Goal: Task Accomplishment & Management: Manage account settings

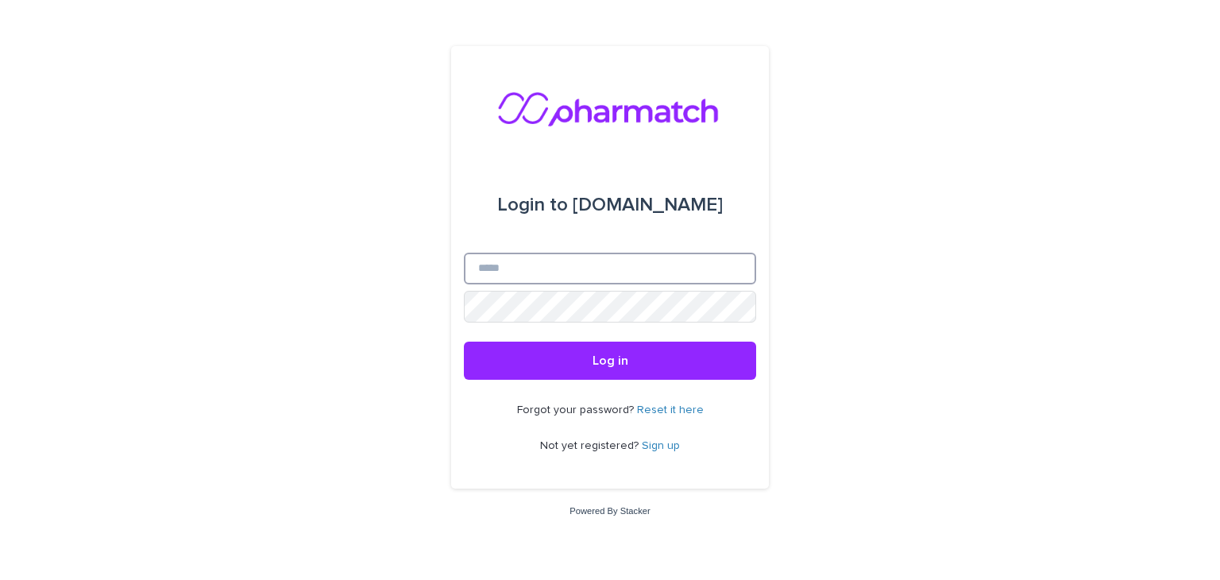
click at [556, 273] on input "Email" at bounding box center [610, 269] width 292 height 32
type input "**********"
click at [464, 342] on button "Log in" at bounding box center [610, 361] width 292 height 38
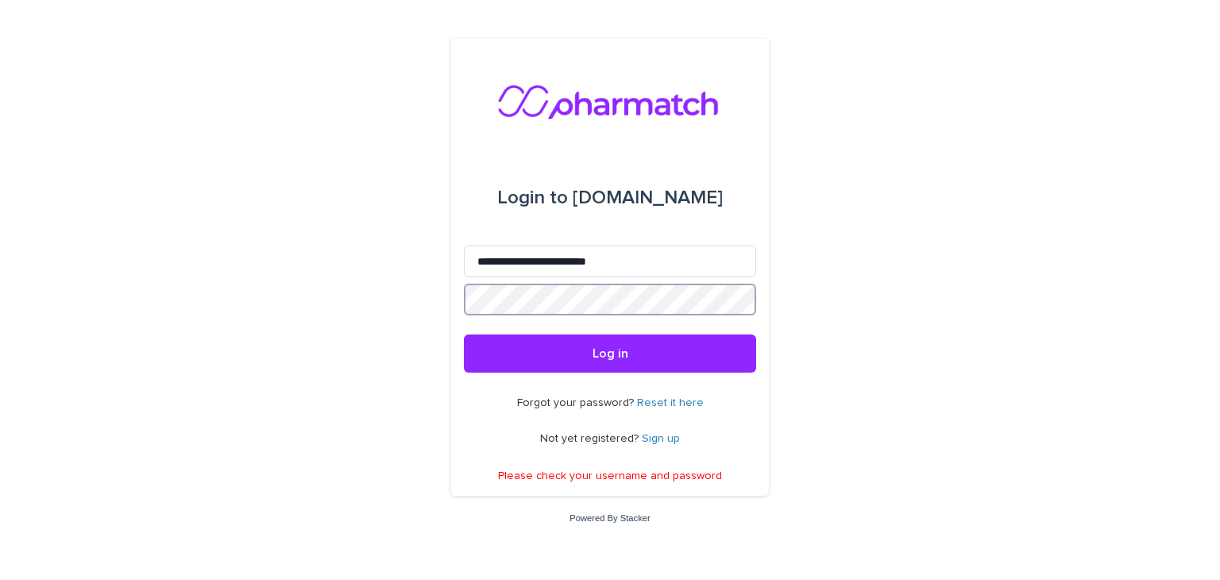
click at [436, 307] on div "**********" at bounding box center [610, 290] width 1220 height 580
click at [464, 334] on button "Log in" at bounding box center [610, 353] width 292 height 38
click at [680, 398] on link "Reset it here" at bounding box center [670, 402] width 67 height 11
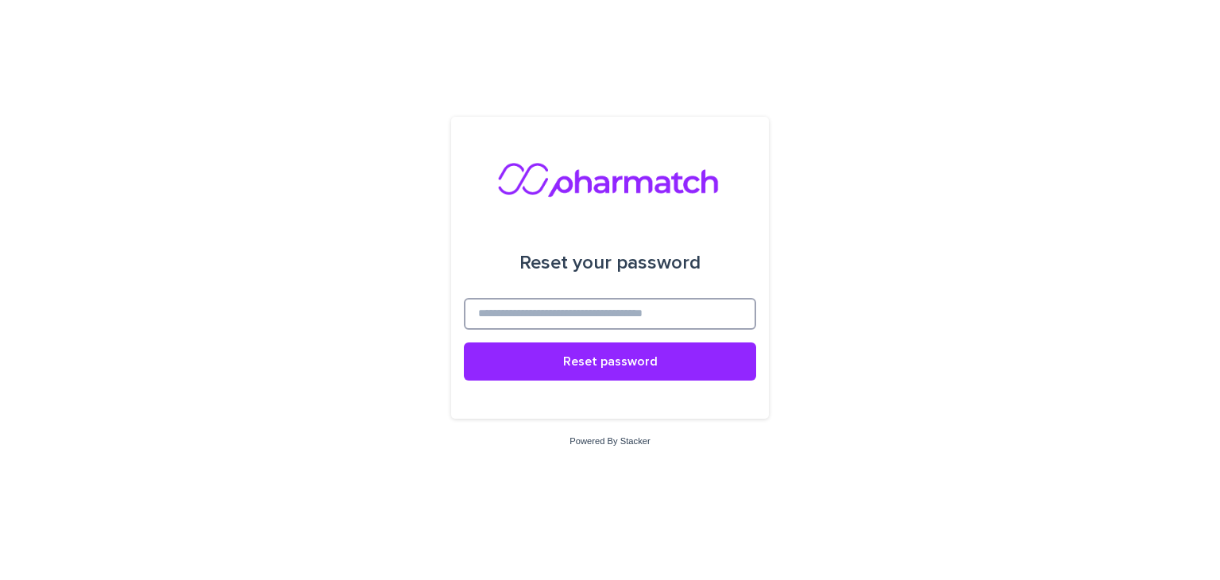
click at [592, 312] on input at bounding box center [610, 314] width 292 height 32
type input "**********"
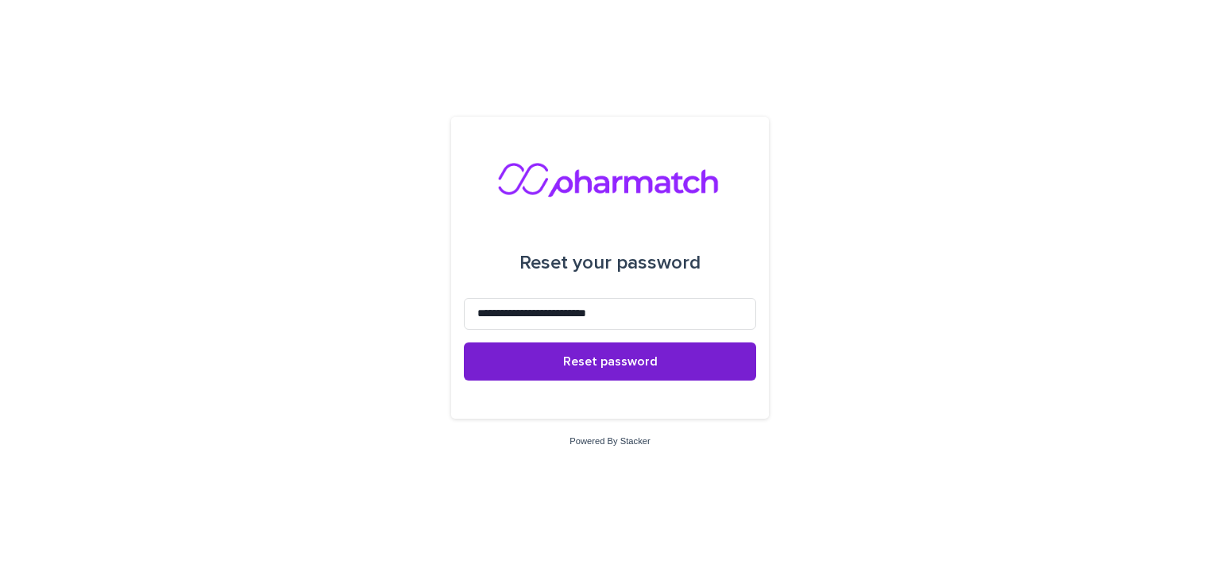
click at [587, 362] on span "Reset password" at bounding box center [610, 361] width 95 height 13
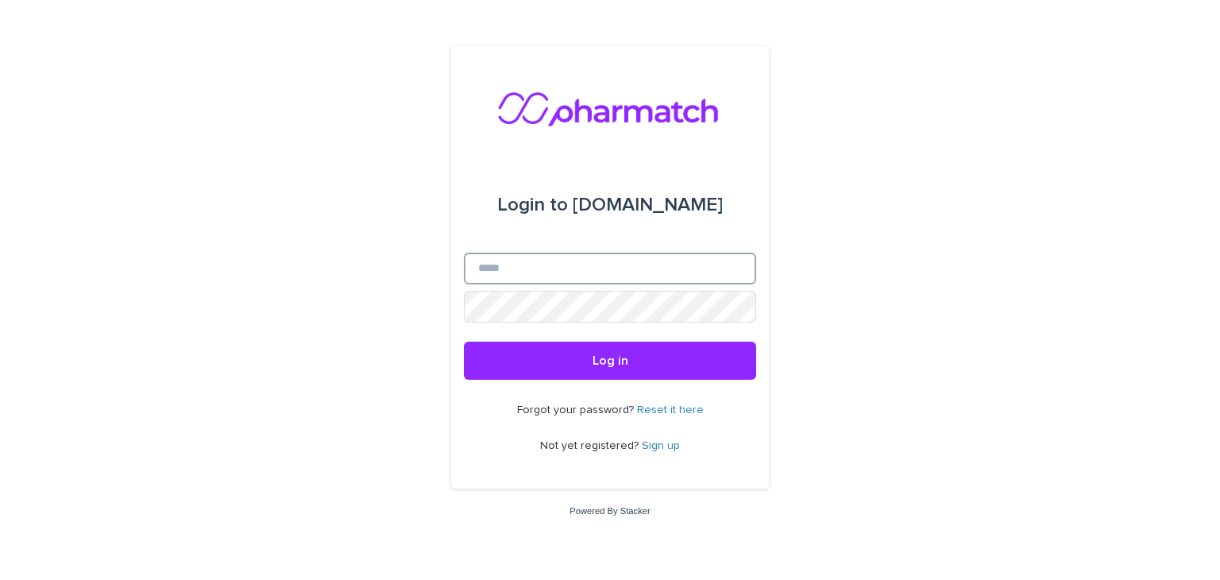
click at [554, 273] on input "Email" at bounding box center [610, 269] width 292 height 32
click at [629, 117] on img at bounding box center [610, 108] width 226 height 48
click at [592, 111] on img at bounding box center [610, 108] width 226 height 48
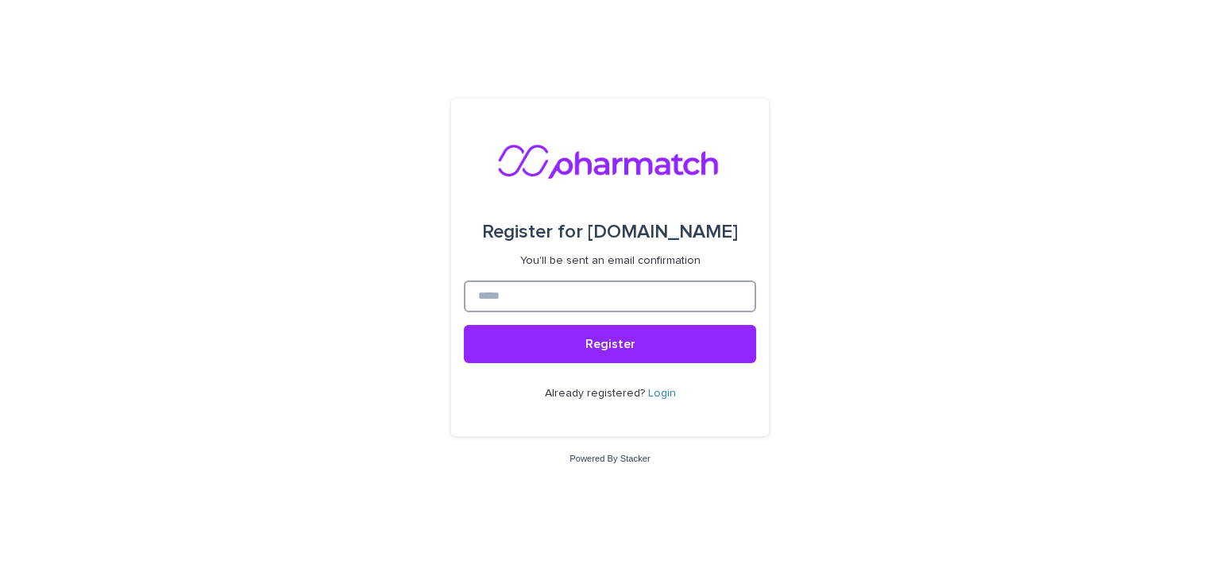
click at [599, 291] on input at bounding box center [610, 296] width 292 height 32
type input "**********"
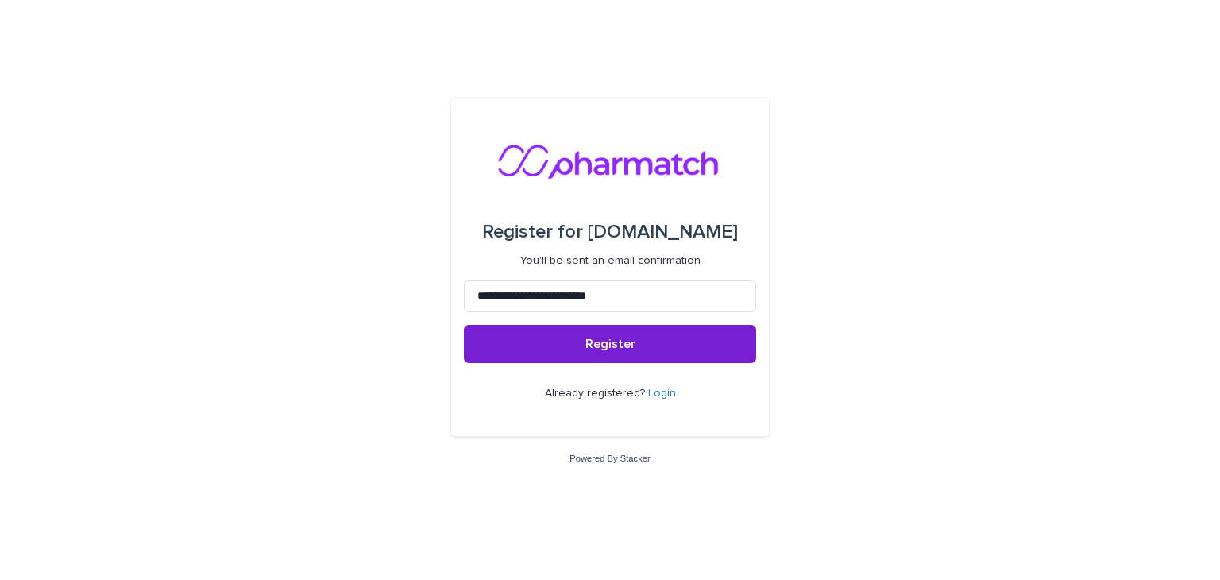
click at [585, 341] on button "Register" at bounding box center [610, 344] width 292 height 38
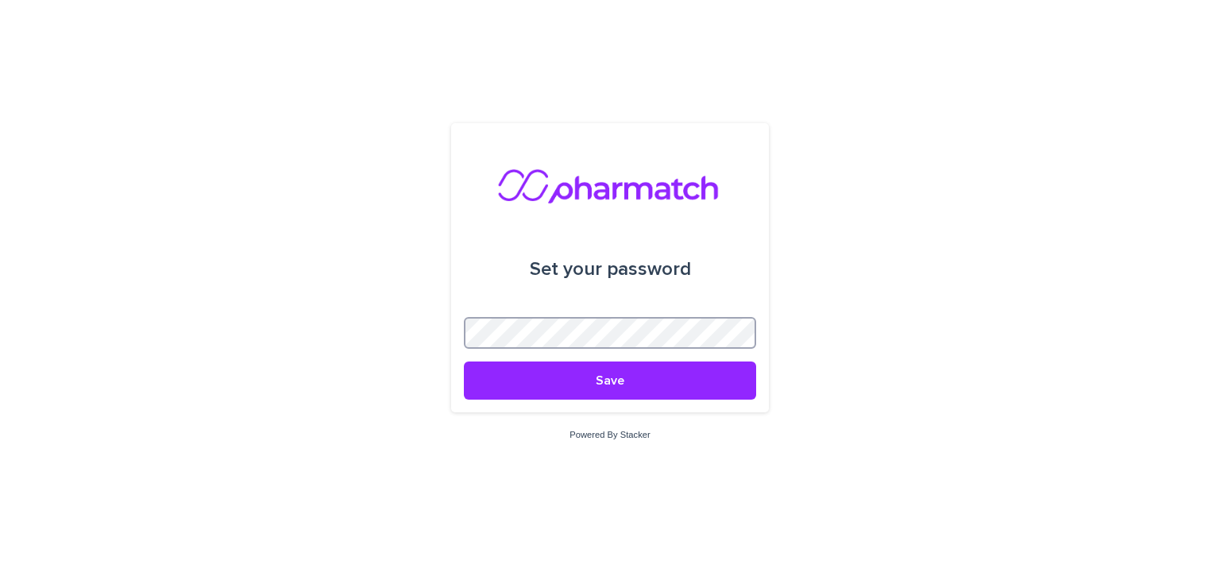
click at [464, 361] on button "Save" at bounding box center [610, 380] width 292 height 38
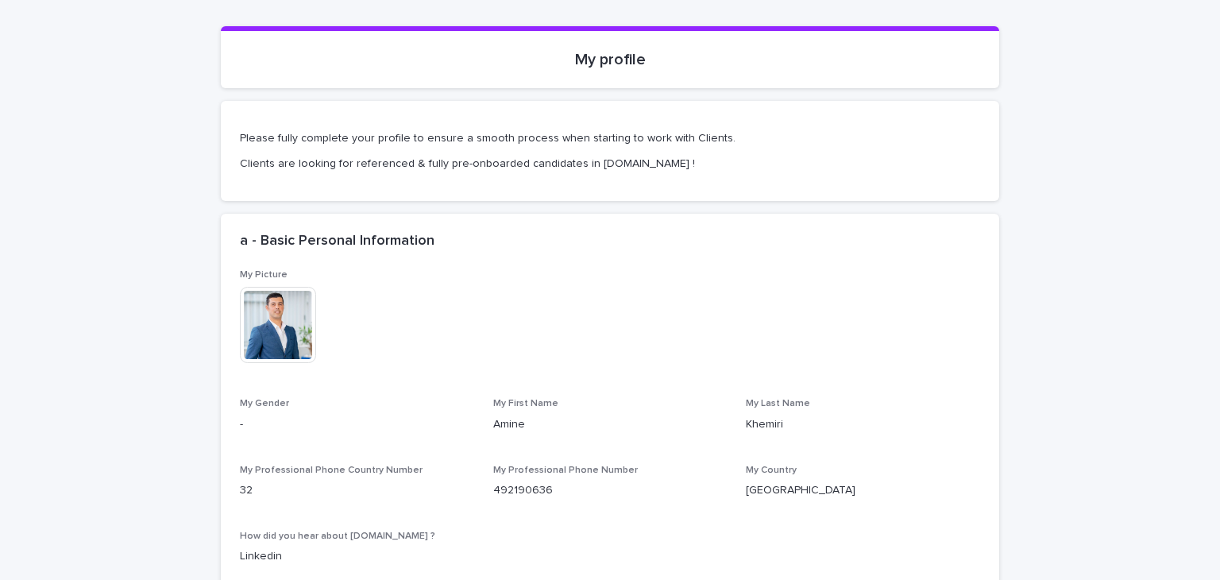
scroll to position [303, 0]
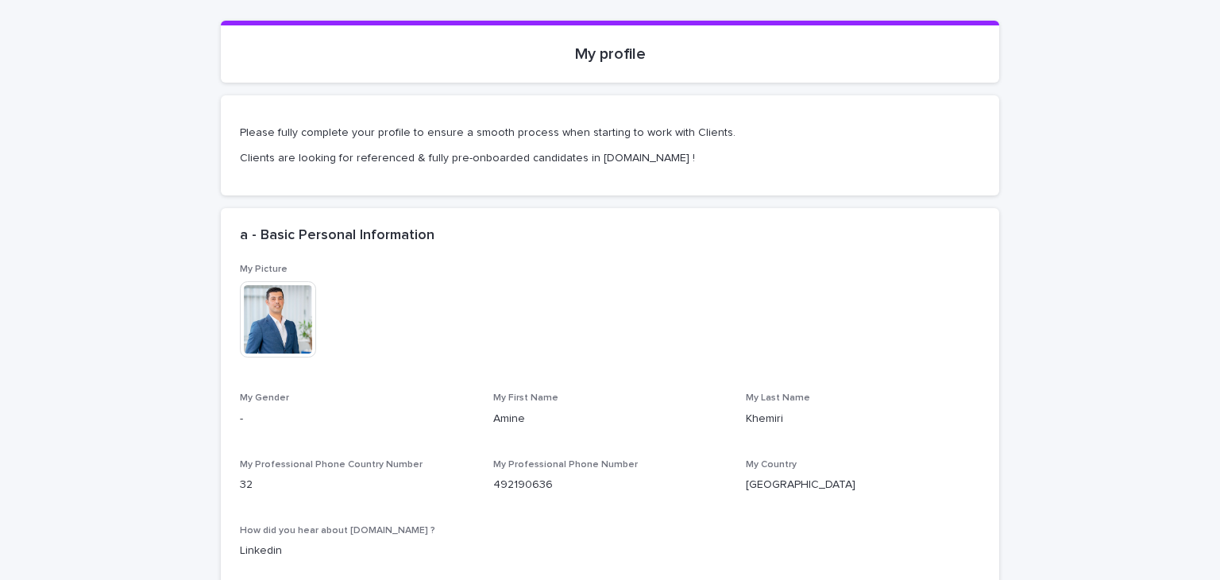
click at [240, 412] on p "-" at bounding box center [357, 419] width 234 height 17
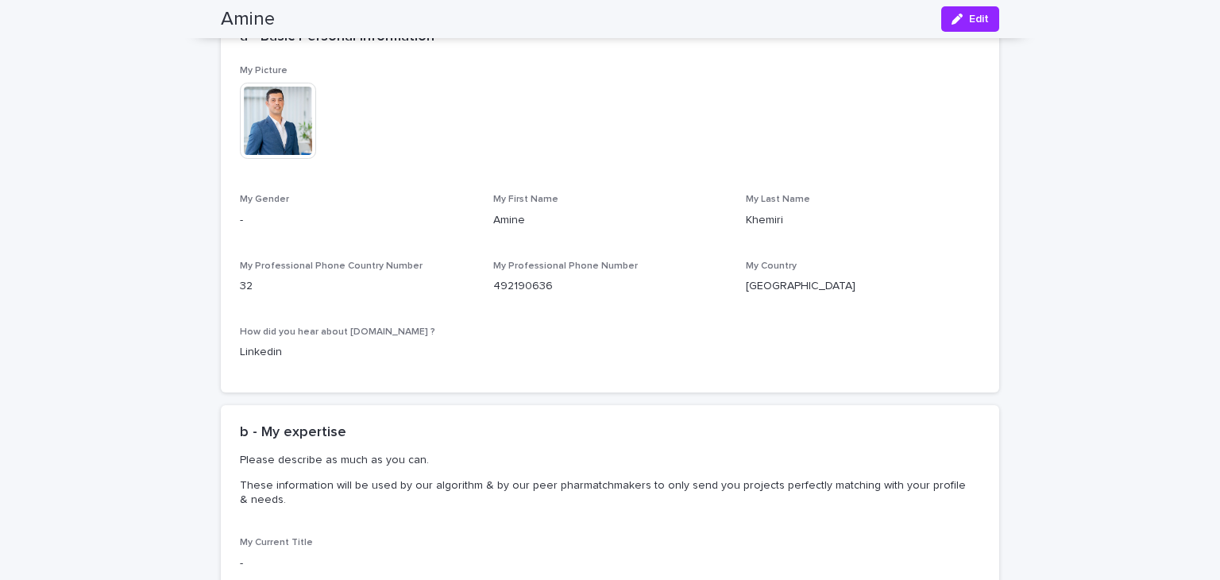
scroll to position [515, 0]
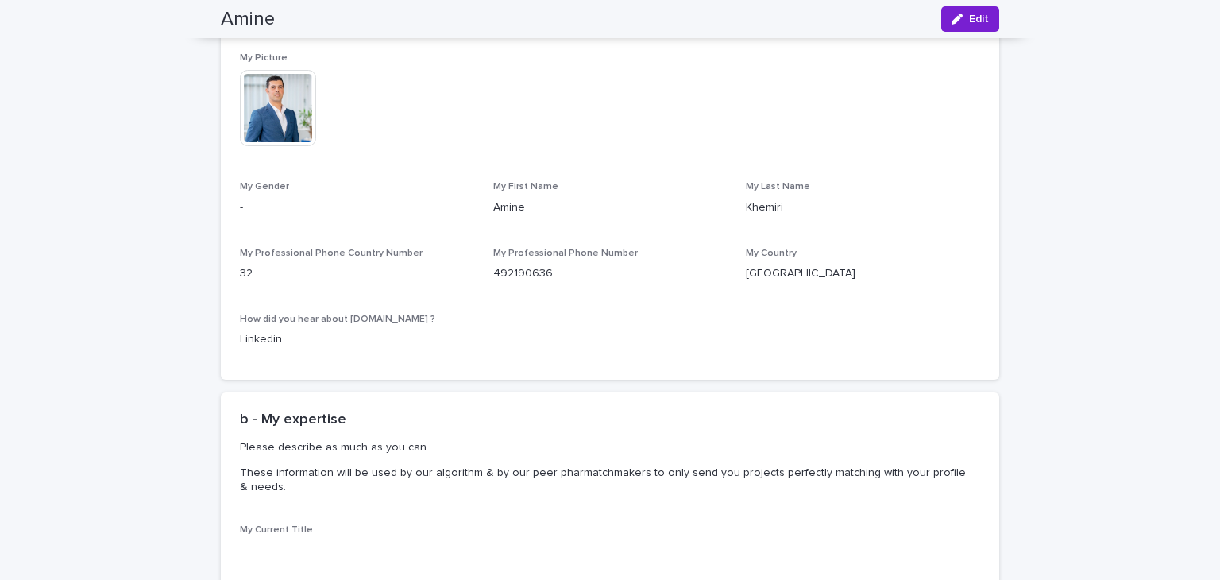
click at [974, 21] on span "Edit" at bounding box center [979, 19] width 20 height 11
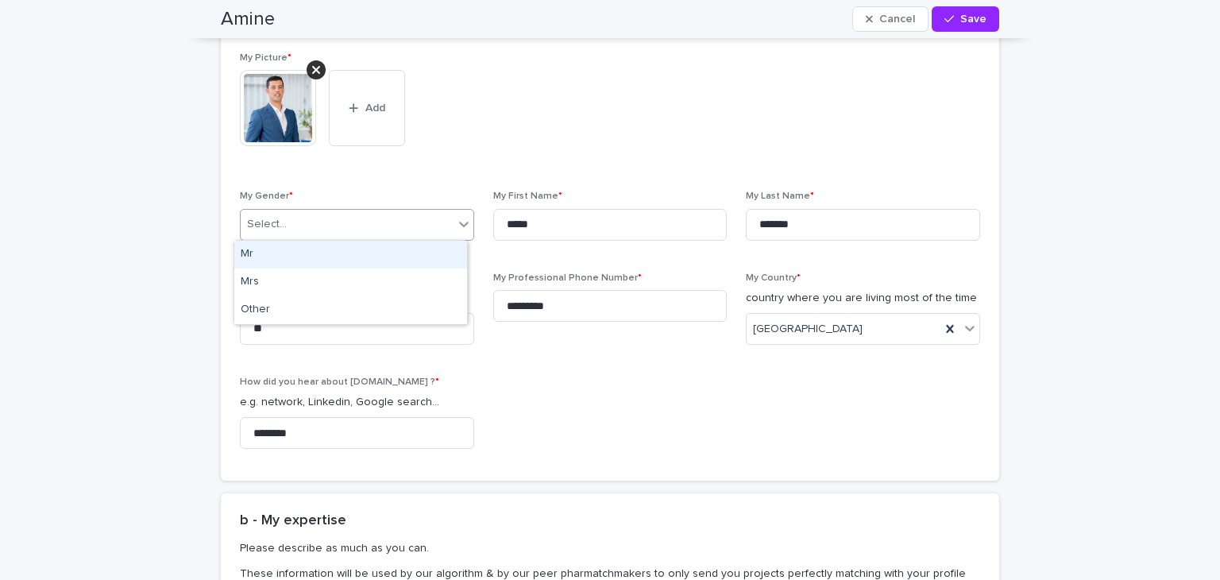
click at [416, 229] on div "Select..." at bounding box center [347, 224] width 213 height 26
click at [394, 255] on div "Mr" at bounding box center [350, 255] width 233 height 28
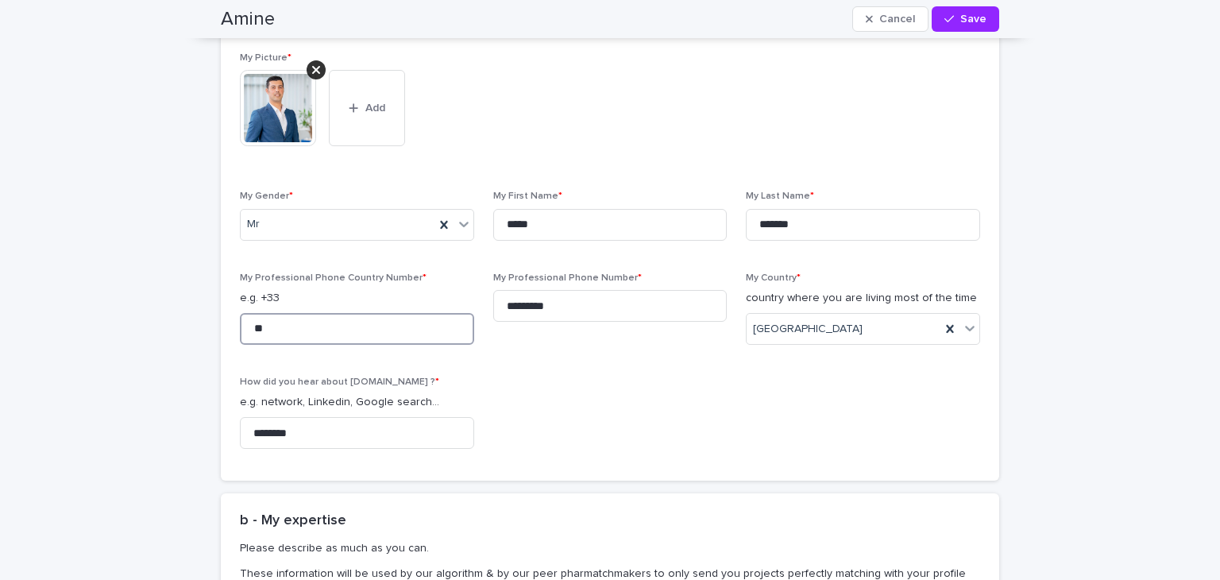
click at [248, 328] on input "**" at bounding box center [357, 329] width 234 height 32
type input "**"
drag, startPoint x: 267, startPoint y: 325, endPoint x: 222, endPoint y: 341, distance: 47.2
click at [222, 341] on div "My Picture * This file cannot be opened Download File Add My Gender * Mr My Fir…" at bounding box center [610, 266] width 778 height 428
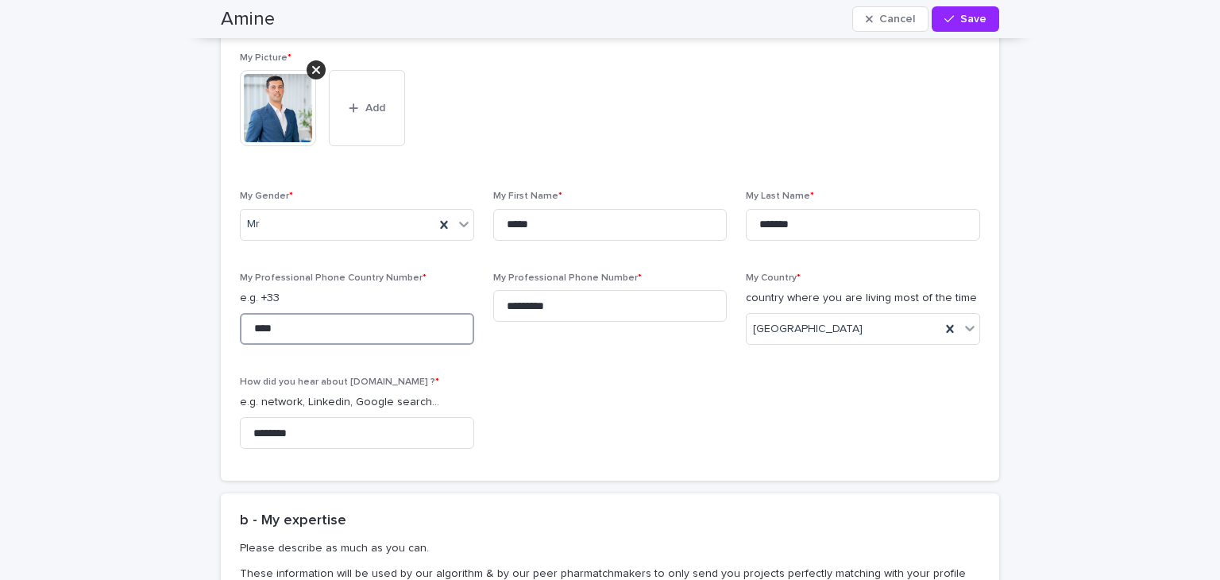
type input "****"
click at [522, 369] on div "My Picture * This file cannot be opened Download File Add My Gender * Mr My Fir…" at bounding box center [610, 256] width 740 height 409
click at [970, 20] on span "Save" at bounding box center [973, 19] width 26 height 11
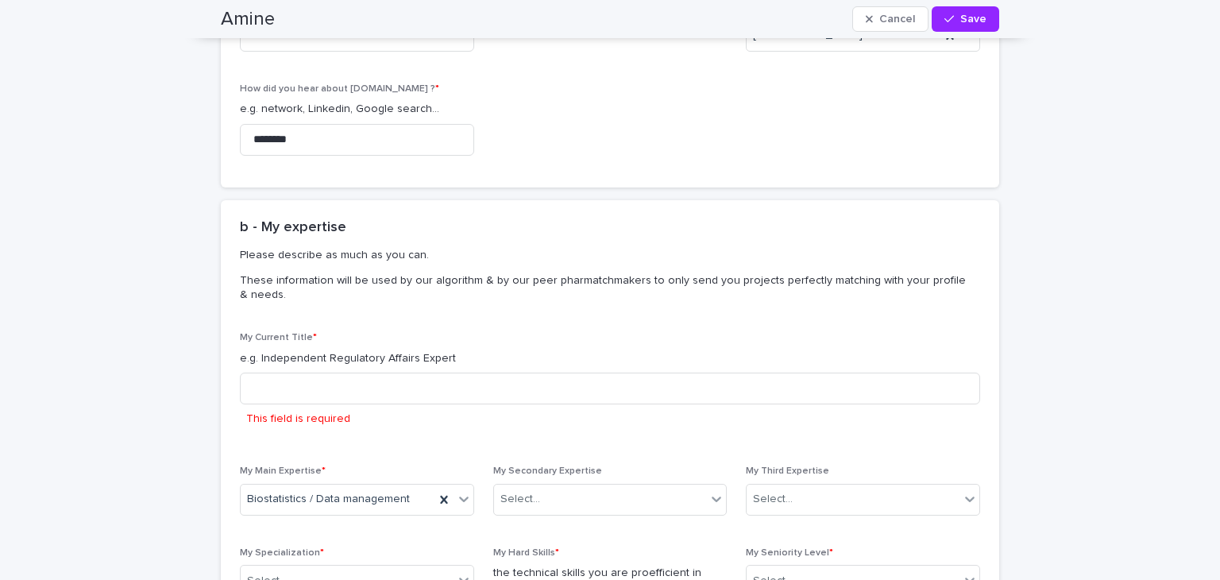
scroll to position [917, 0]
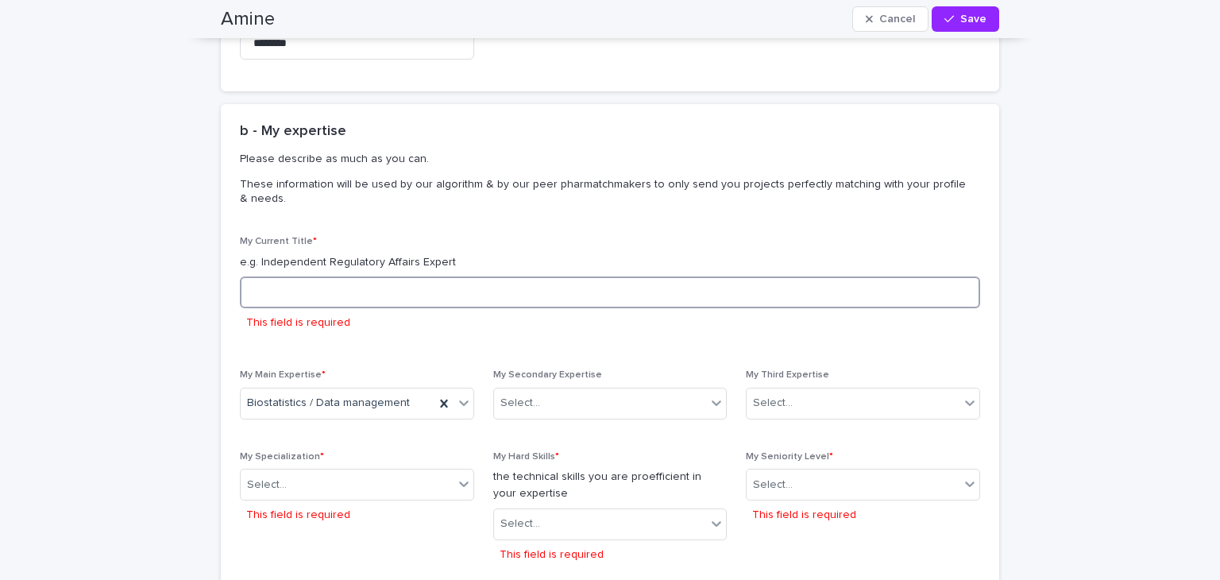
click at [309, 294] on input at bounding box center [610, 292] width 740 height 32
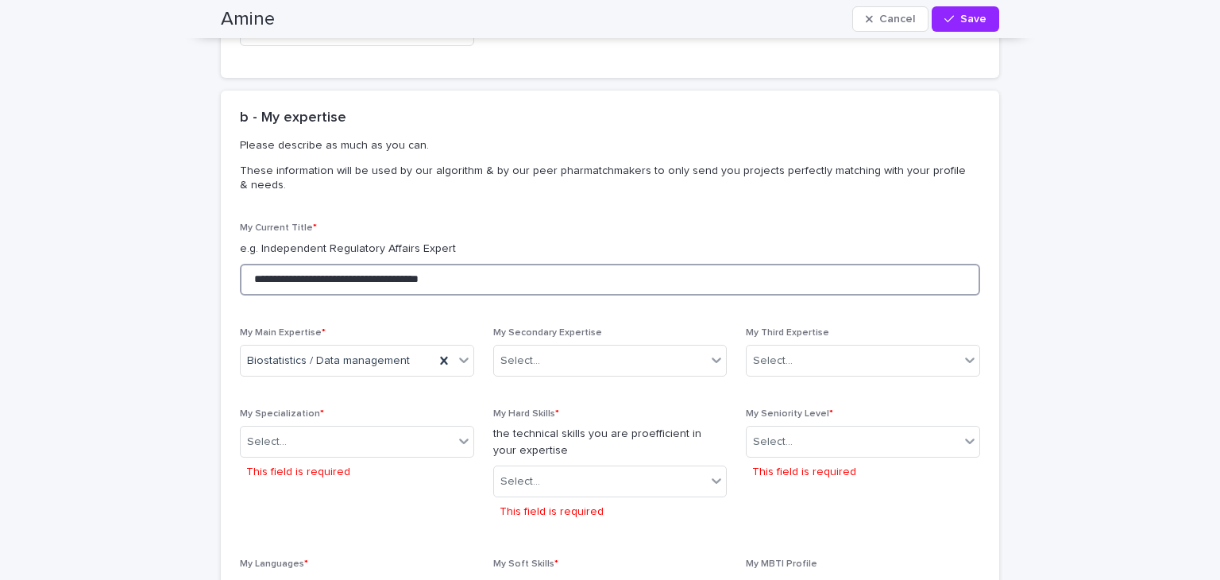
drag, startPoint x: 369, startPoint y: 277, endPoint x: 342, endPoint y: 294, distance: 31.7
click at [342, 294] on input "**********" at bounding box center [610, 280] width 740 height 32
type input "**********"
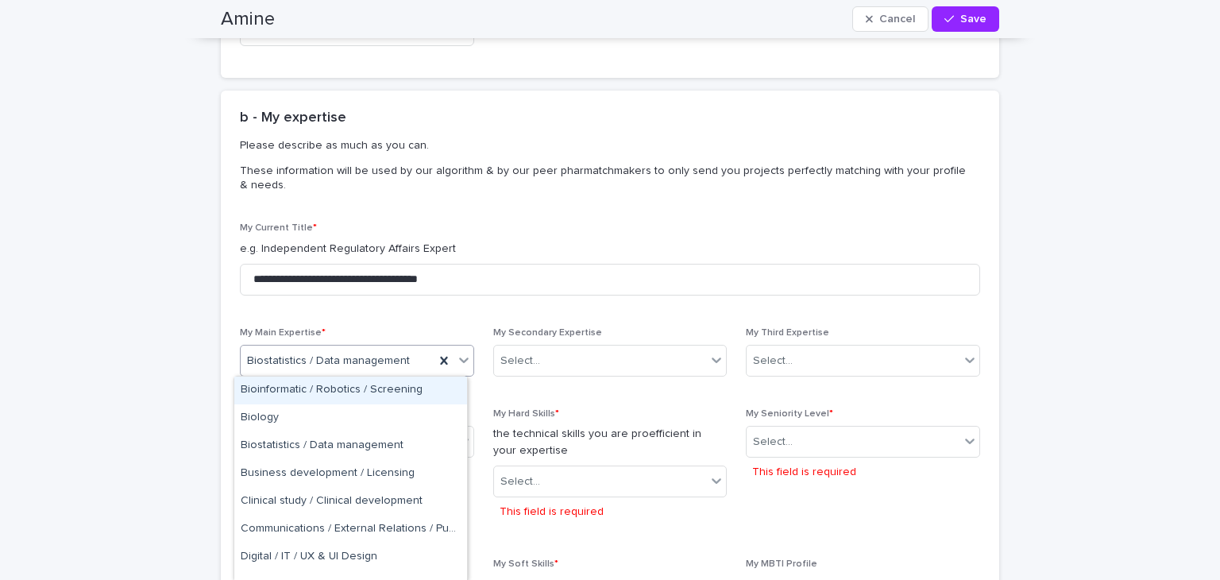
click at [459, 361] on icon at bounding box center [464, 360] width 16 height 16
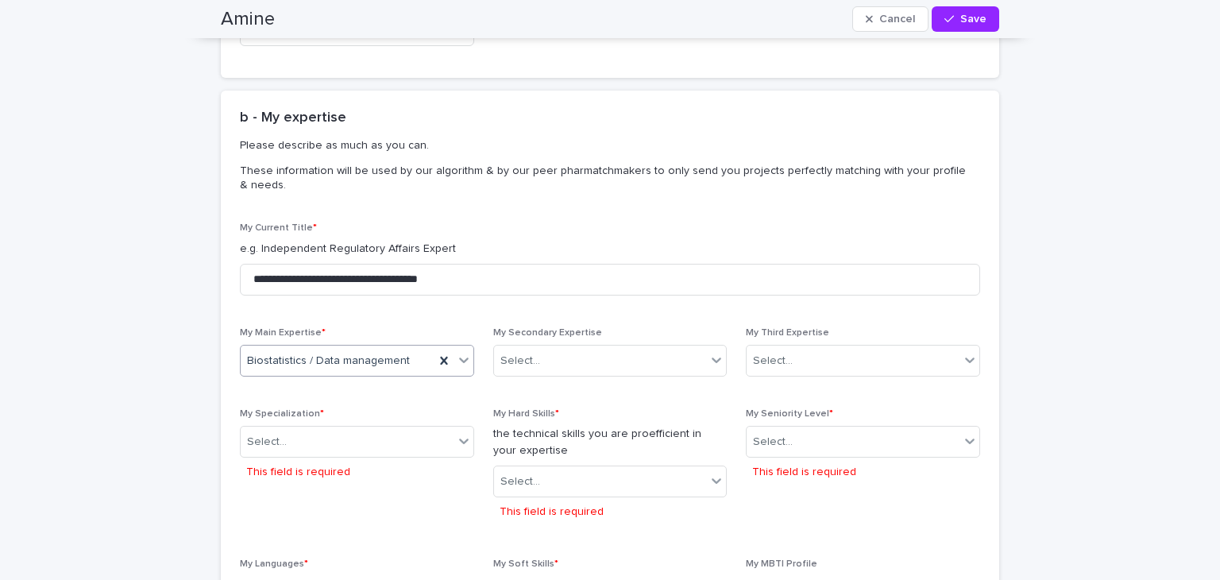
click at [459, 361] on icon at bounding box center [464, 360] width 16 height 16
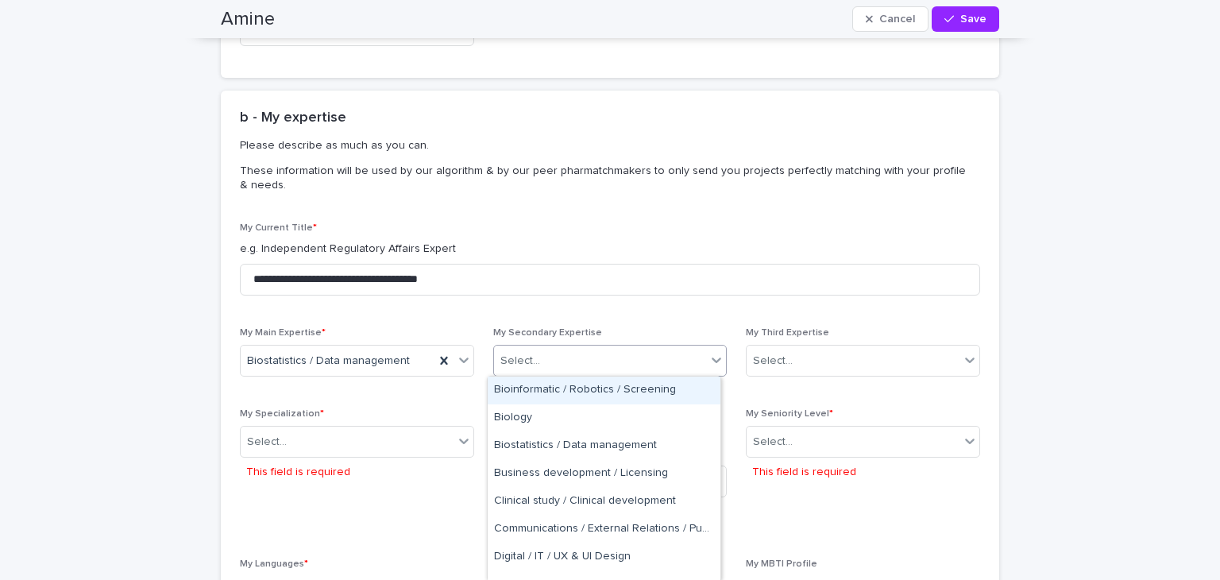
click at [658, 363] on div "Select..." at bounding box center [600, 361] width 213 height 26
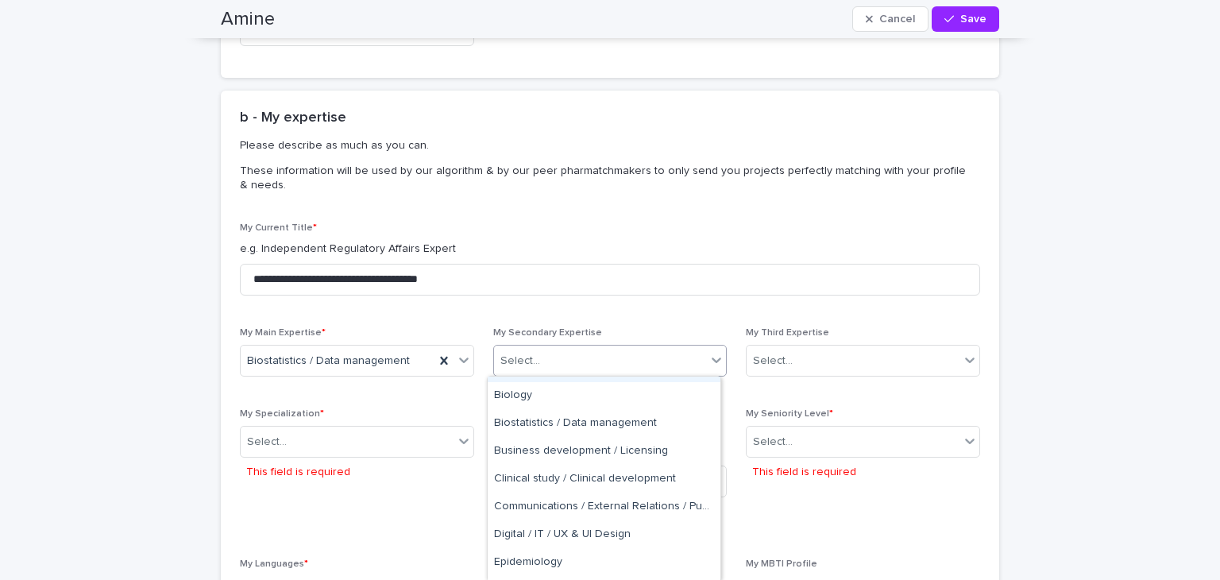
scroll to position [29, 0]
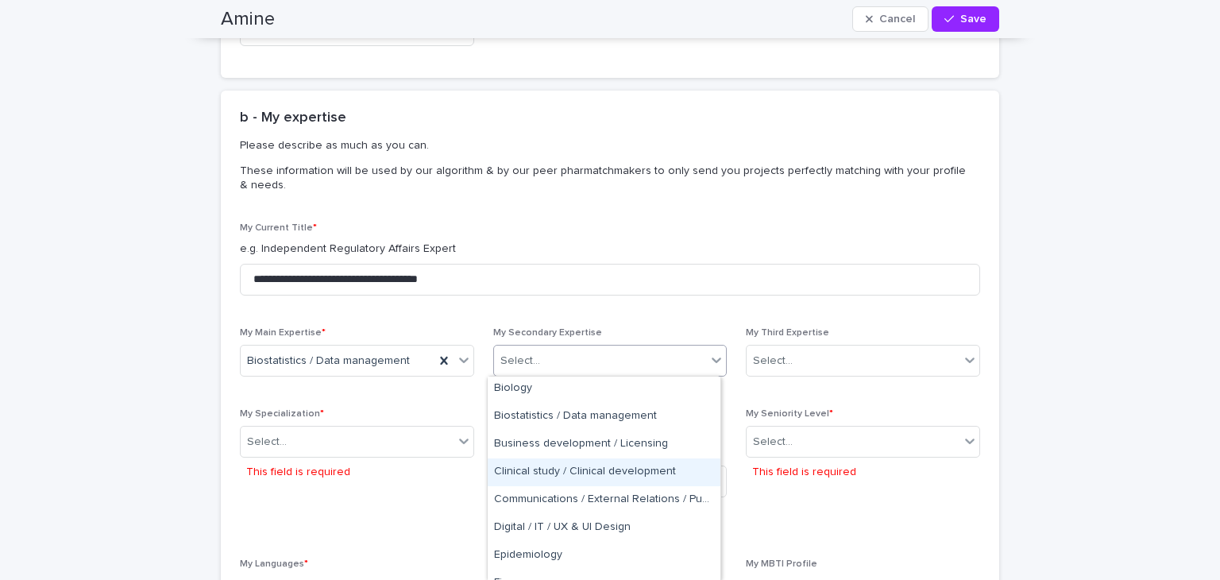
drag, startPoint x: 671, startPoint y: 455, endPoint x: 664, endPoint y: 465, distance: 11.9
click at [664, 465] on div "Clinical study / Clinical development" at bounding box center [604, 472] width 233 height 28
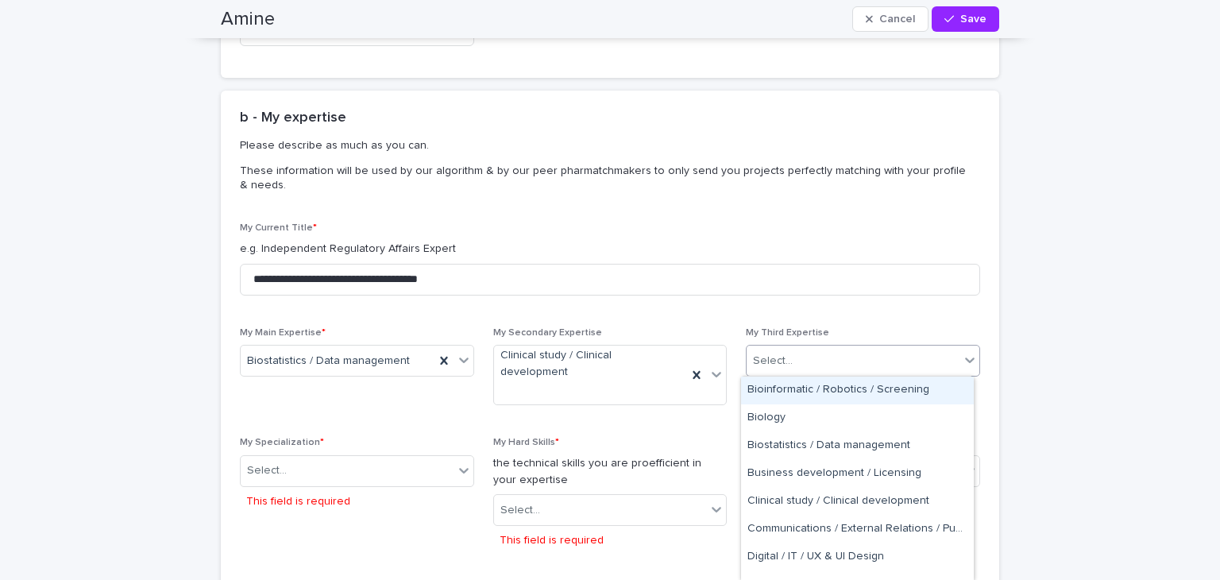
click at [802, 357] on div "Select..." at bounding box center [853, 361] width 213 height 26
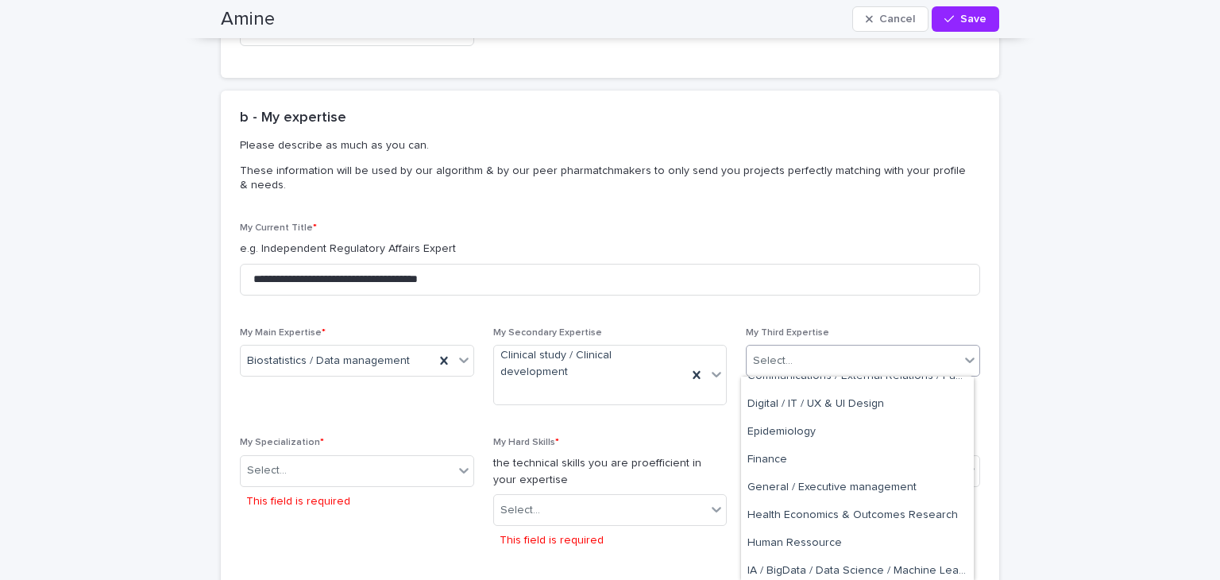
scroll to position [160, 0]
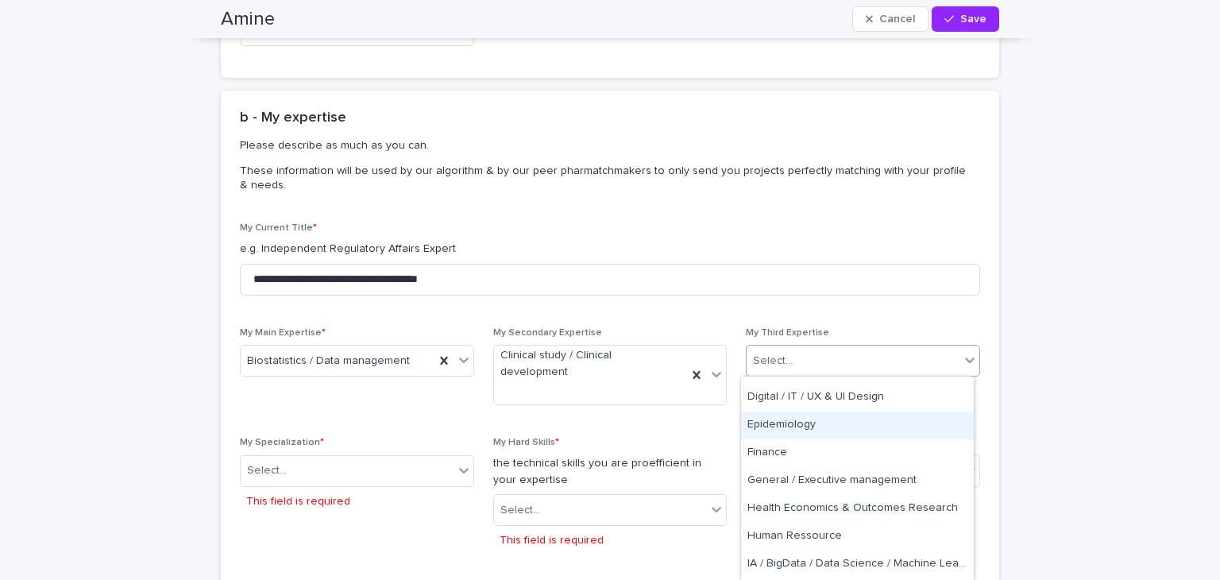
click at [931, 430] on div "Epidemiology" at bounding box center [857, 425] width 233 height 28
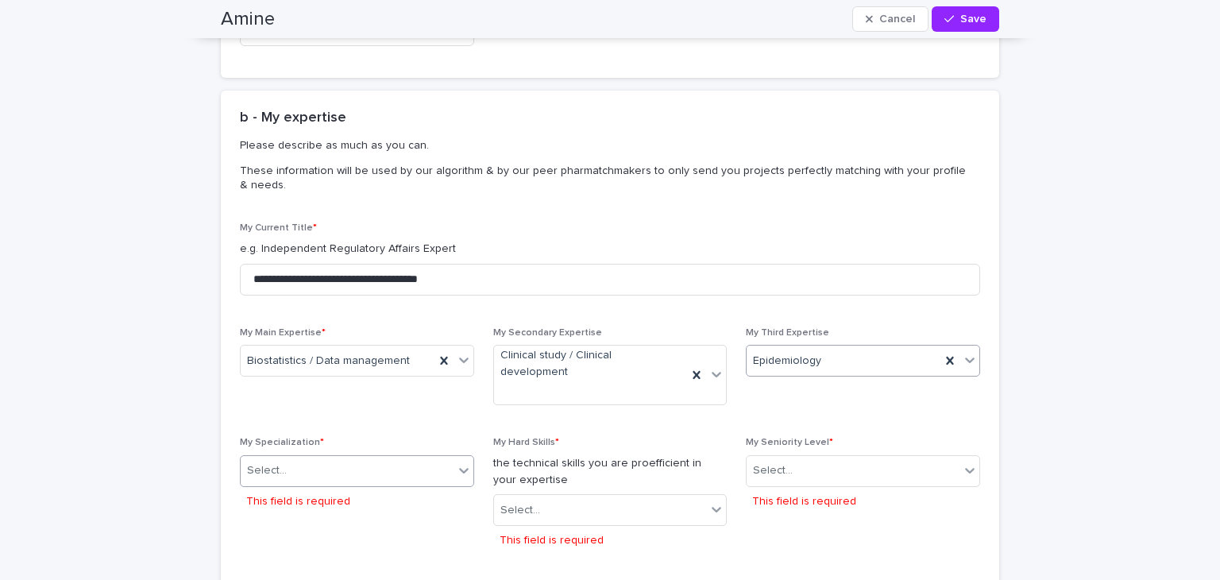
click at [384, 457] on div "Select..." at bounding box center [347, 470] width 213 height 26
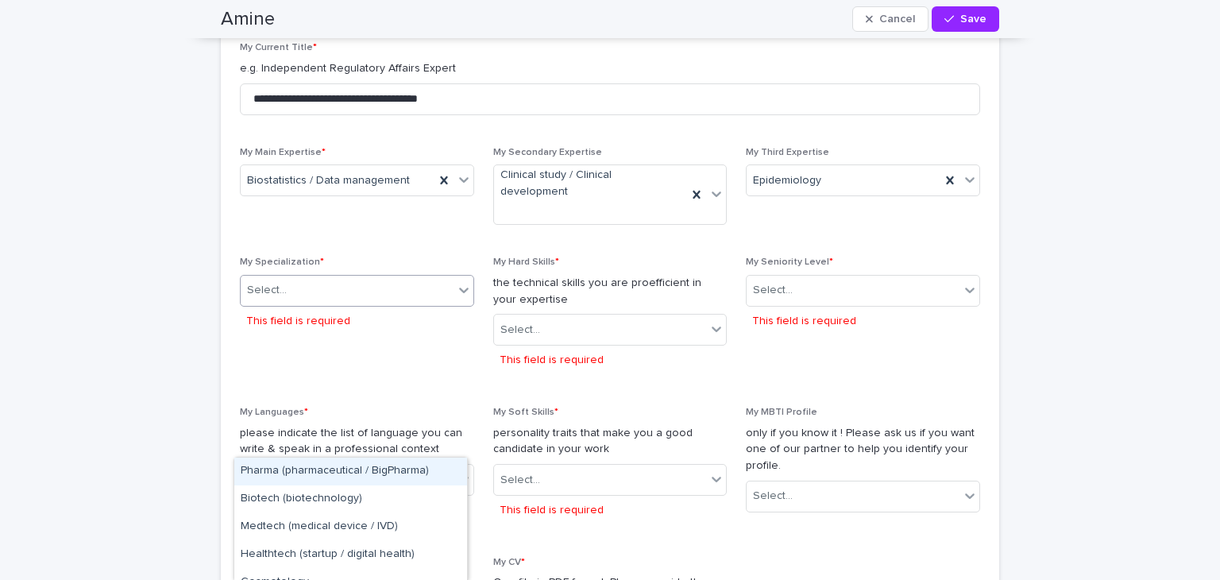
scroll to position [1106, 0]
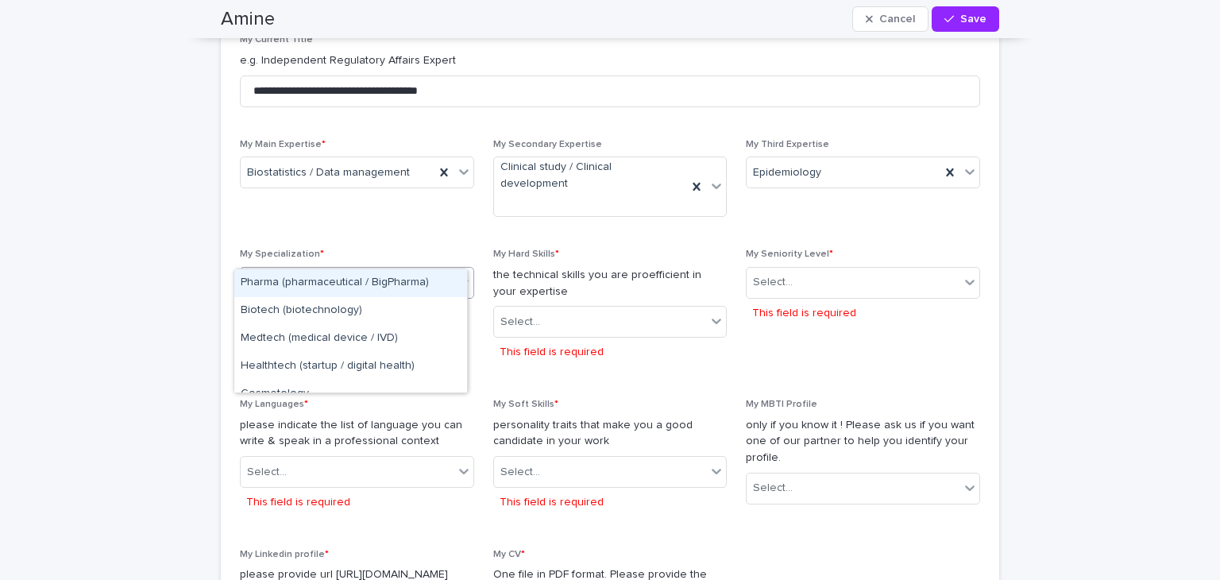
click at [396, 284] on div "Pharma (pharmaceutical / BigPharma)" at bounding box center [350, 283] width 233 height 28
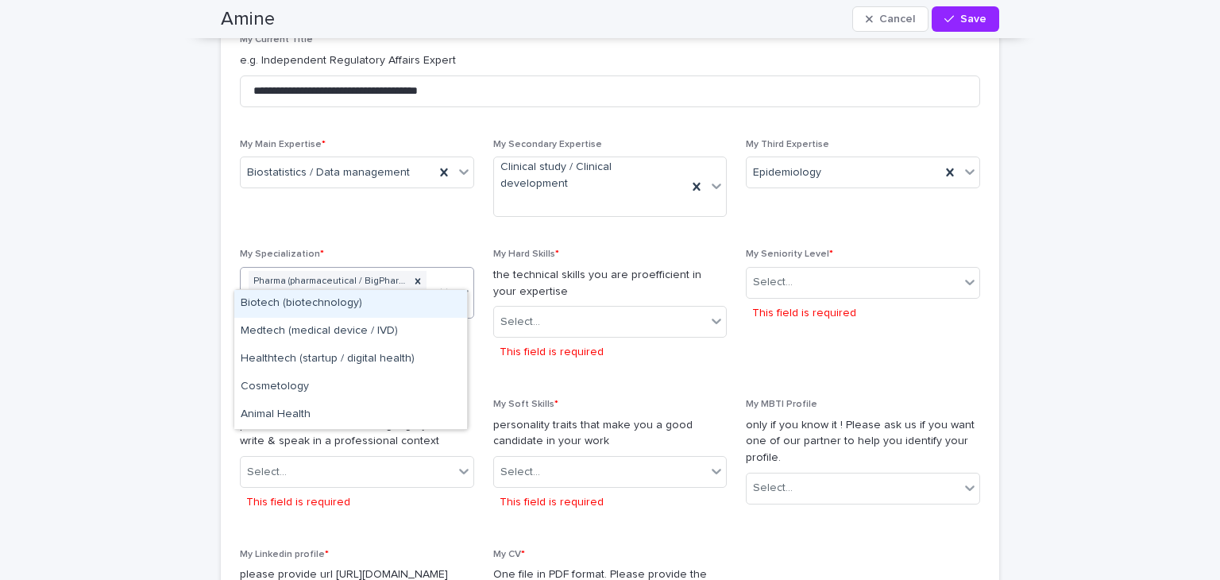
click at [403, 281] on div "Pharma (pharmaceutical / BigPharma)" at bounding box center [338, 293] width 194 height 51
click at [396, 303] on div "Biotech (biotechnology)" at bounding box center [350, 304] width 233 height 28
click at [395, 278] on div "Pharma (pharmaceutical / BigPharma) Biotech (biotechnology)" at bounding box center [338, 294] width 194 height 52
click at [388, 307] on div "Medtech (medical device / IVD)" at bounding box center [350, 305] width 233 height 28
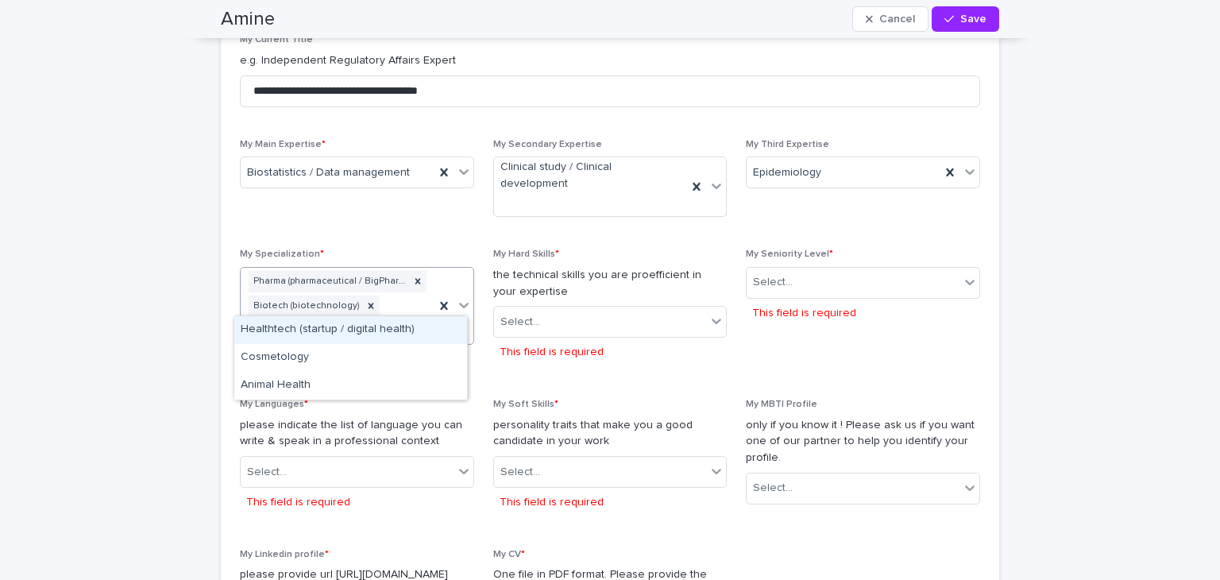
click at [399, 282] on div "Pharma (pharmaceutical / BigPharma) Biotech (biotechnology) Medtech (medical de…" at bounding box center [338, 306] width 194 height 76
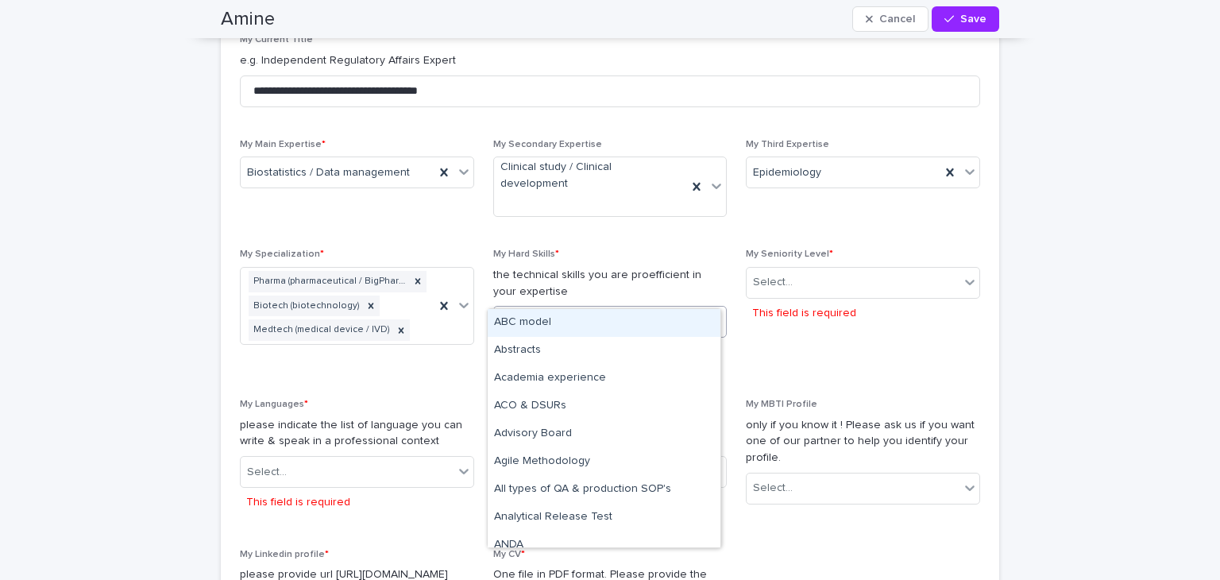
click at [646, 309] on div "Select..." at bounding box center [600, 322] width 213 height 26
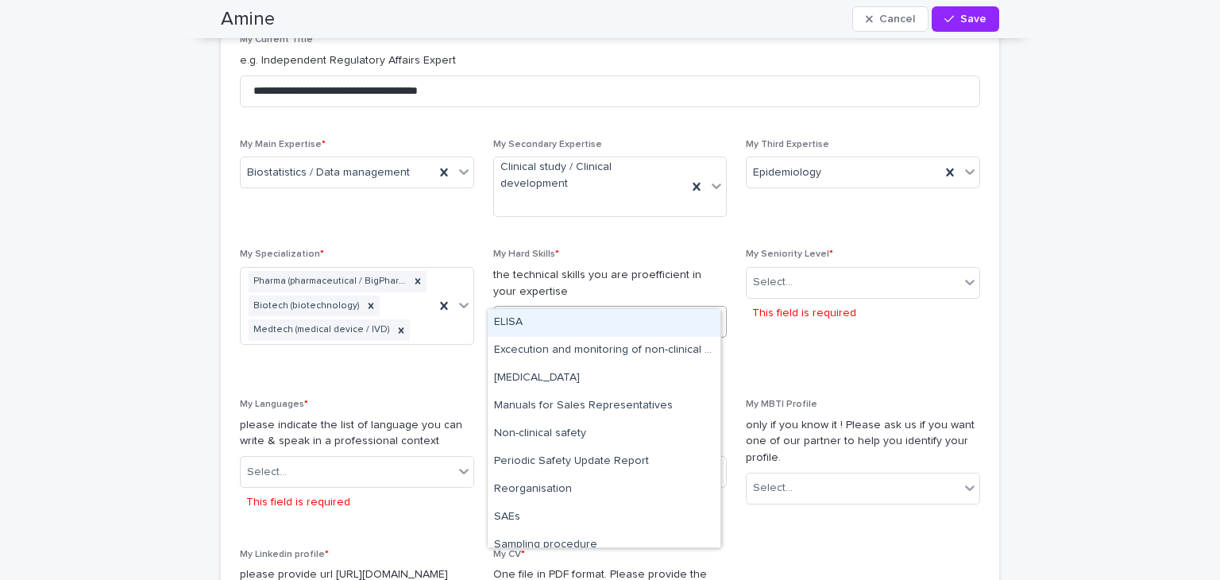
type input "***"
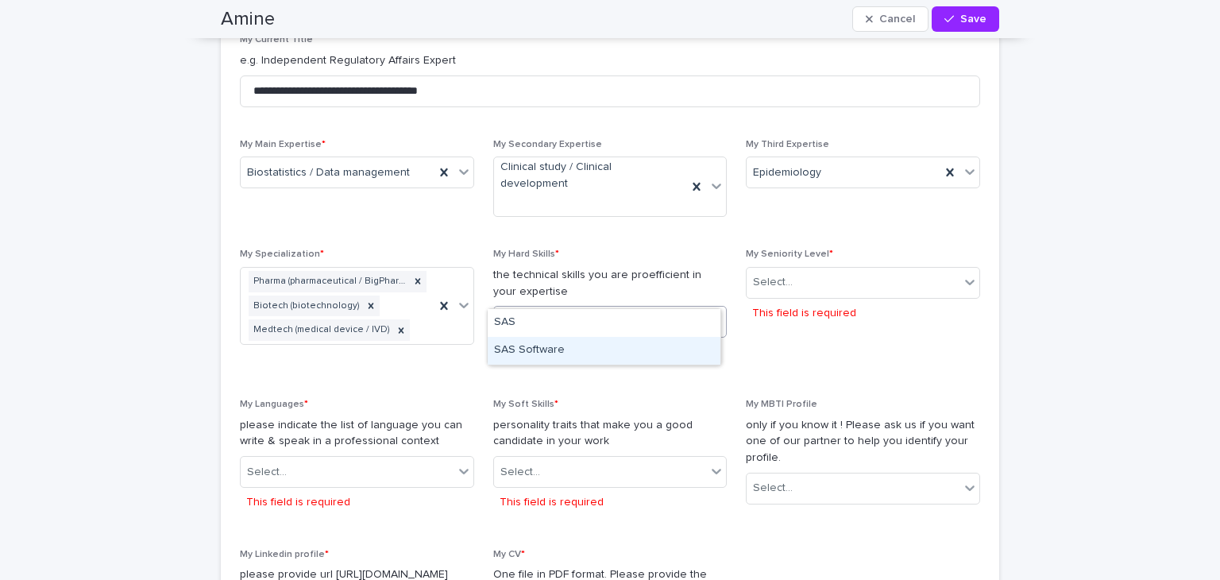
click at [577, 348] on div "SAS Software" at bounding box center [604, 351] width 233 height 28
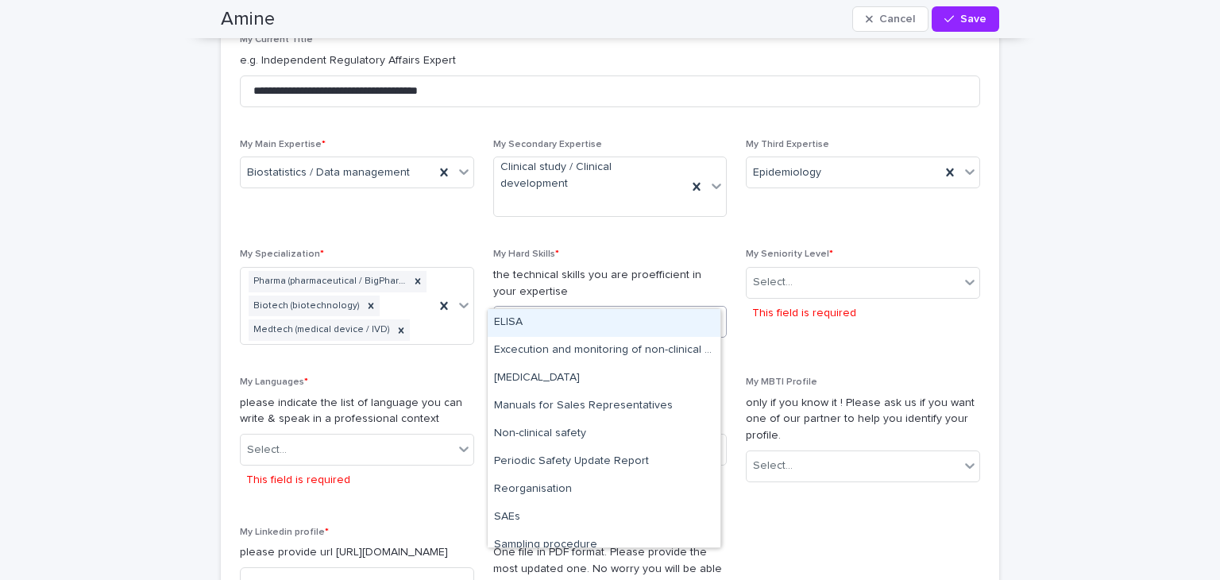
type input "***"
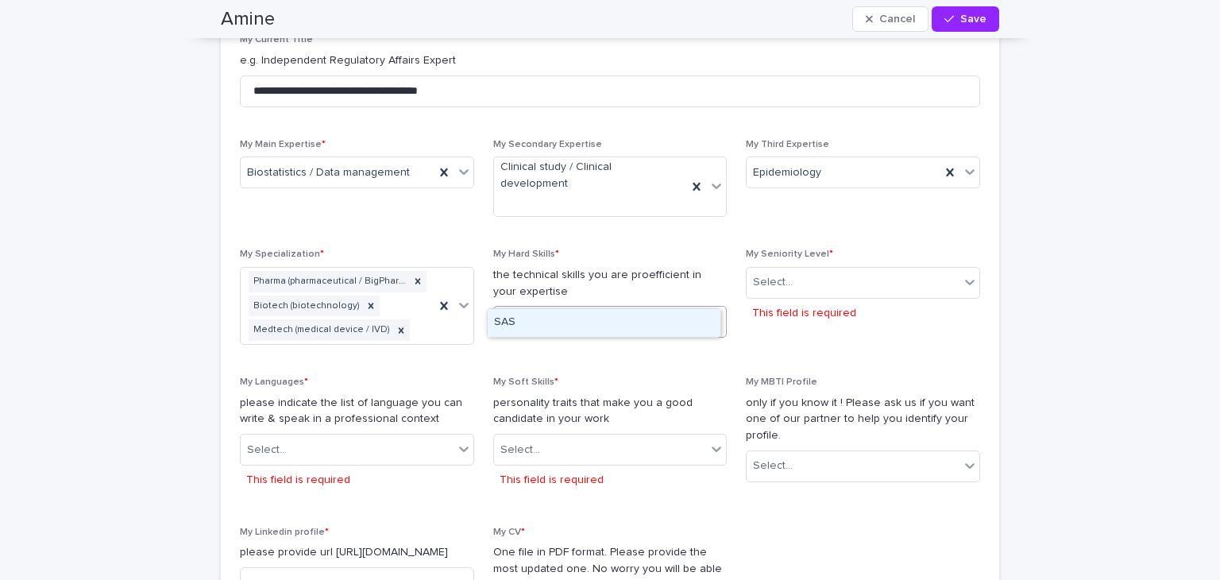
click at [597, 322] on div "SAS" at bounding box center [604, 323] width 233 height 28
type input "*"
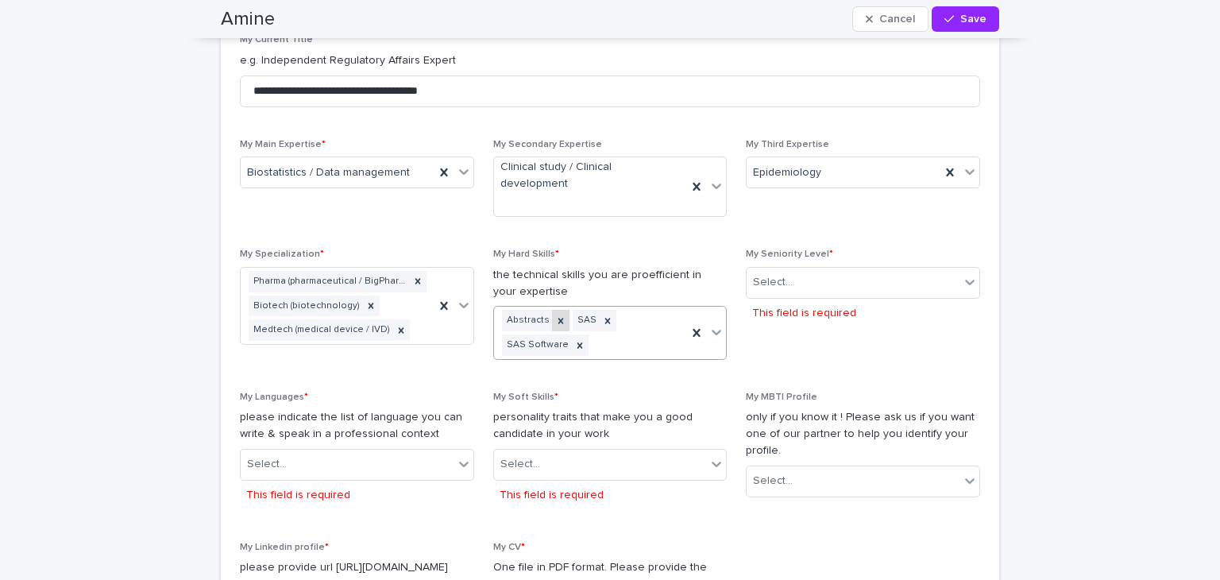
click at [558, 318] on icon at bounding box center [561, 321] width 6 height 6
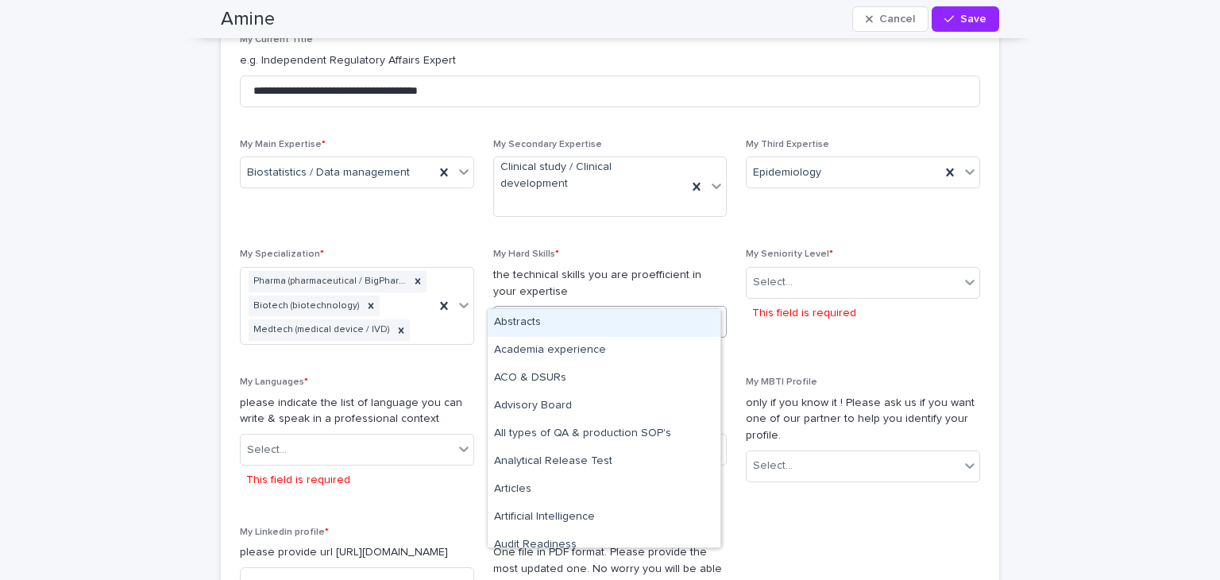
type input "****"
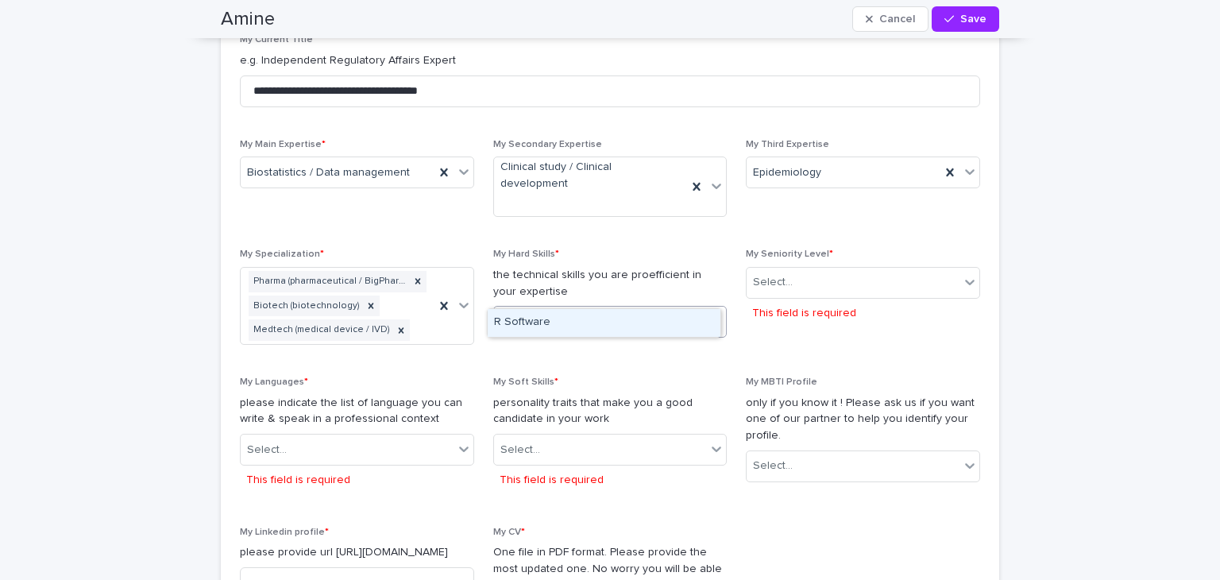
click at [564, 331] on div "R Software" at bounding box center [604, 323] width 233 height 28
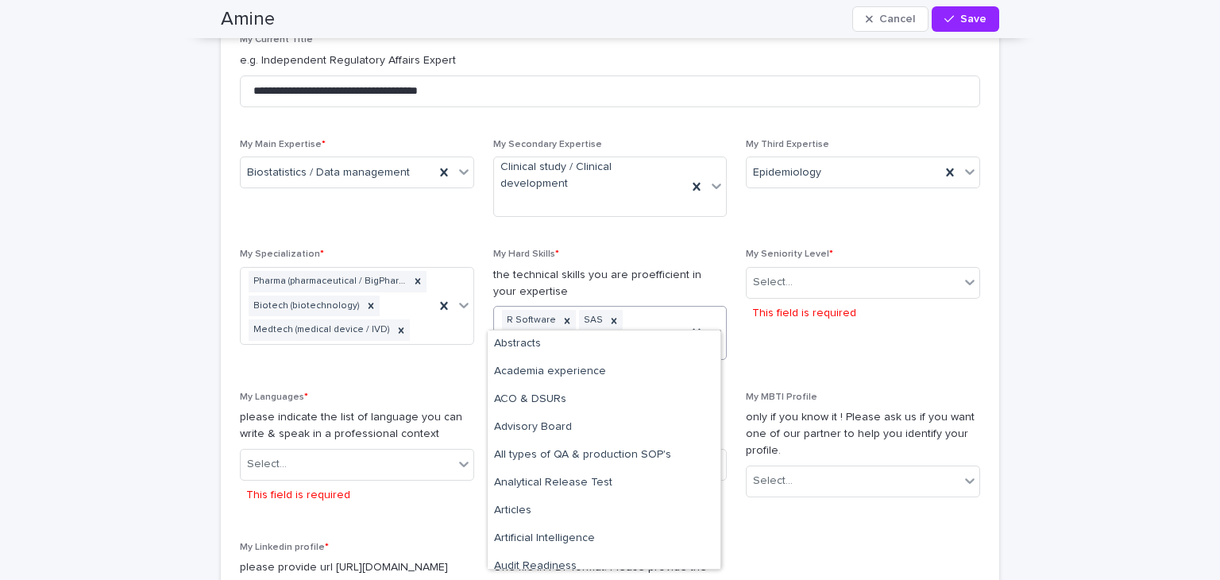
type input "*"
click at [819, 314] on span "My Seniority Level * Select... This field is required" at bounding box center [863, 311] width 234 height 124
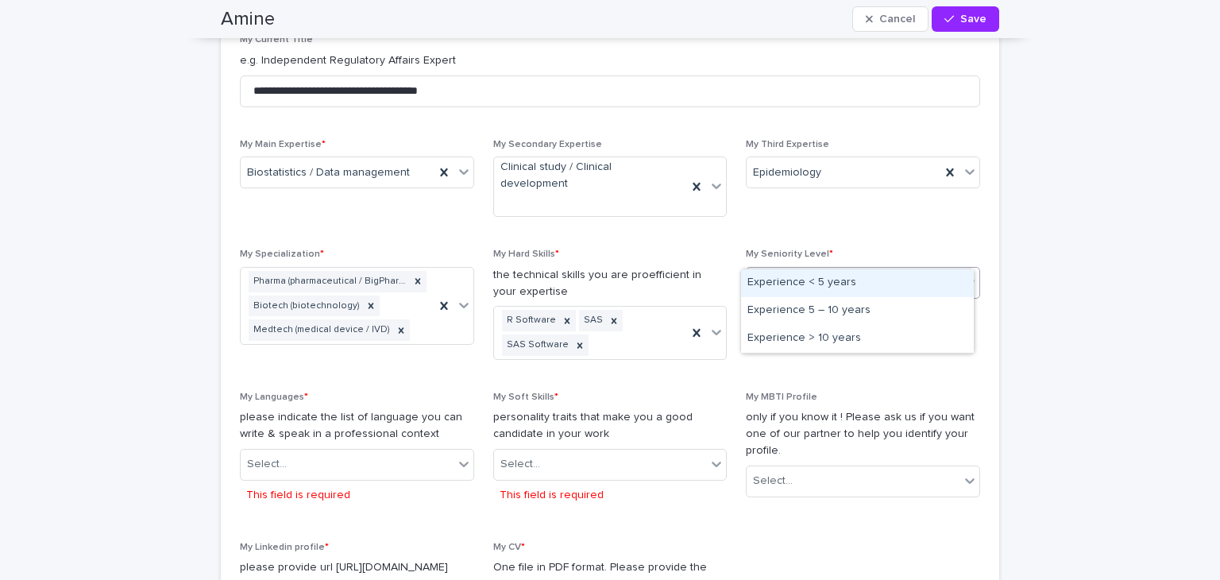
click at [924, 269] on div "Select..." at bounding box center [853, 282] width 213 height 26
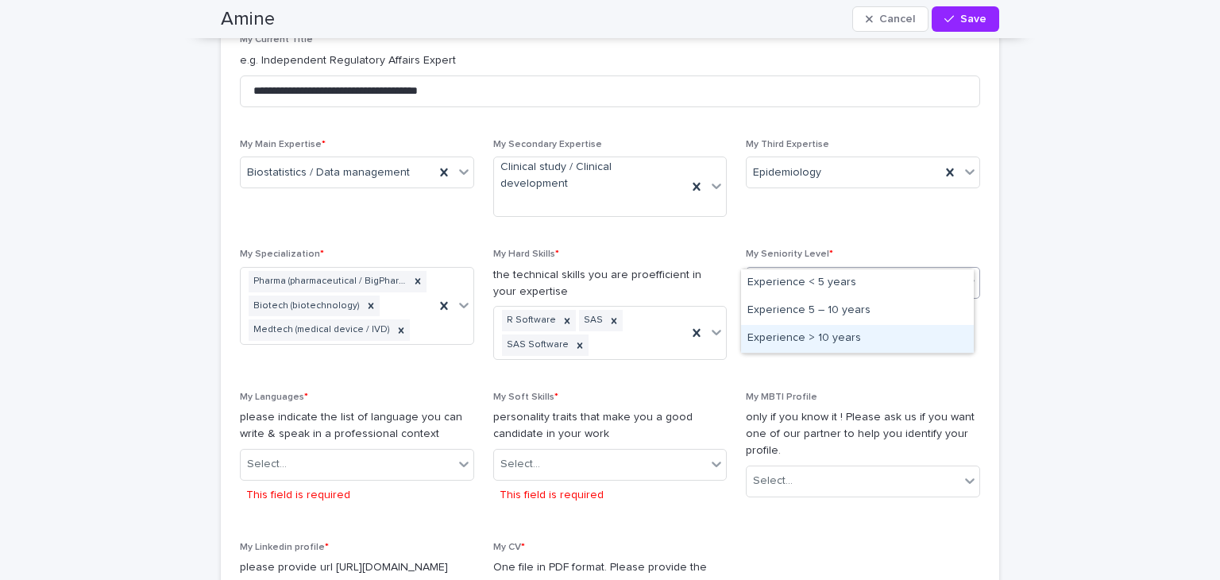
click at [871, 331] on div "Experience > 10 years" at bounding box center [857, 339] width 233 height 28
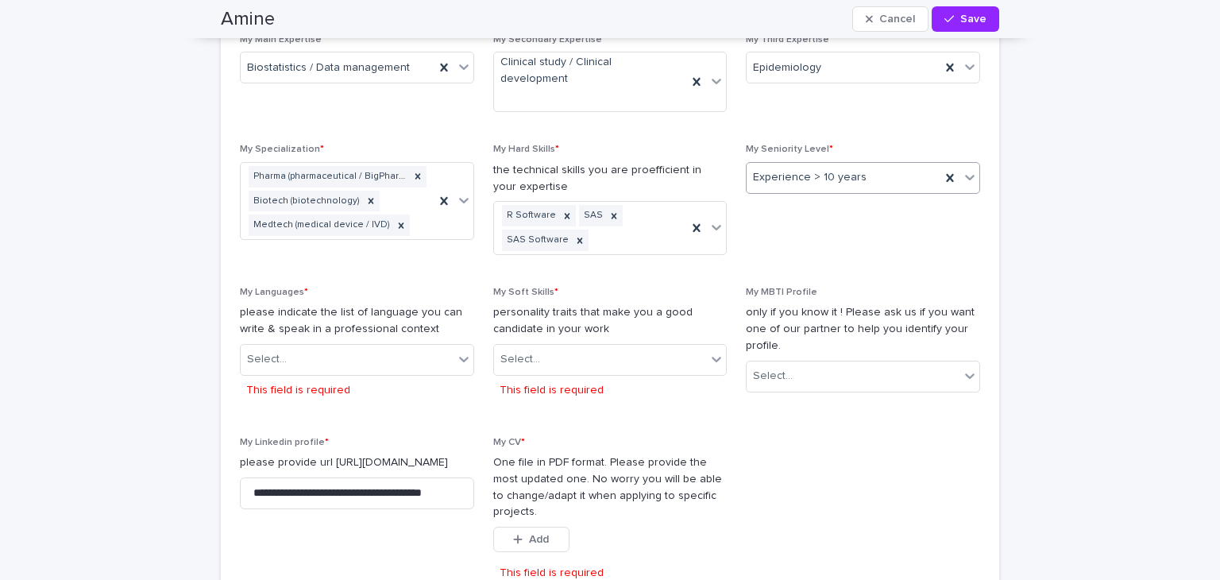
scroll to position [1258, 0]
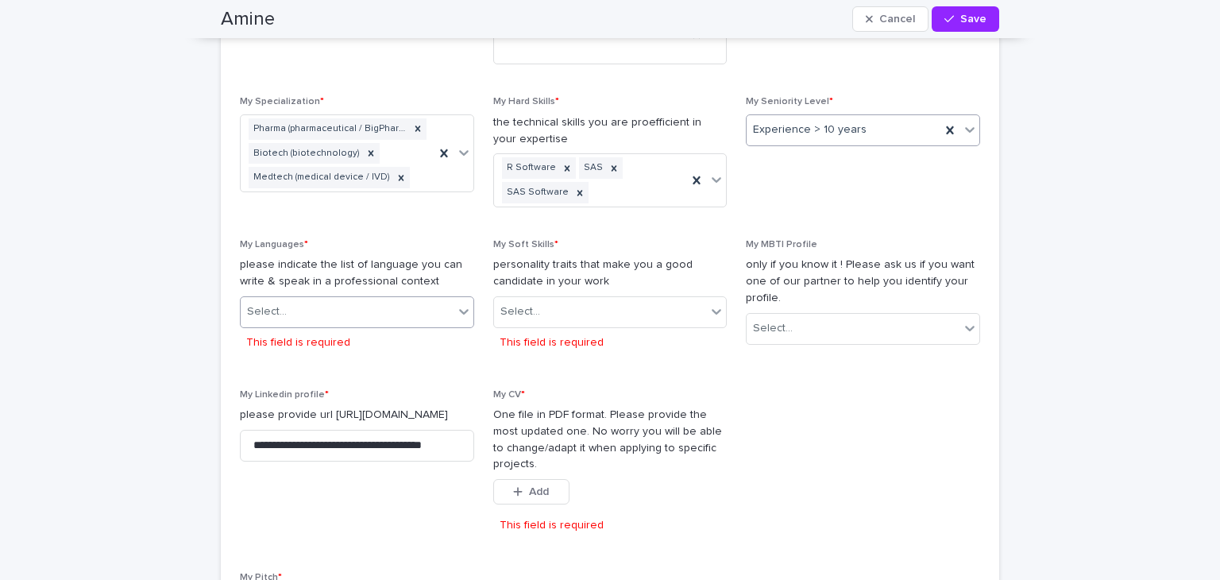
click at [419, 299] on div "Select..." at bounding box center [347, 312] width 213 height 26
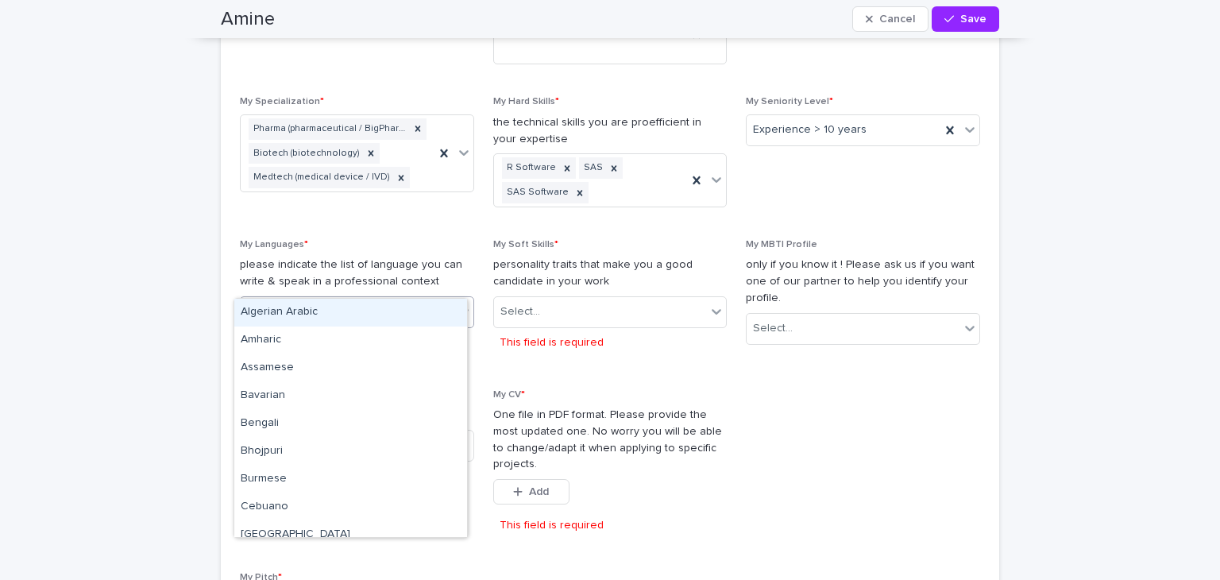
type input "**"
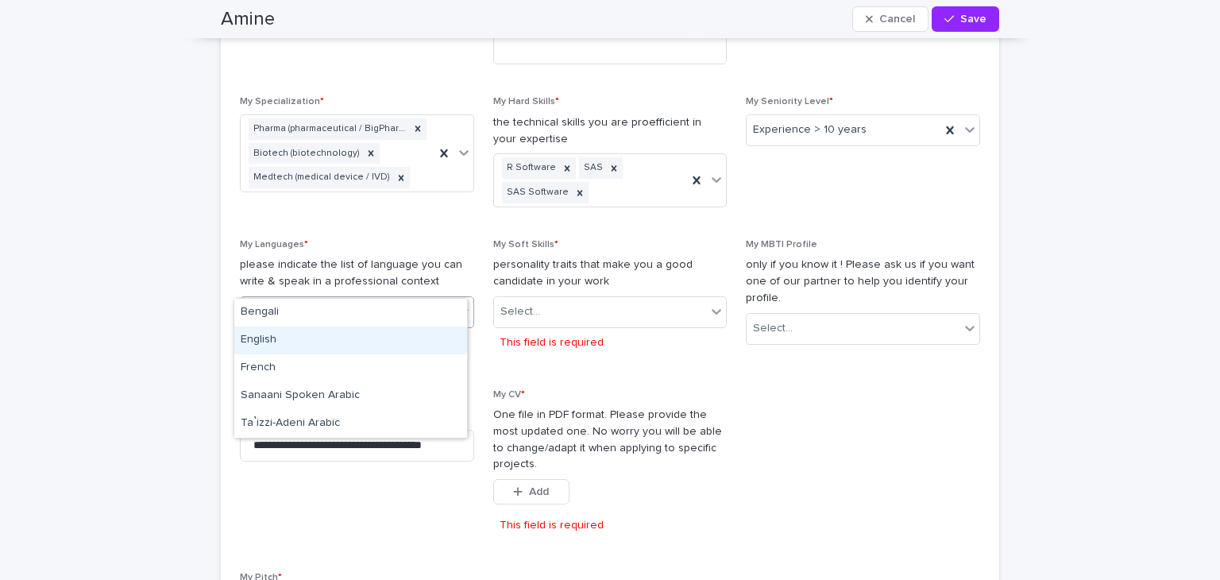
click at [345, 345] on div "English" at bounding box center [350, 340] width 233 height 28
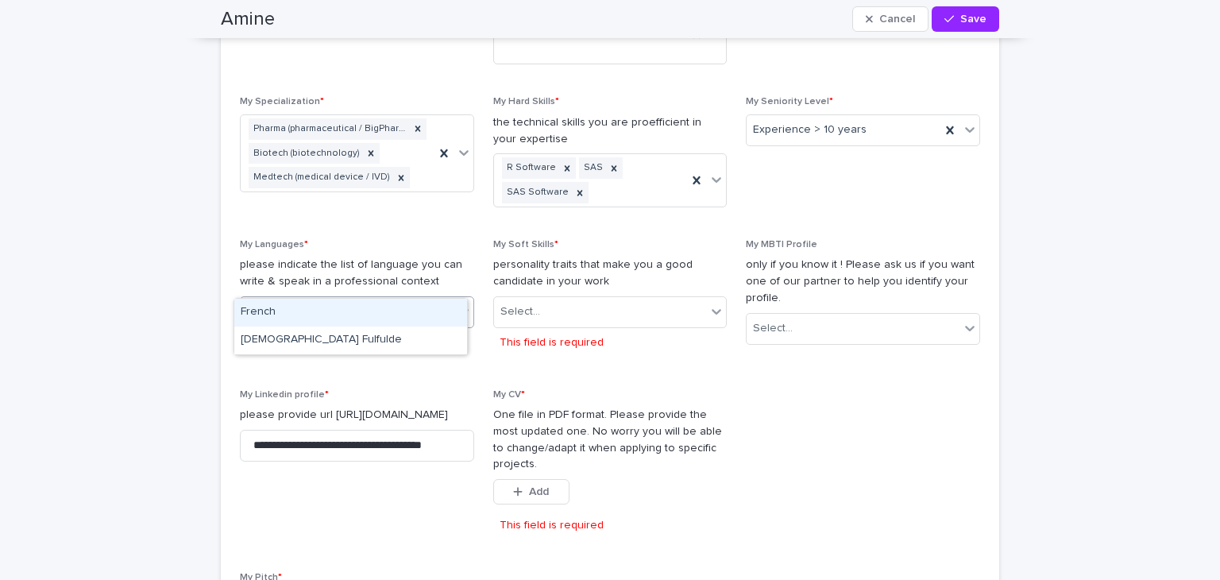
type input "**"
click at [381, 319] on div "French" at bounding box center [350, 313] width 233 height 28
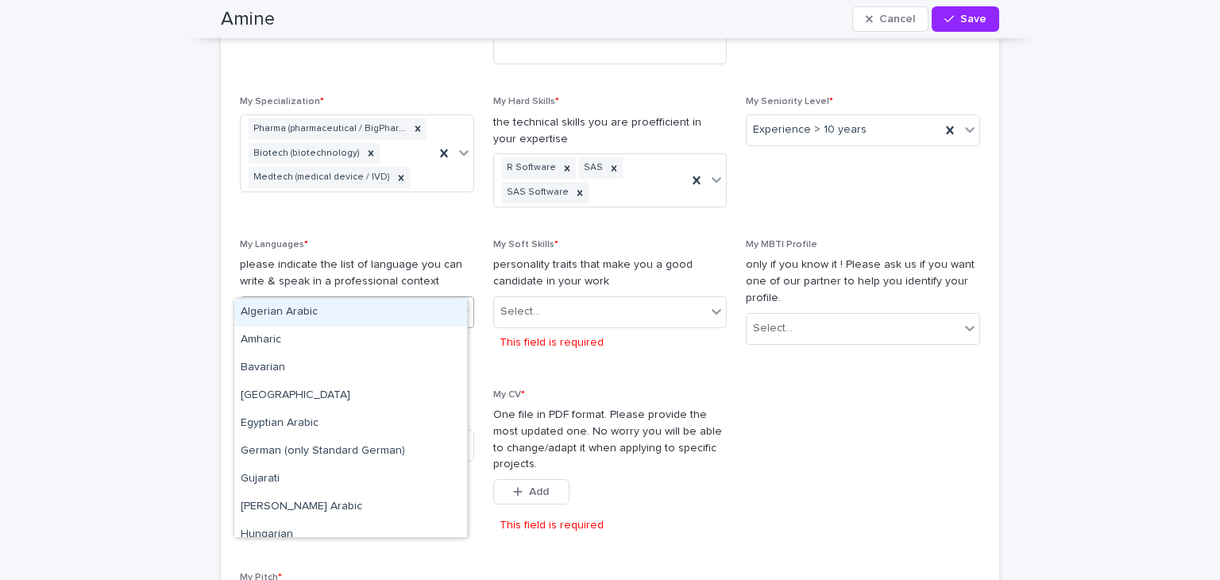
type input "*"
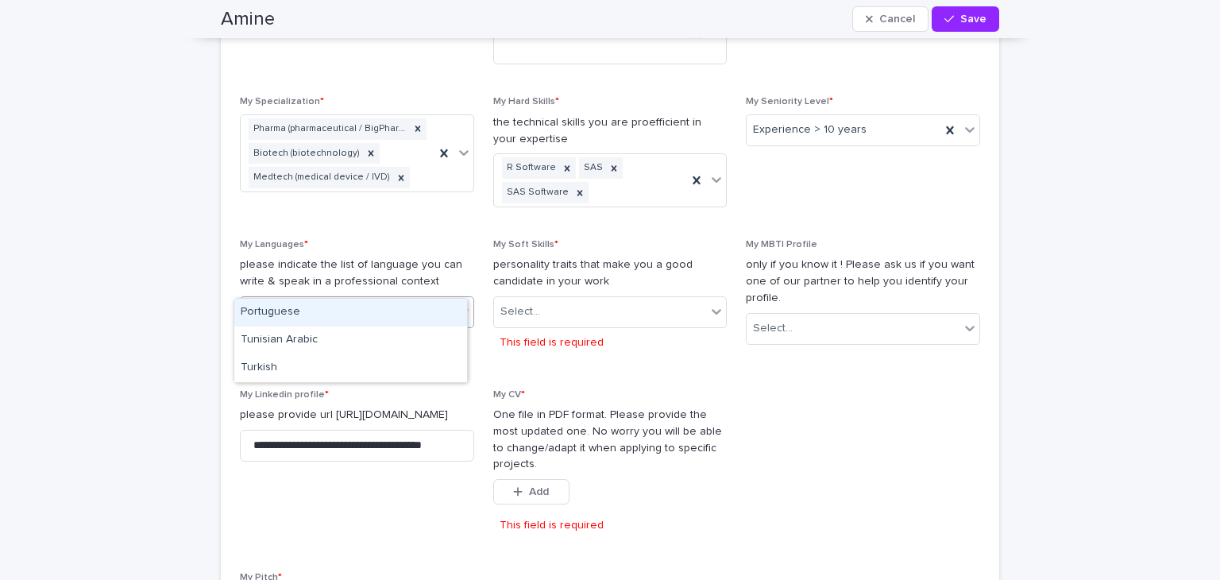
type input "****"
click at [377, 315] on div "Tunisian Arabic" at bounding box center [350, 313] width 233 height 28
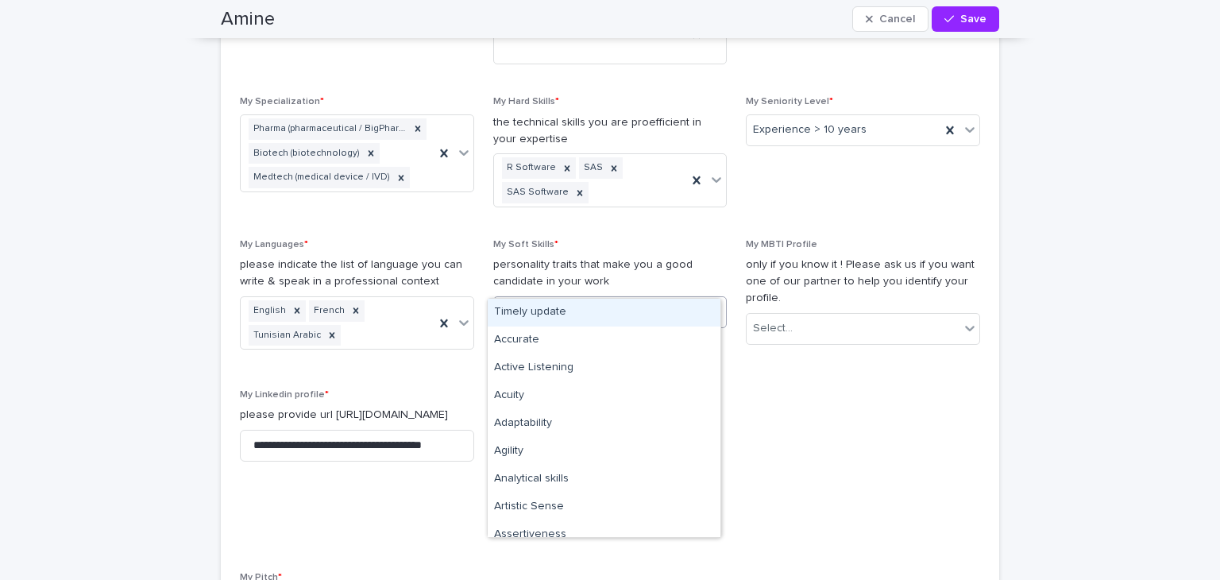
click at [677, 299] on div "Select..." at bounding box center [600, 312] width 213 height 26
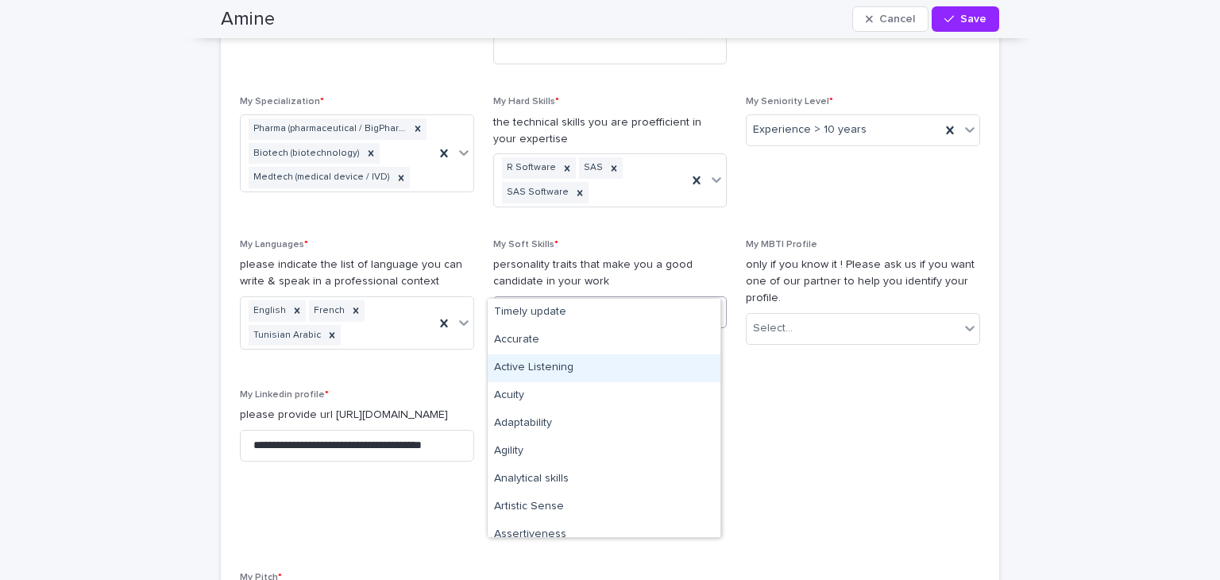
type input "**"
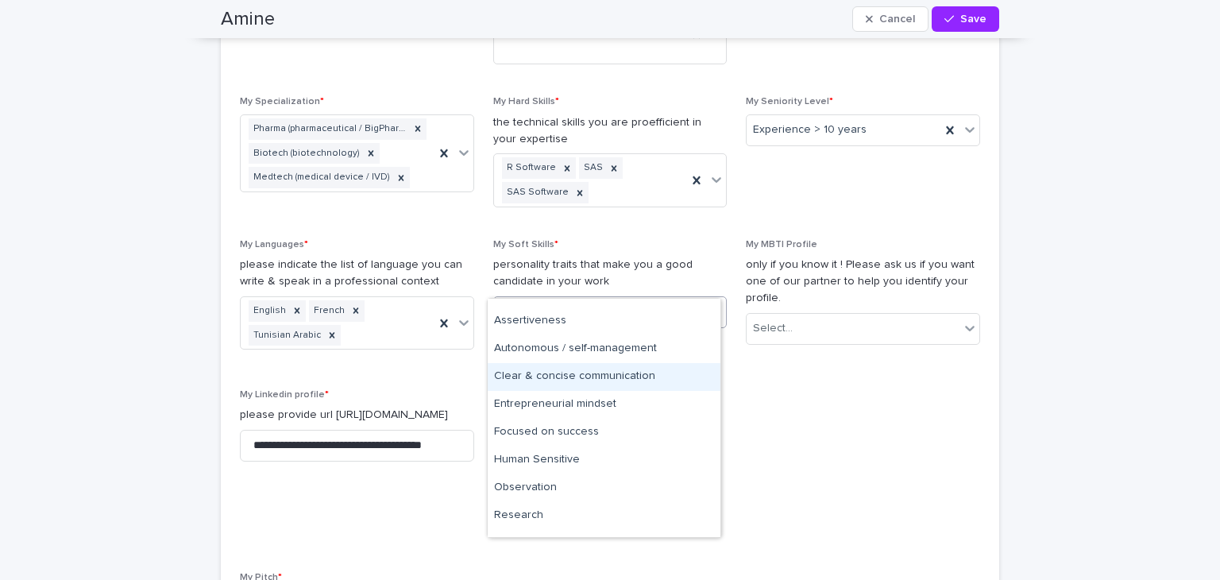
scroll to position [0, 0]
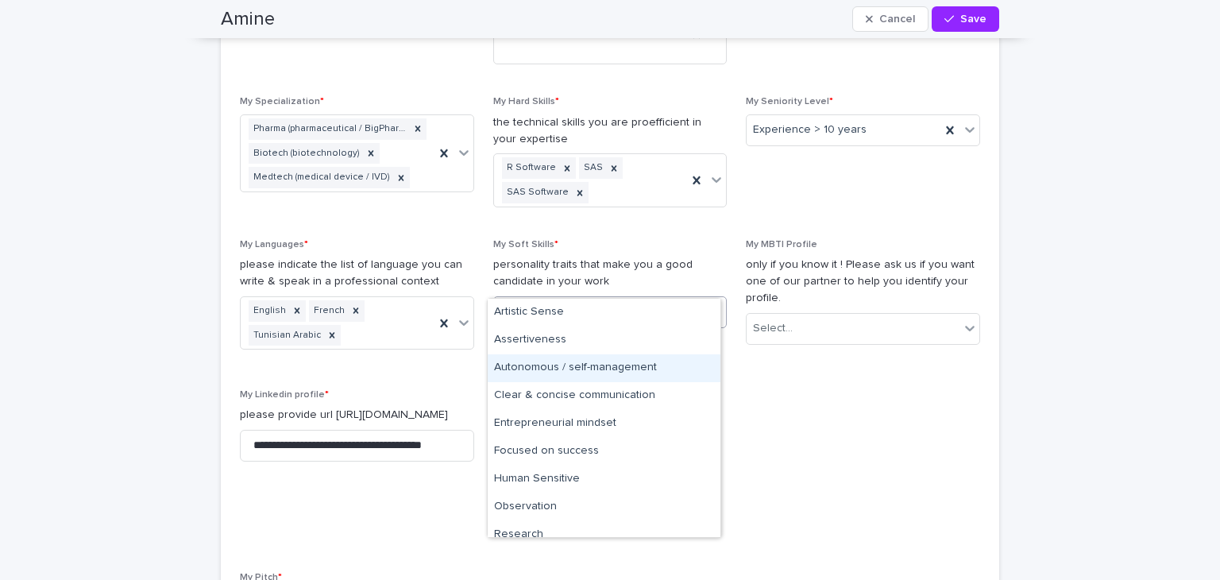
click at [646, 366] on div "Autonomous / self-management" at bounding box center [604, 368] width 233 height 28
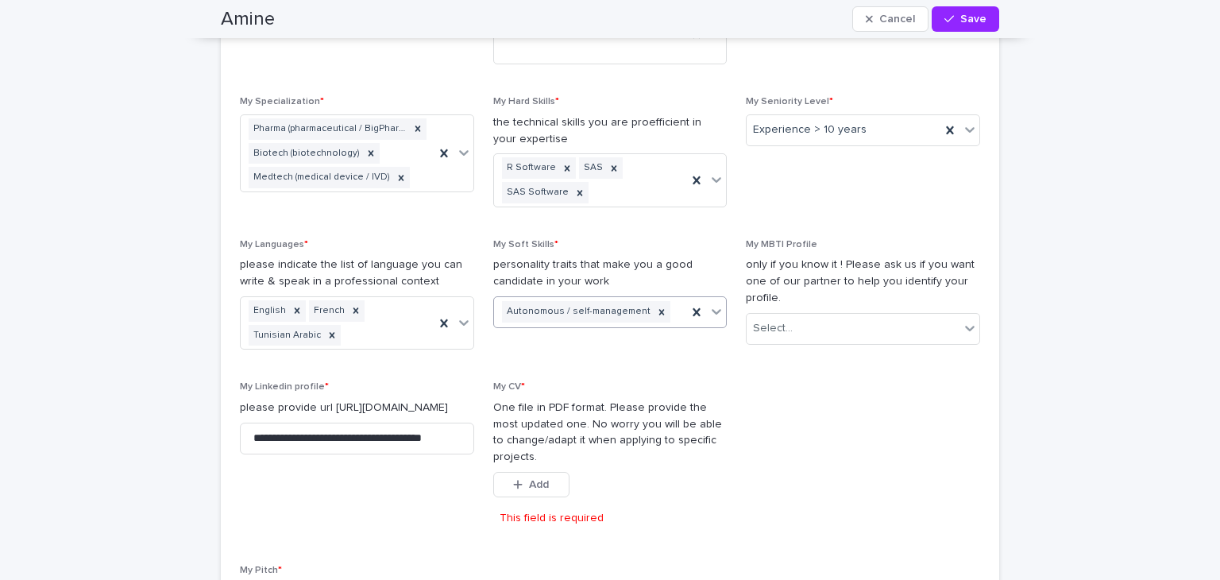
click at [667, 298] on div "Autonomous / self-management" at bounding box center [591, 312] width 194 height 28
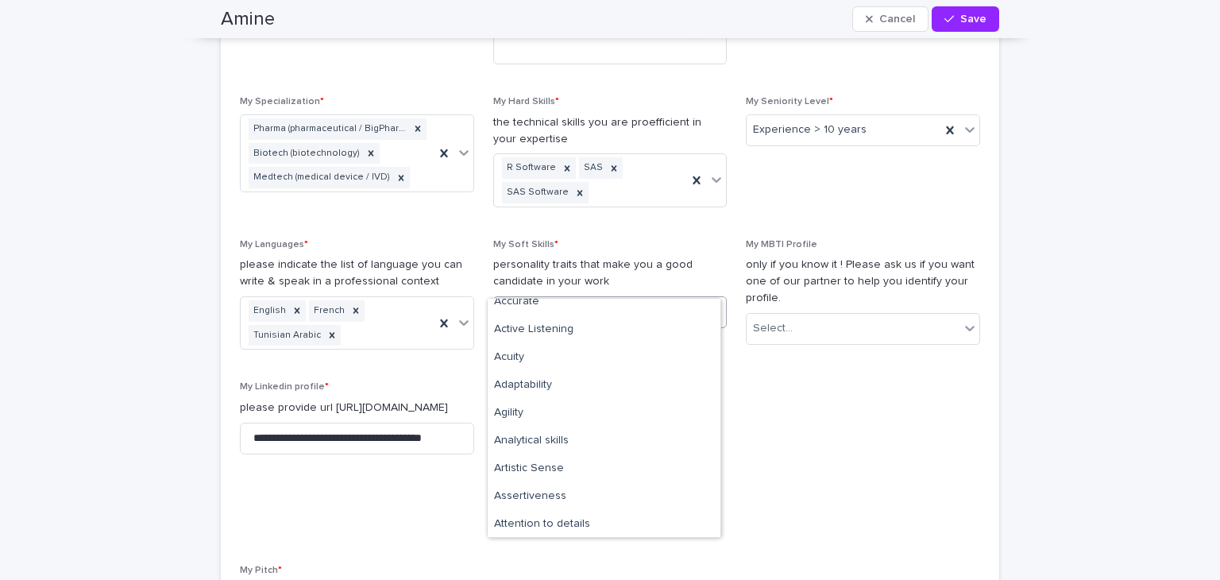
scroll to position [69, 0]
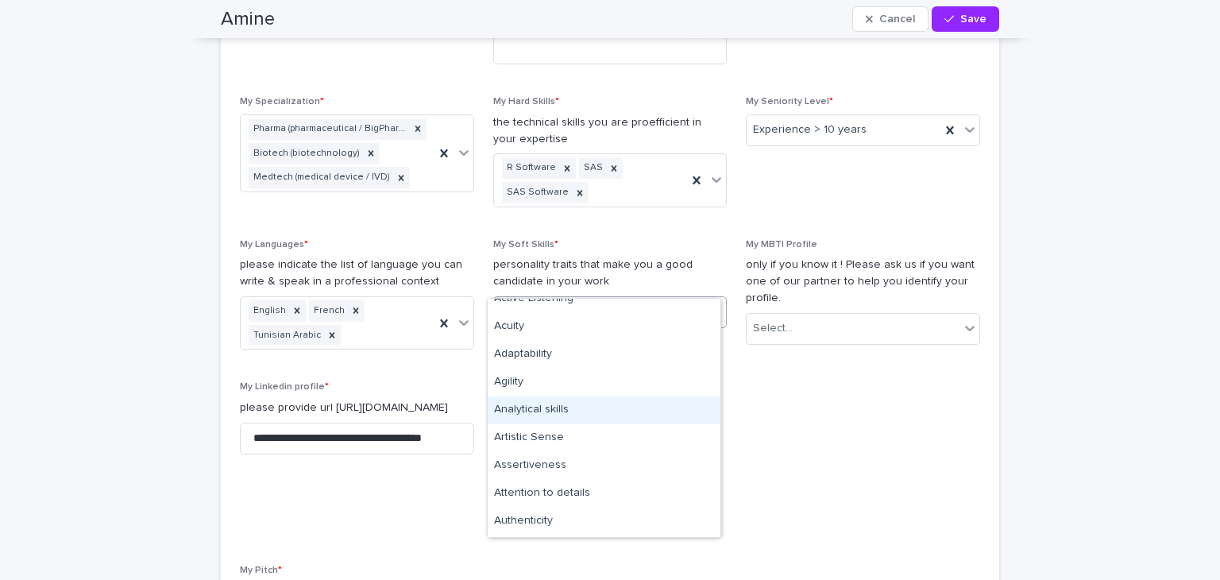
click at [626, 403] on div "Analytical skills" at bounding box center [604, 410] width 233 height 28
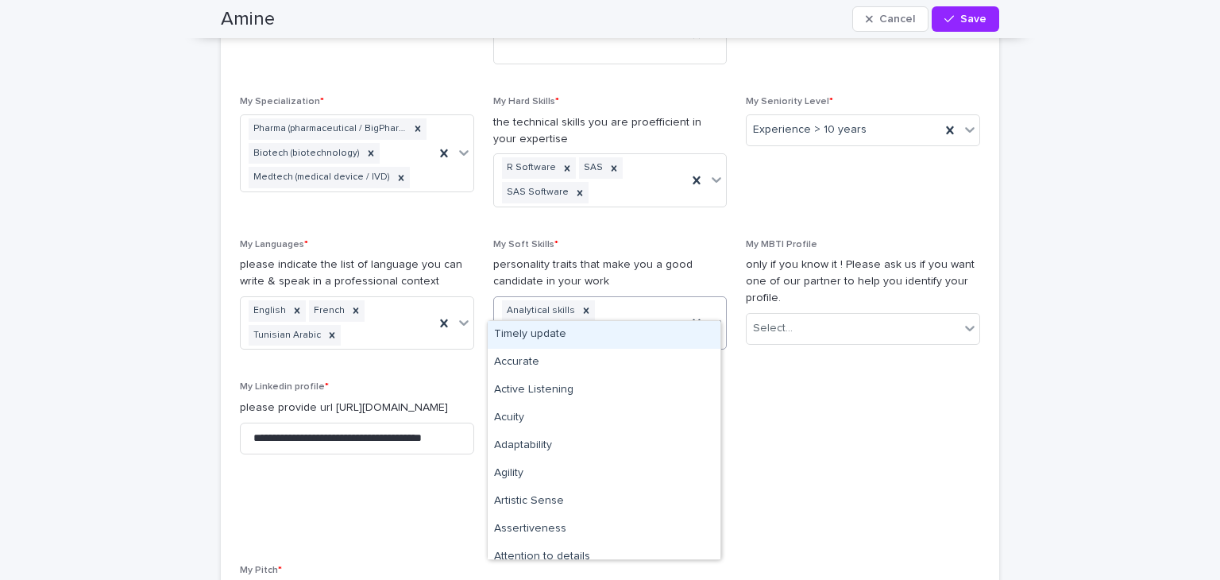
click at [664, 309] on div "Analytical skills Autonomous / self-management" at bounding box center [591, 323] width 194 height 52
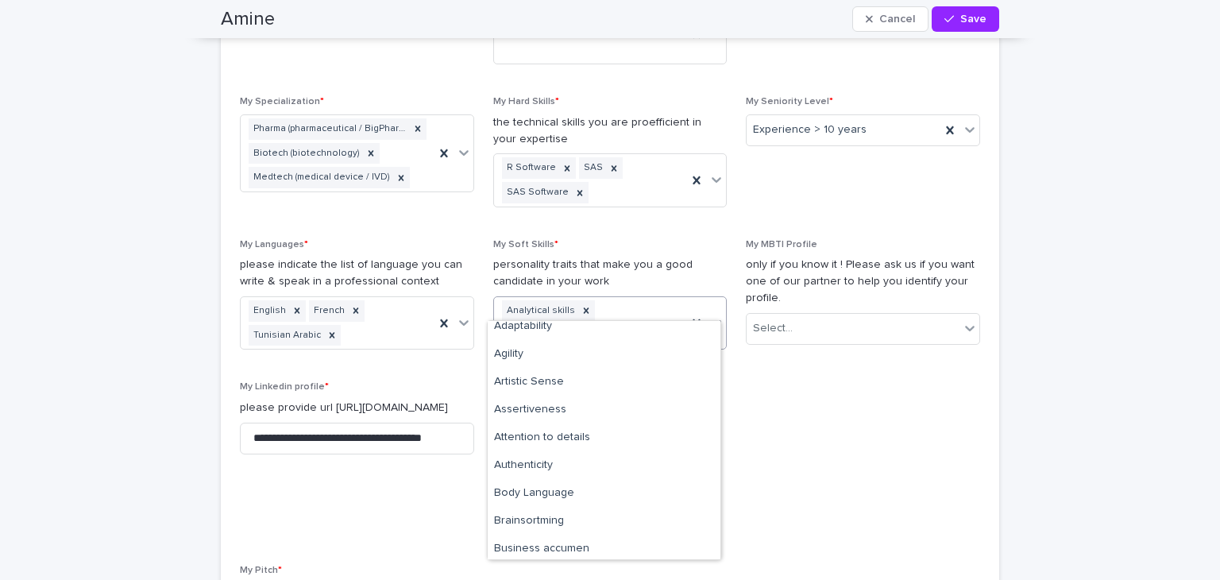
scroll to position [129, 0]
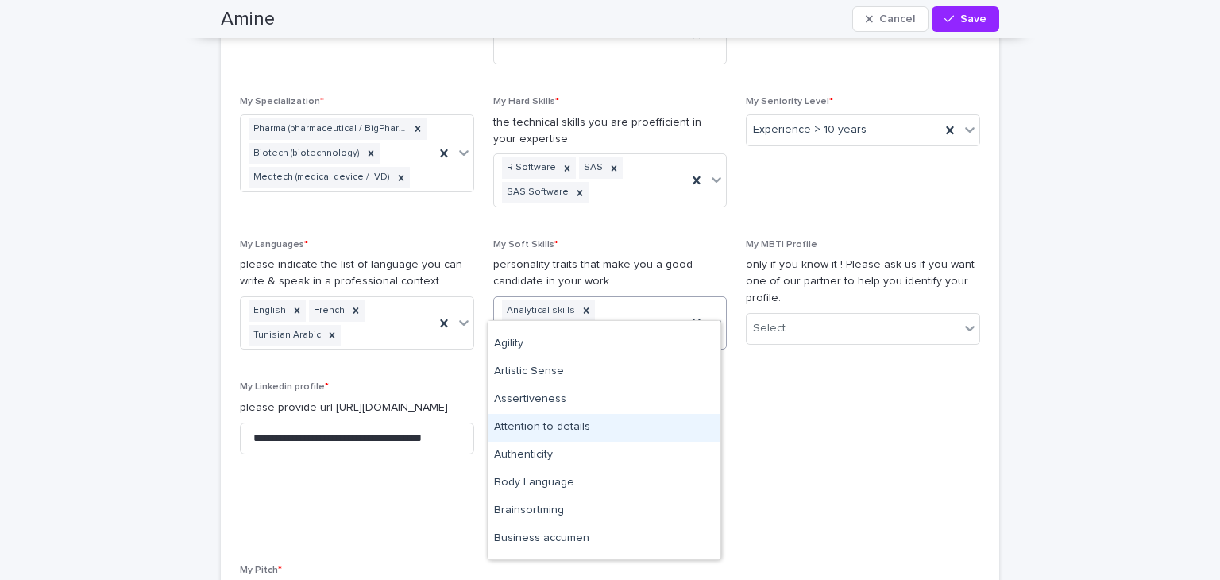
click at [635, 423] on div "Attention to details" at bounding box center [604, 428] width 233 height 28
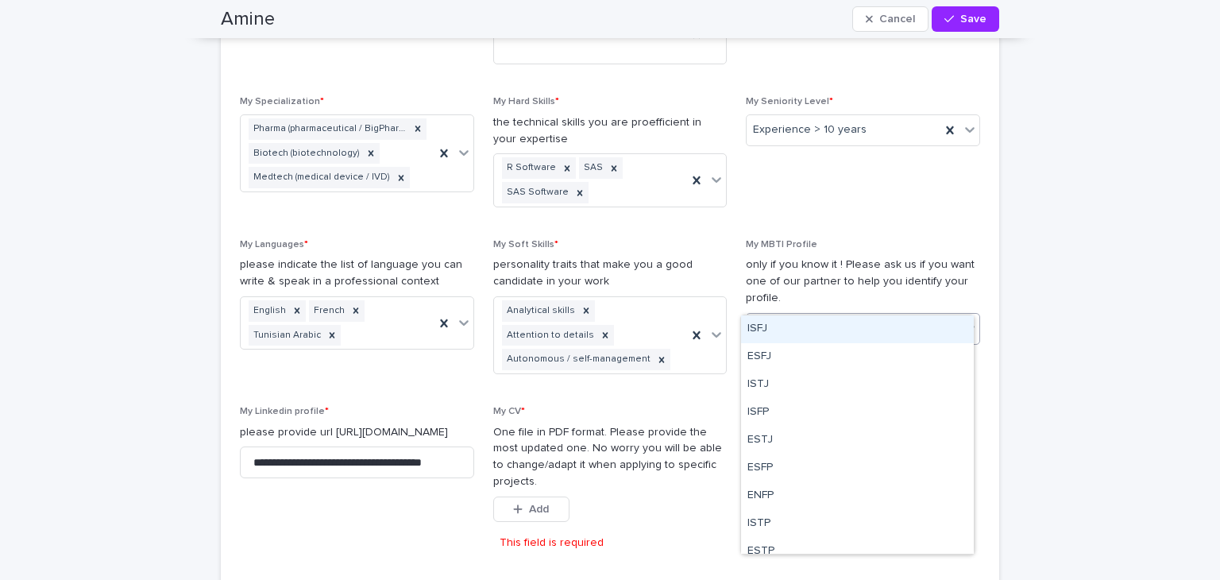
click at [912, 315] on div "Select..." at bounding box center [853, 328] width 213 height 26
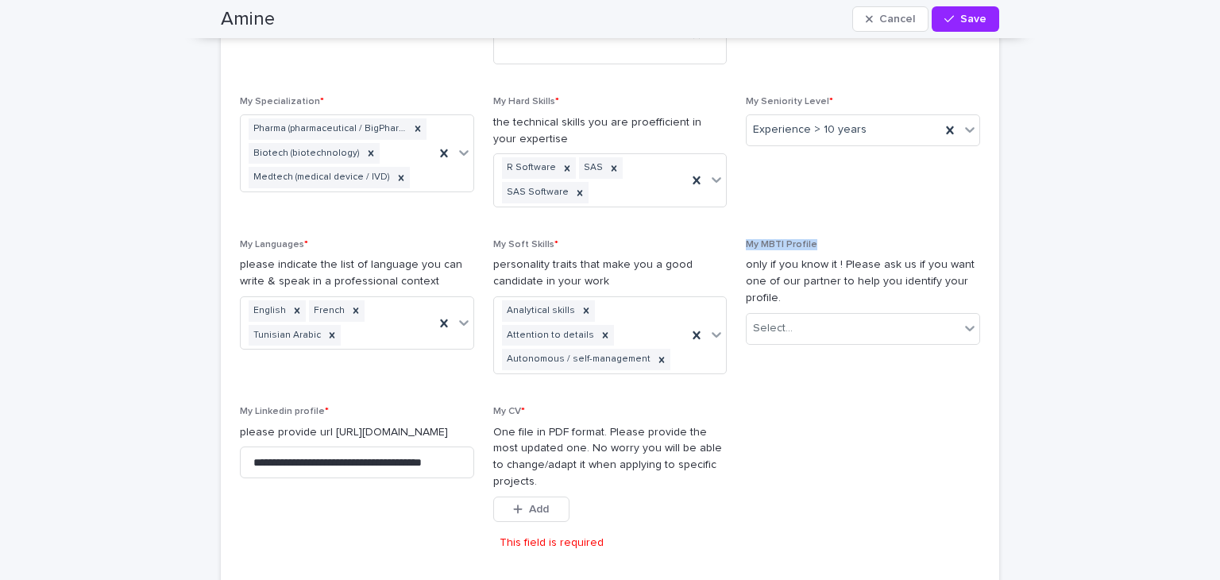
drag, startPoint x: 740, startPoint y: 212, endPoint x: 812, endPoint y: 212, distance: 71.5
click at [812, 239] on p "My MBTI Profile" at bounding box center [863, 244] width 234 height 11
copy span "My MBTI Profile"
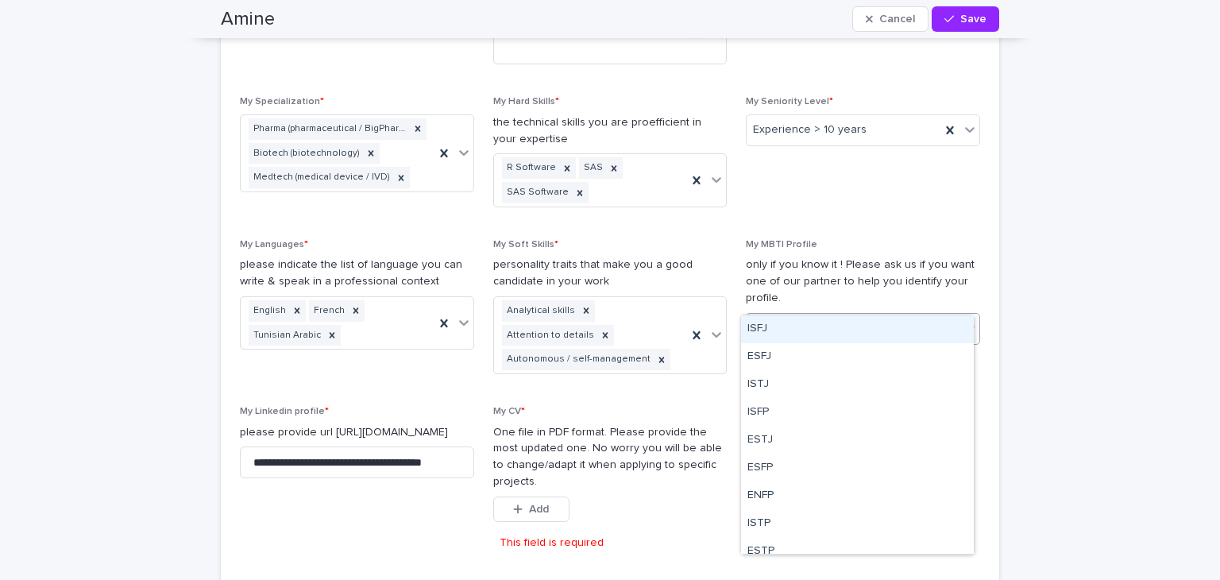
click at [908, 315] on div "Select..." at bounding box center [853, 328] width 213 height 26
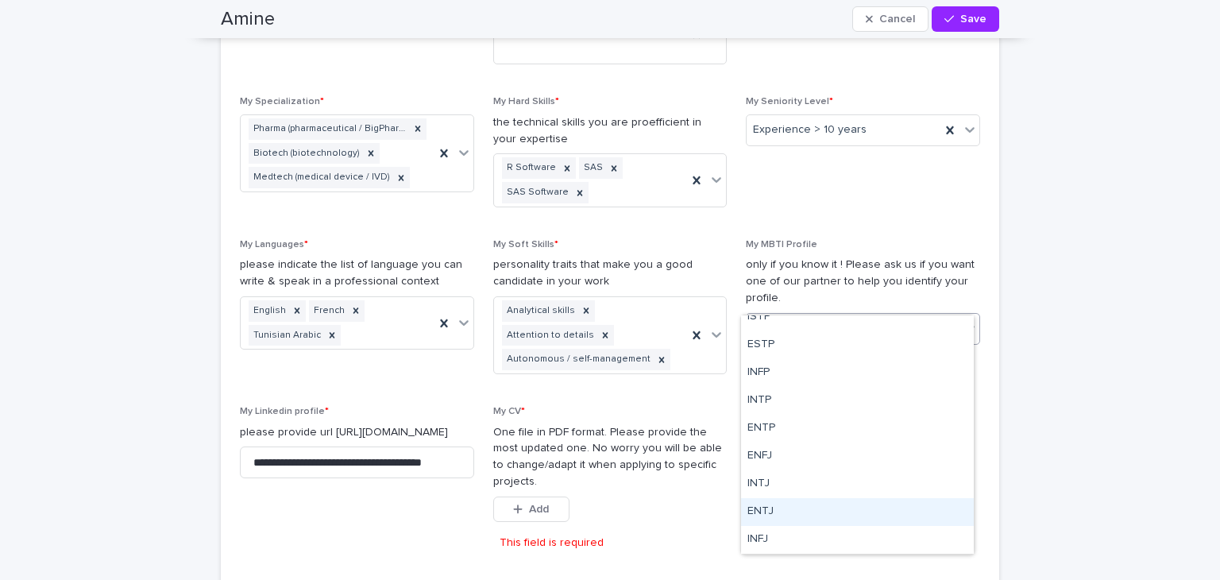
click at [781, 516] on div "ENTJ" at bounding box center [857, 512] width 233 height 28
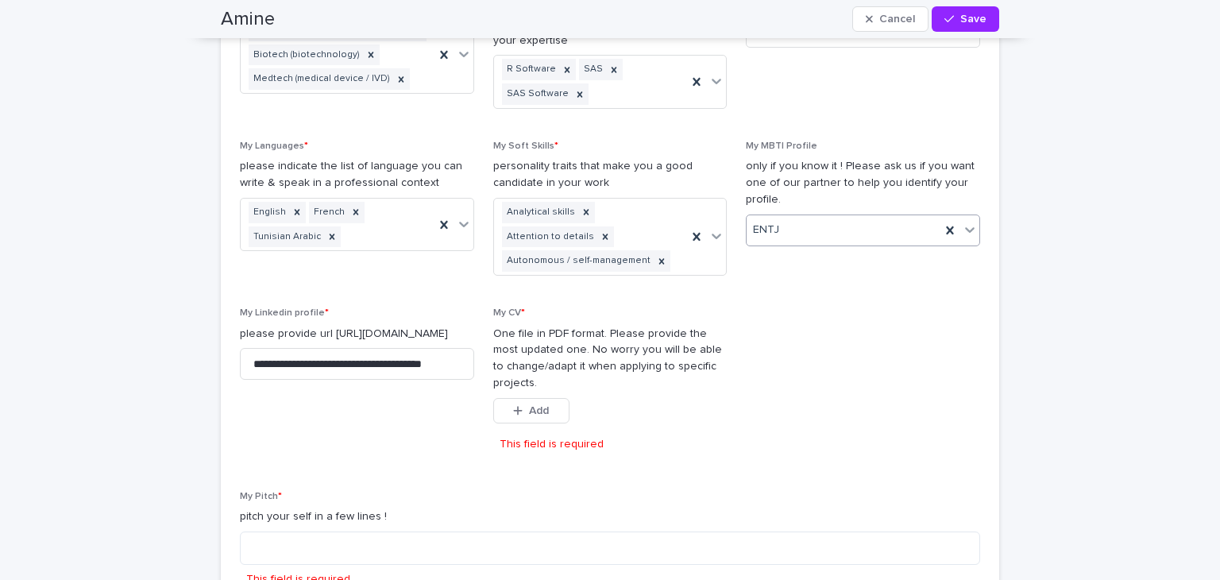
scroll to position [1372, 0]
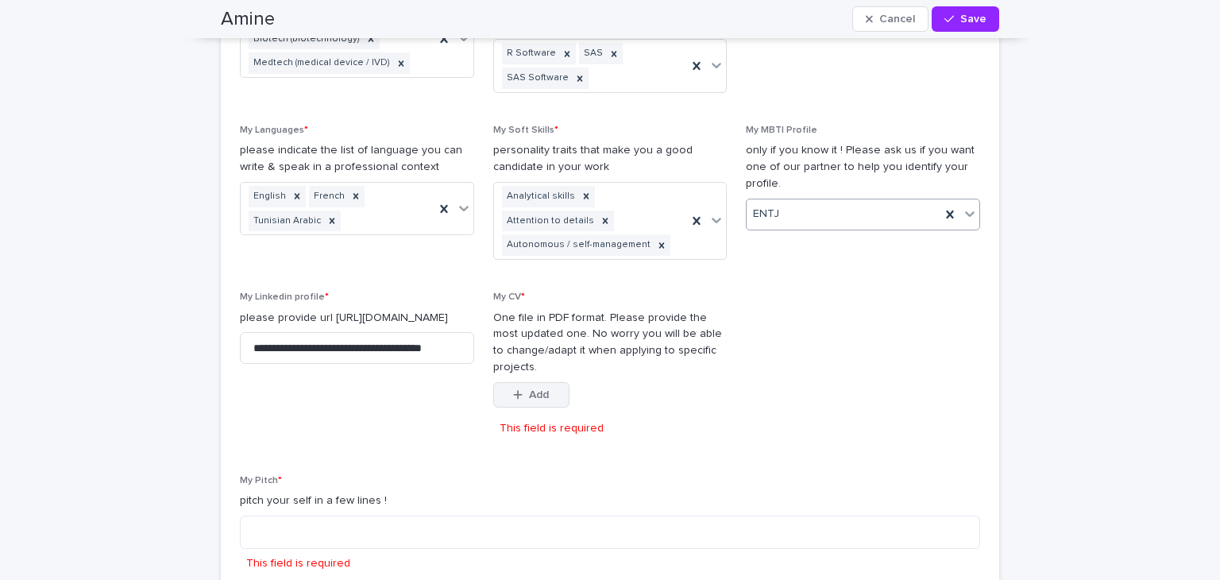
click at [534, 389] on span "Add" at bounding box center [539, 394] width 20 height 11
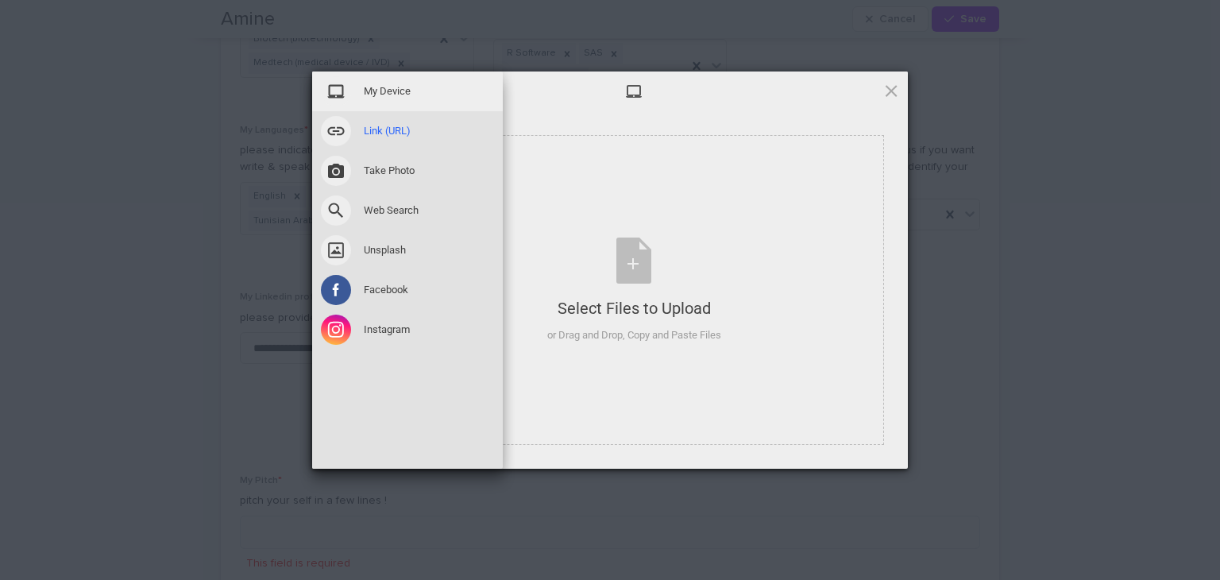
click at [343, 133] on span at bounding box center [336, 131] width 30 height 30
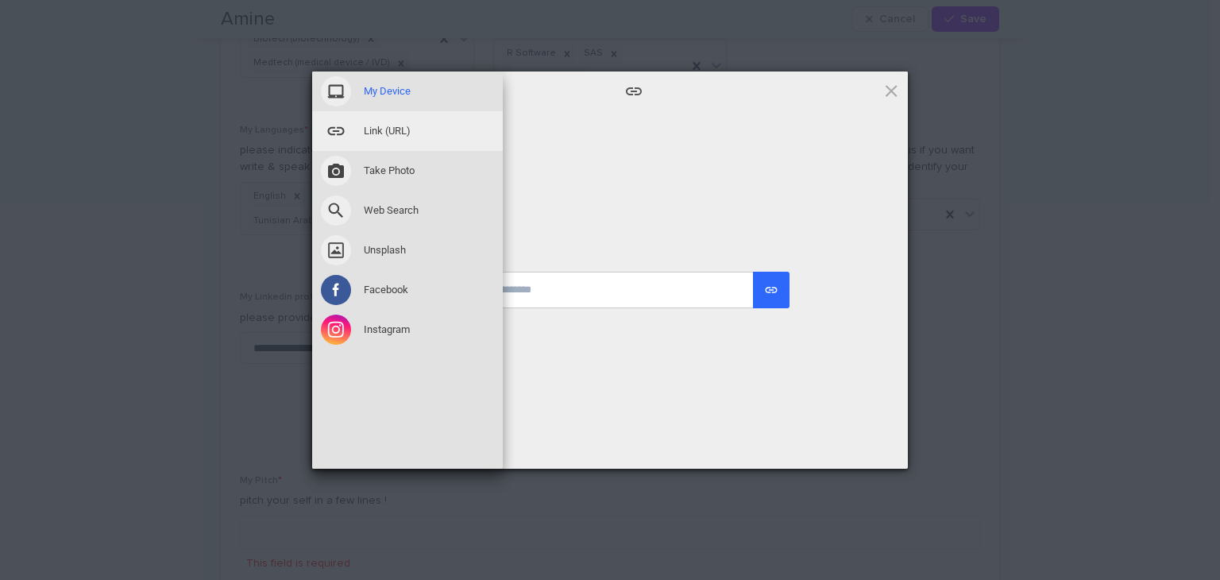
click at [383, 84] on span "My Device" at bounding box center [387, 91] width 47 height 14
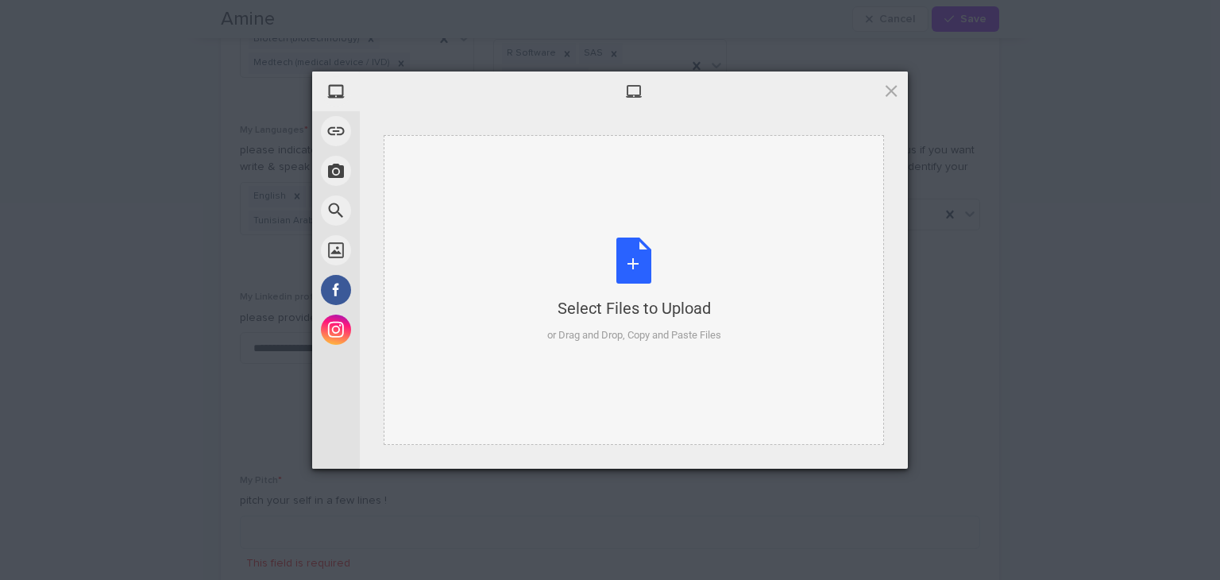
click at [658, 291] on div "Select Files to Upload or Drag and Drop, Copy and Paste Files" at bounding box center [634, 290] width 174 height 106
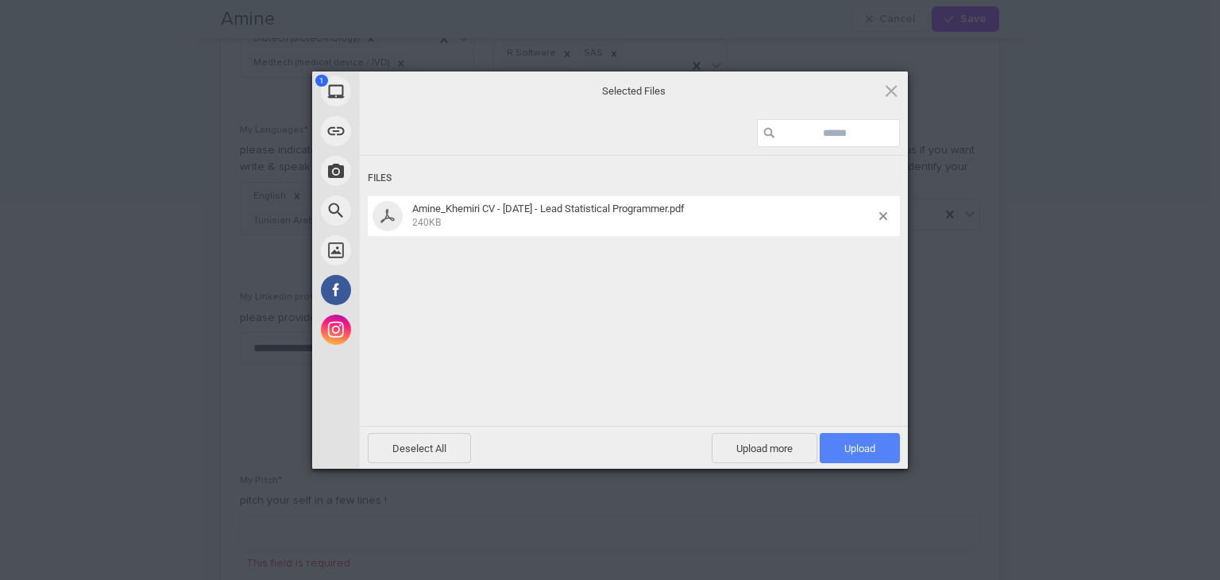
click at [873, 452] on span "Upload 1" at bounding box center [859, 448] width 31 height 12
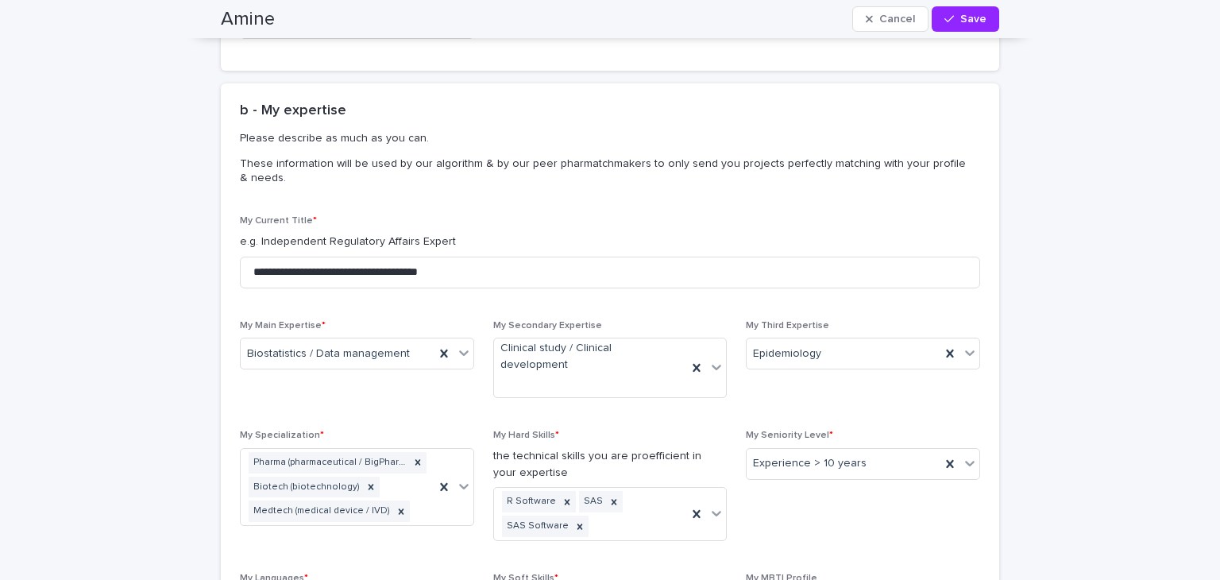
scroll to position [909, 0]
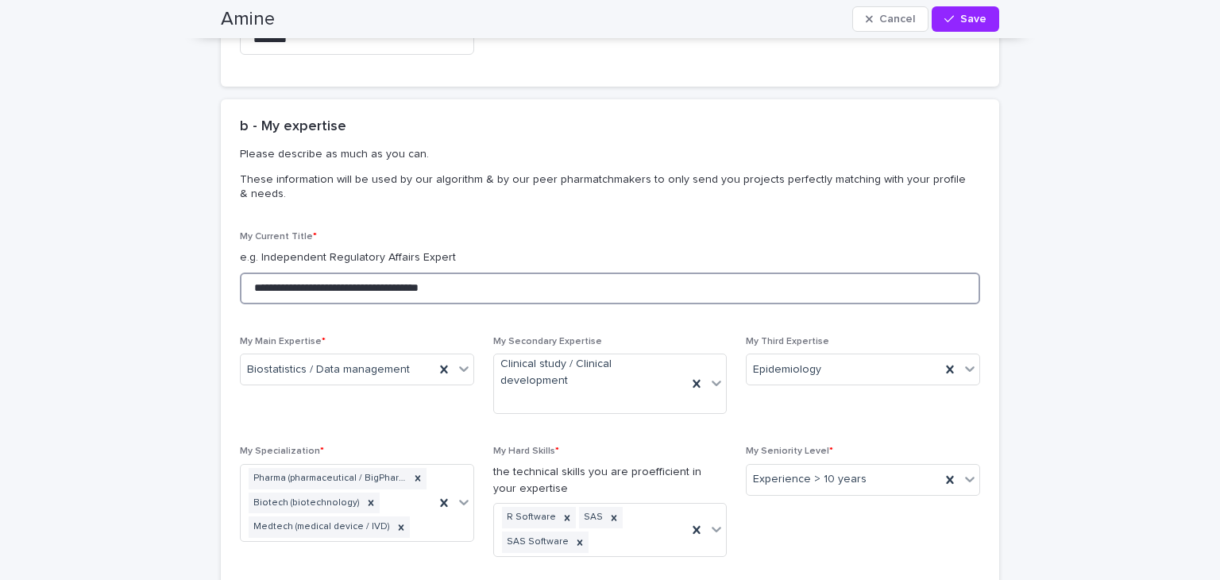
drag, startPoint x: 312, startPoint y: 287, endPoint x: 344, endPoint y: 286, distance: 31.8
click at [344, 286] on input "**********" at bounding box center [610, 288] width 740 height 32
click at [348, 287] on input "**********" at bounding box center [610, 288] width 740 height 32
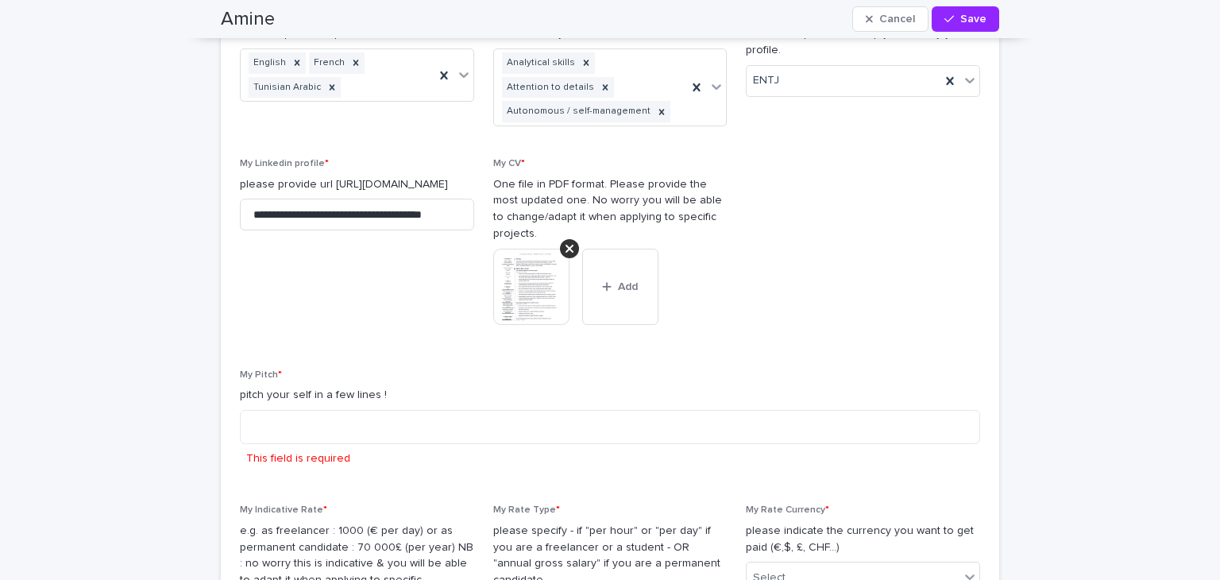
scroll to position [1618, 0]
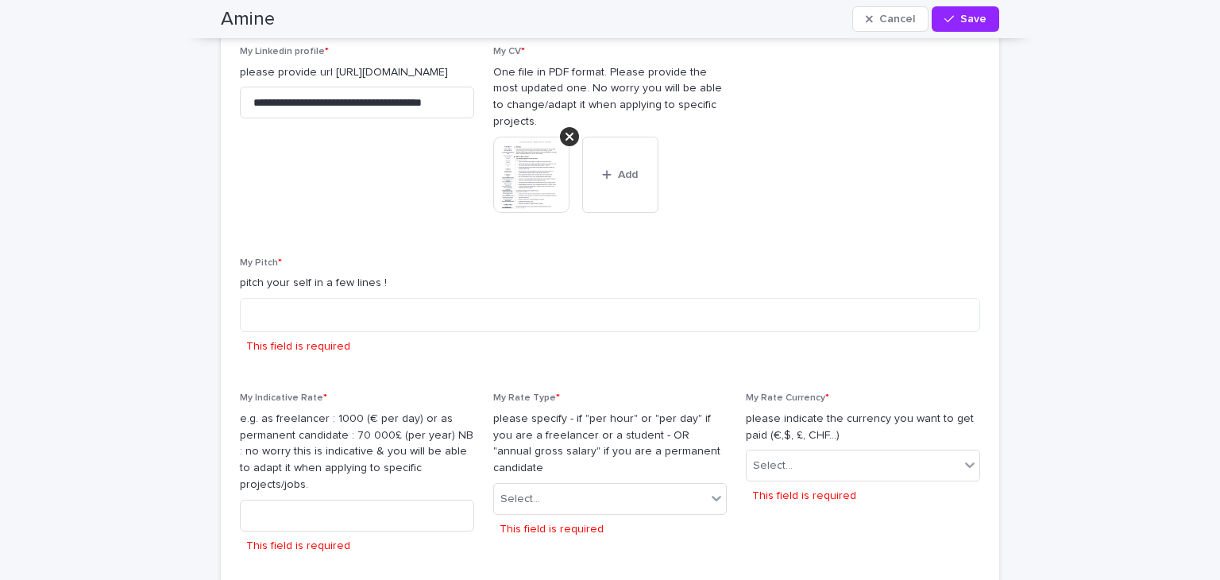
type input "**********"
click at [322, 298] on textarea at bounding box center [610, 315] width 740 height 34
paste textarea "**********"
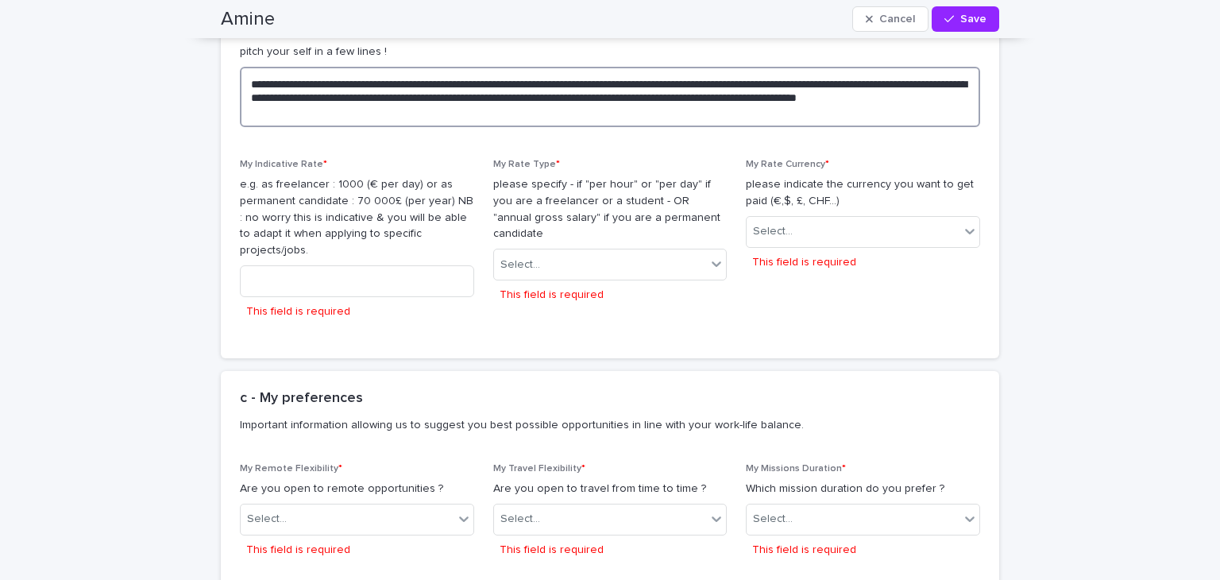
scroll to position [1855, 0]
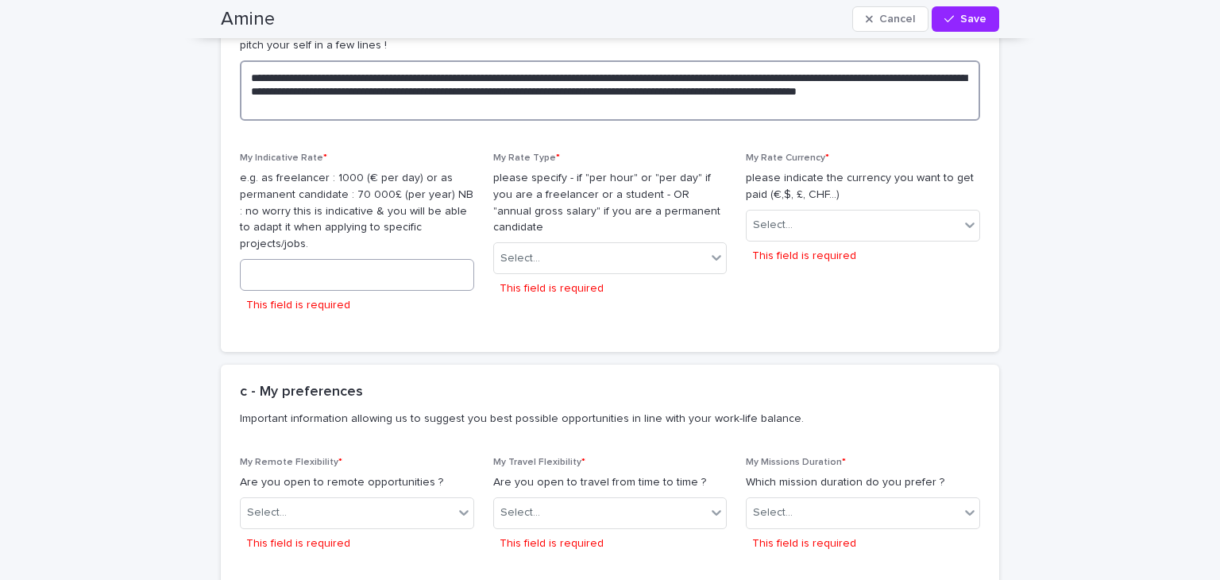
type textarea "**********"
click at [346, 259] on input at bounding box center [357, 275] width 234 height 32
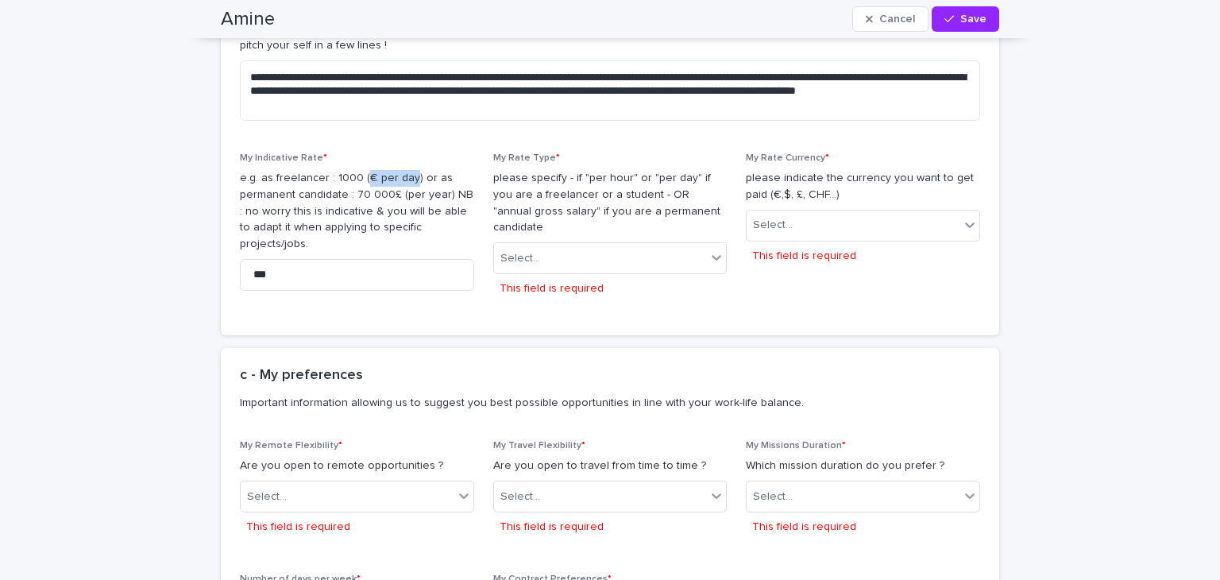
drag, startPoint x: 357, startPoint y: 146, endPoint x: 403, endPoint y: 147, distance: 46.9
click at [403, 170] on p "e.g. as freelancer : 1000 (€ per day) or as permanent candidate : 70 000£ (per …" at bounding box center [357, 211] width 234 height 83
copy p "€ per day"
click at [308, 259] on input "***" at bounding box center [357, 275] width 234 height 32
paste input
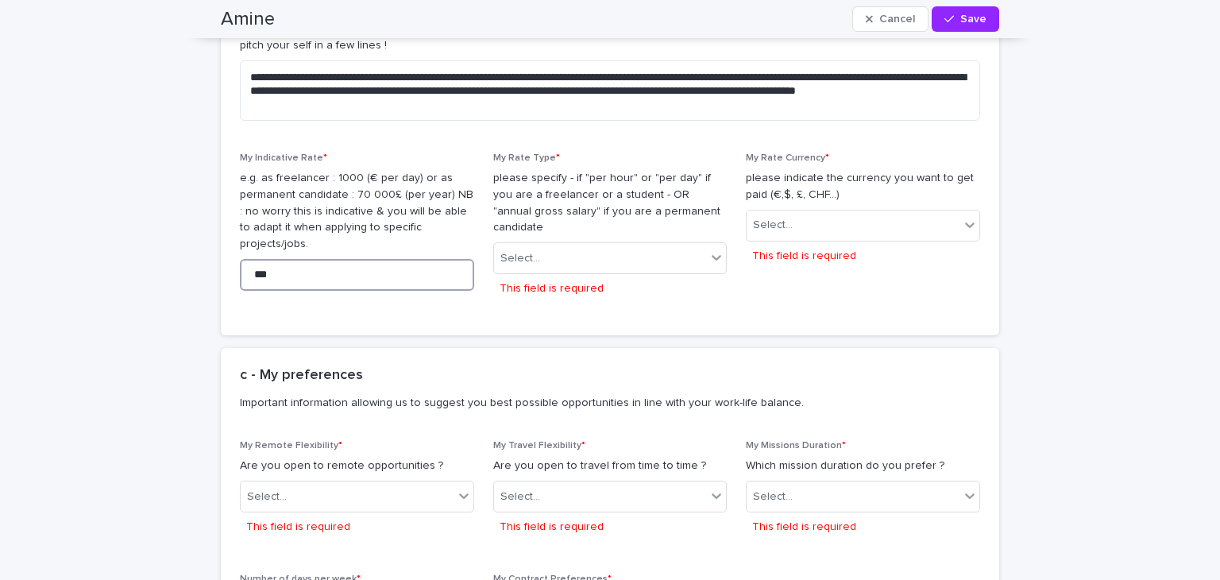
click at [302, 259] on input "***" at bounding box center [357, 275] width 234 height 32
drag, startPoint x: 295, startPoint y: 226, endPoint x: 226, endPoint y: 226, distance: 69.1
type input "*"
type input "**"
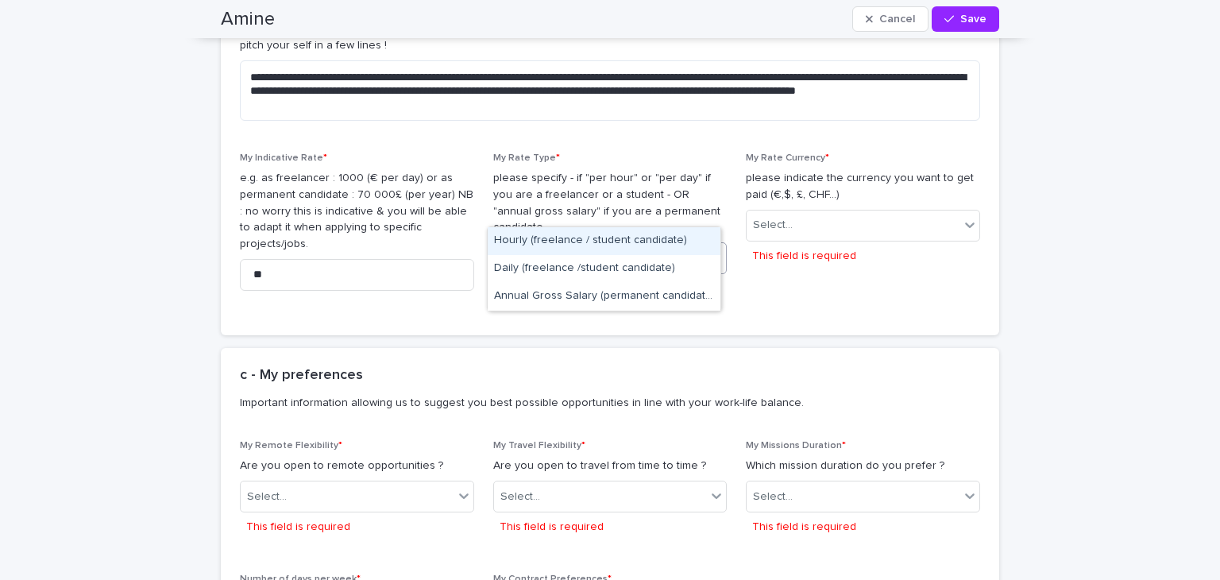
click at [570, 245] on div "Select..." at bounding box center [600, 258] width 213 height 26
click at [604, 242] on div "Hourly (freelance / student candidate)" at bounding box center [604, 241] width 233 height 28
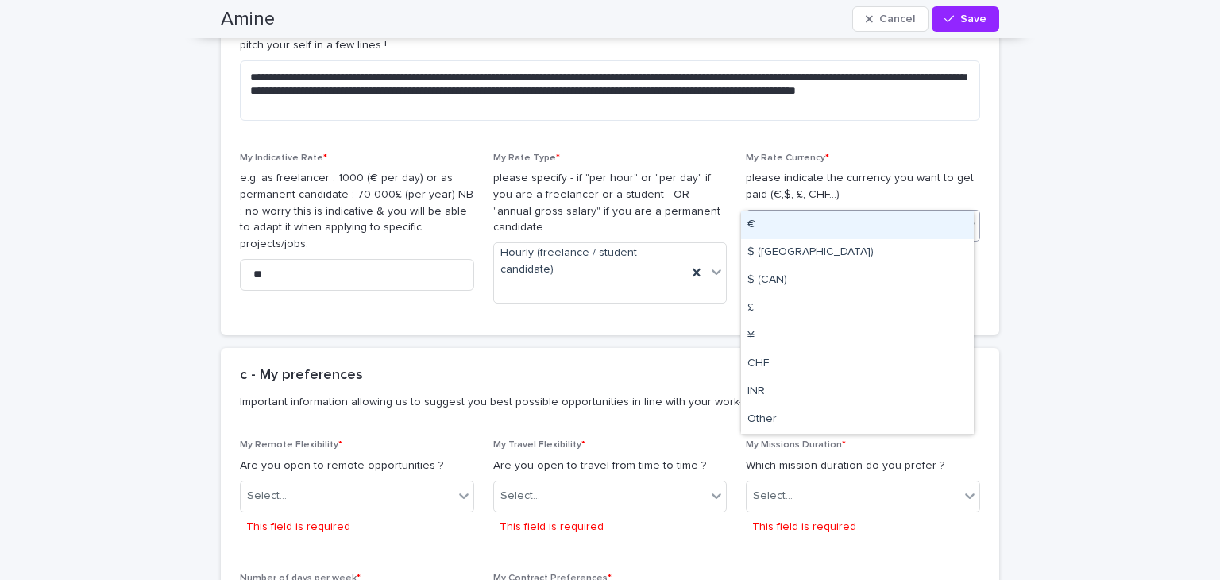
click at [886, 212] on div "Select..." at bounding box center [853, 225] width 213 height 26
click at [849, 225] on div "€" at bounding box center [857, 225] width 233 height 28
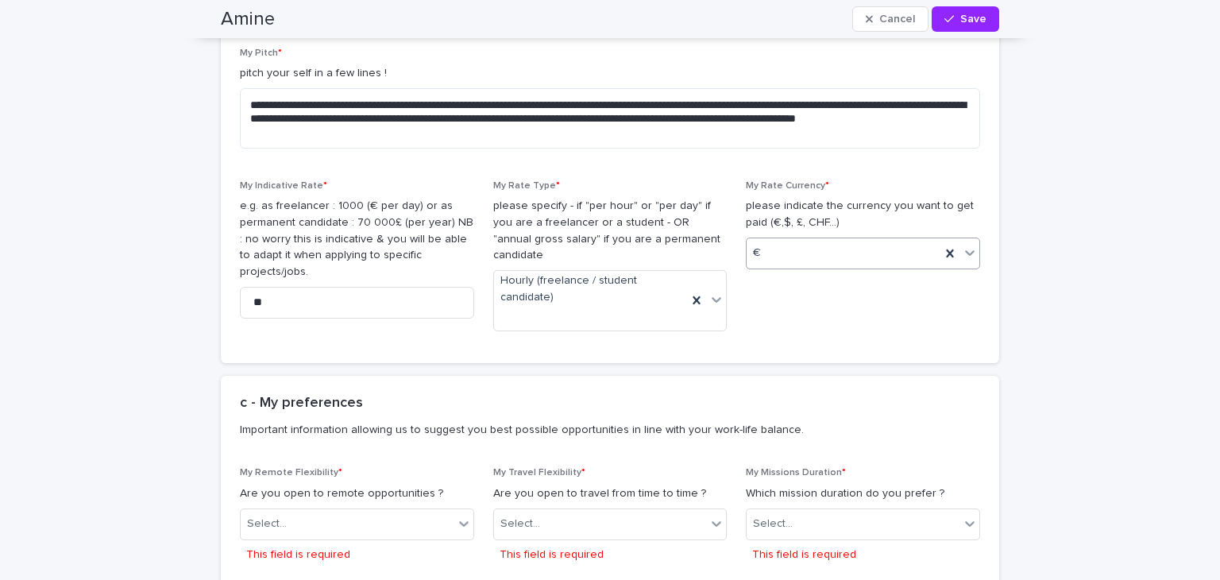
scroll to position [1835, 0]
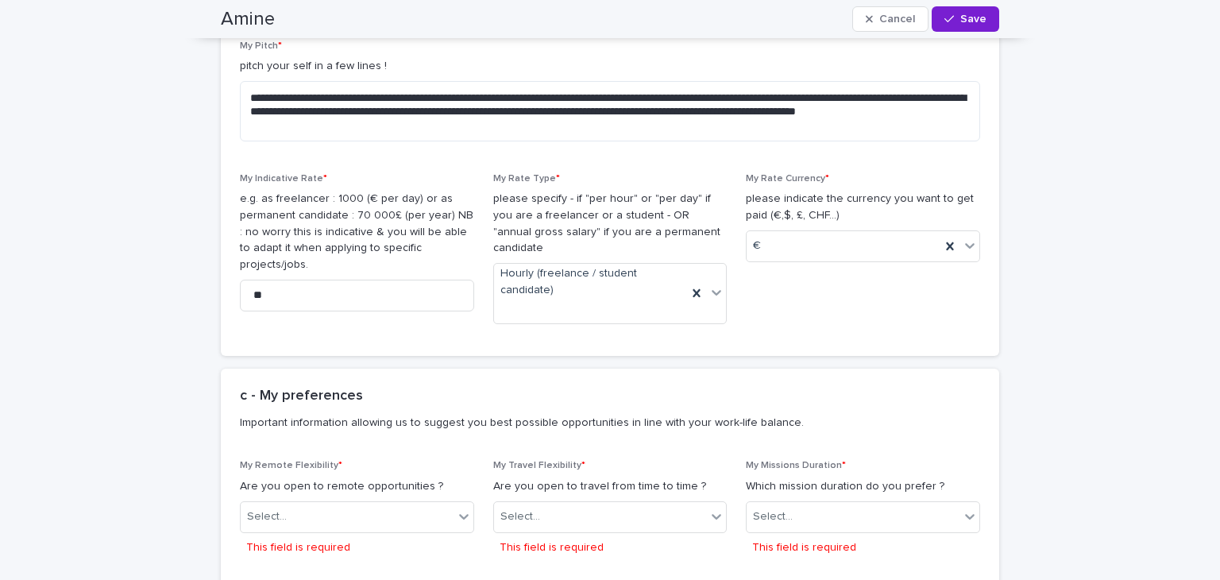
click at [967, 30] on button "Save" at bounding box center [966, 18] width 68 height 25
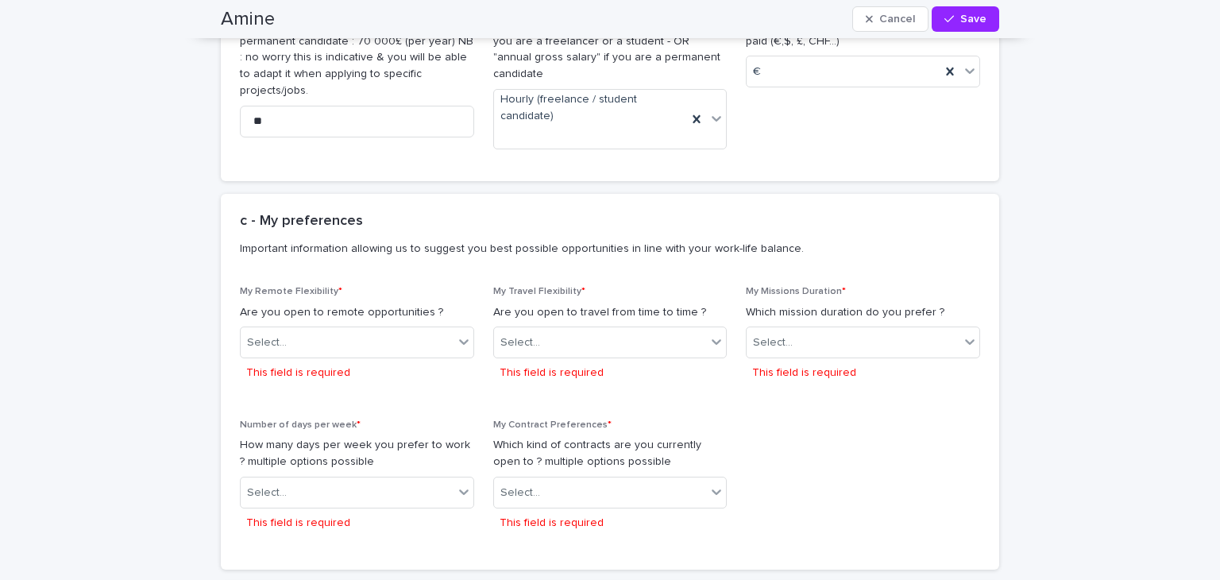
scroll to position [2023, 0]
click at [407, 329] on div "Select..." at bounding box center [347, 342] width 213 height 26
click at [388, 326] on div "Yes" at bounding box center [350, 325] width 233 height 28
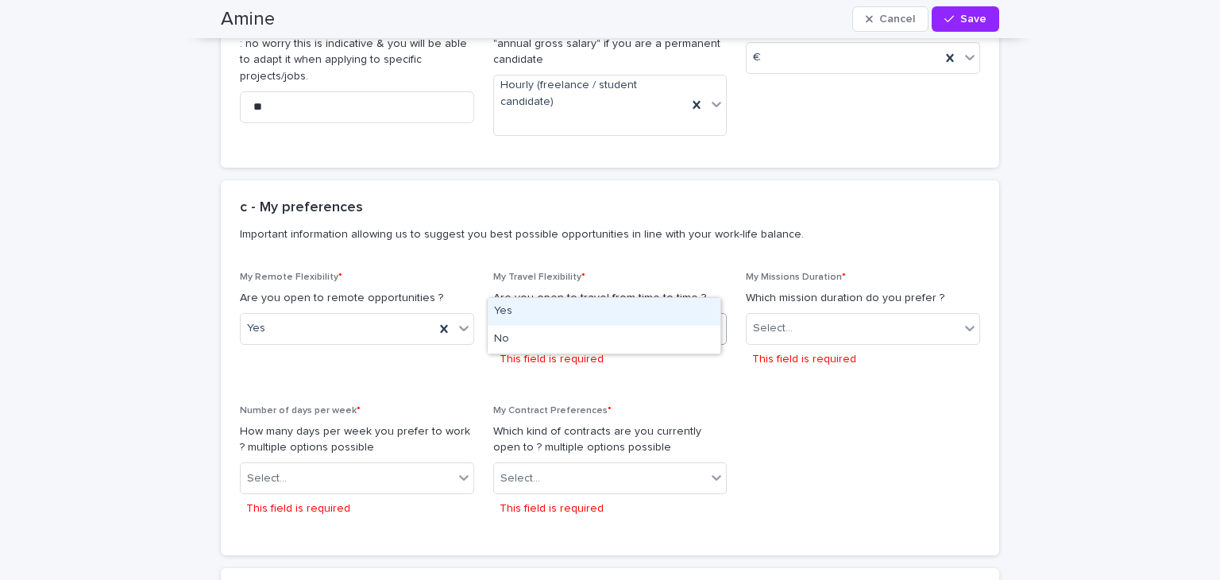
click at [616, 315] on div "Select..." at bounding box center [600, 328] width 213 height 26
click at [597, 309] on div "Yes" at bounding box center [604, 312] width 233 height 28
click at [805, 315] on div "Select..." at bounding box center [853, 328] width 213 height 26
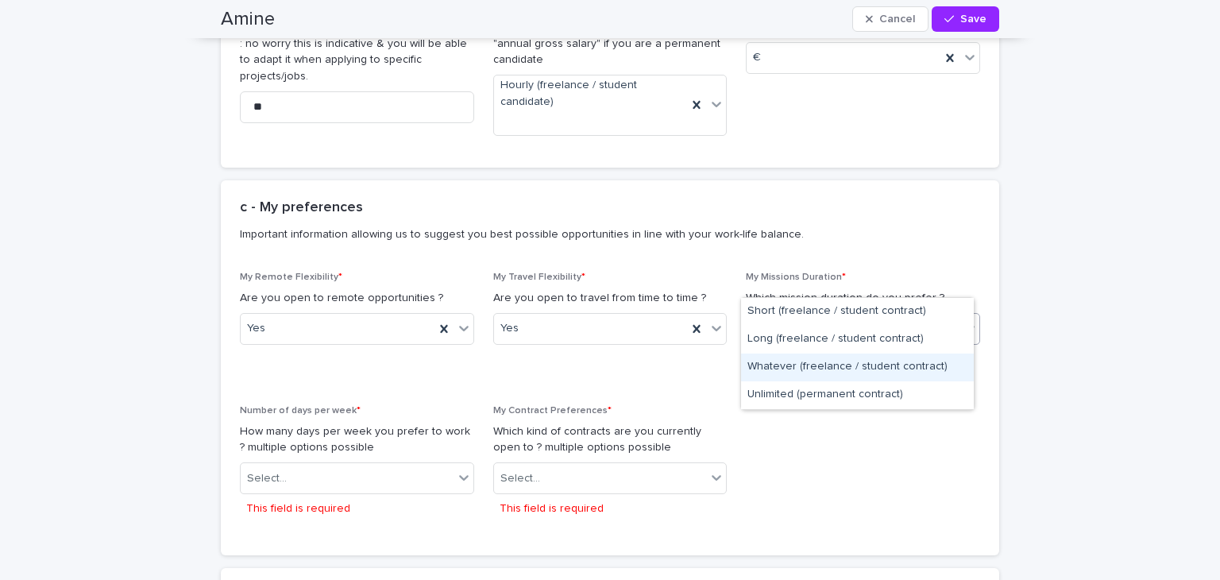
click at [804, 364] on div "Whatever (freelance / student contract)" at bounding box center [857, 367] width 233 height 28
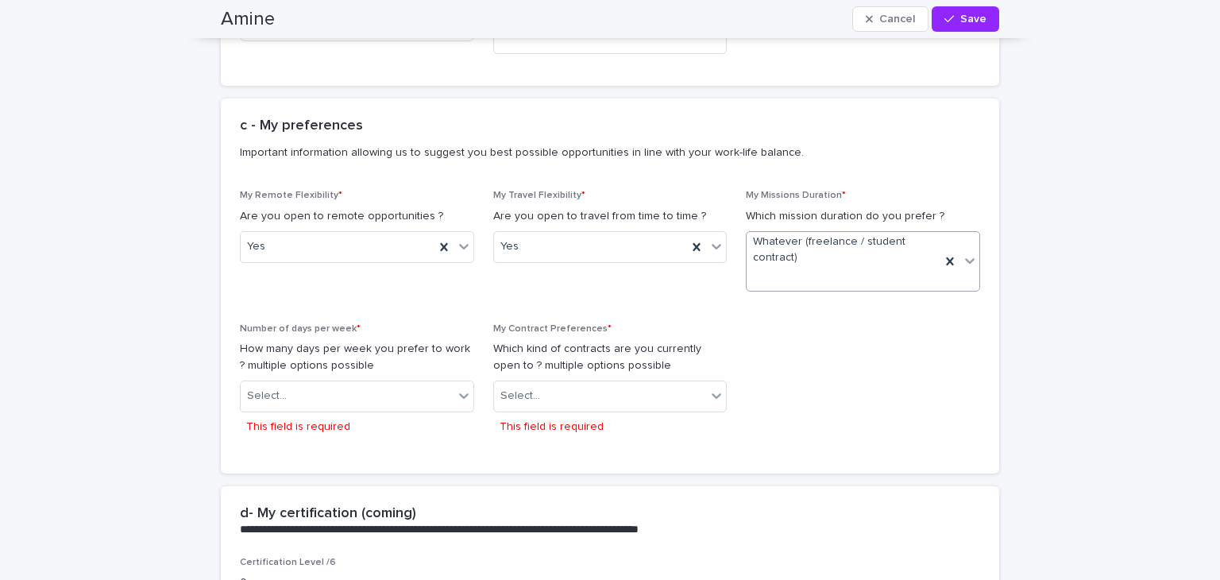
scroll to position [2113, 0]
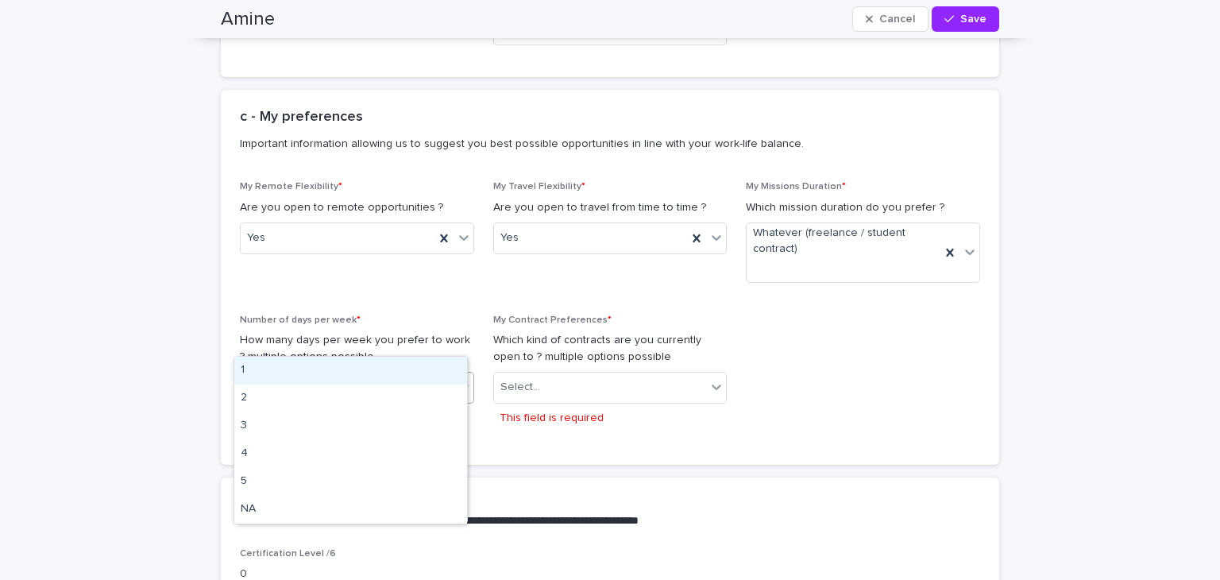
click at [321, 374] on div "Select..." at bounding box center [347, 387] width 213 height 26
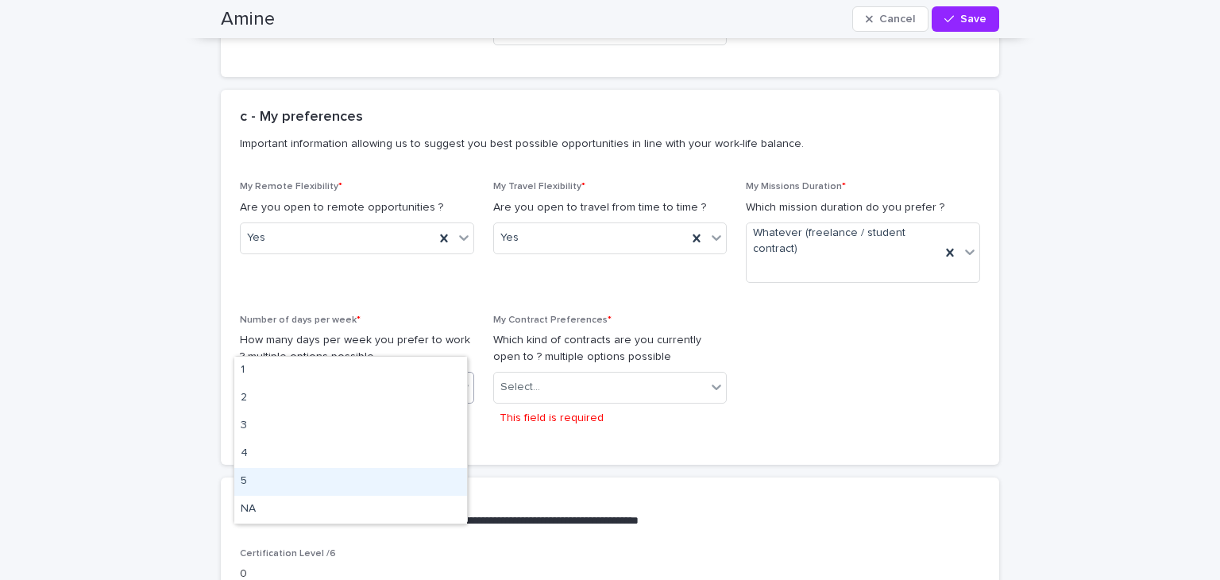
click at [288, 478] on div "5" at bounding box center [350, 482] width 233 height 28
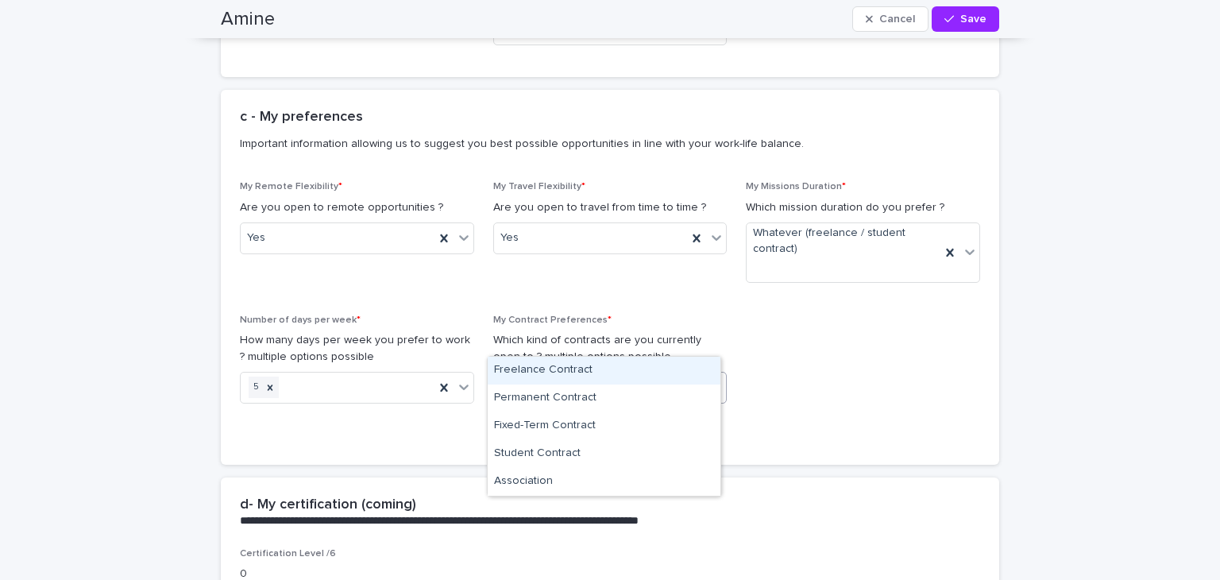
click at [555, 374] on div "Select..." at bounding box center [600, 387] width 213 height 26
click at [581, 369] on div "Freelance Contract" at bounding box center [604, 371] width 233 height 28
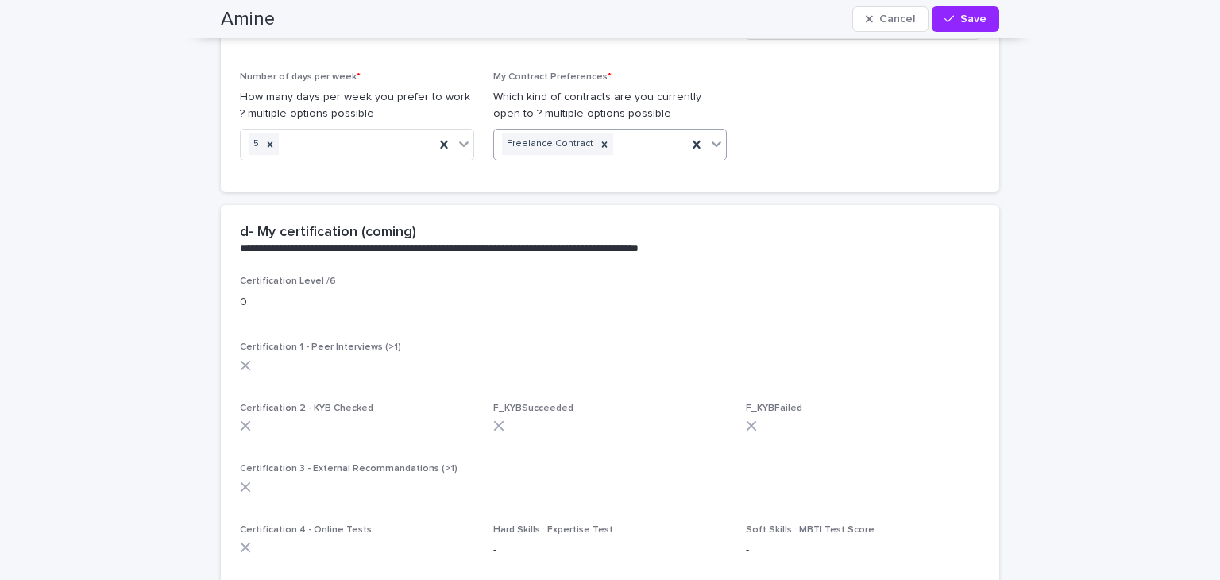
scroll to position [2388, 0]
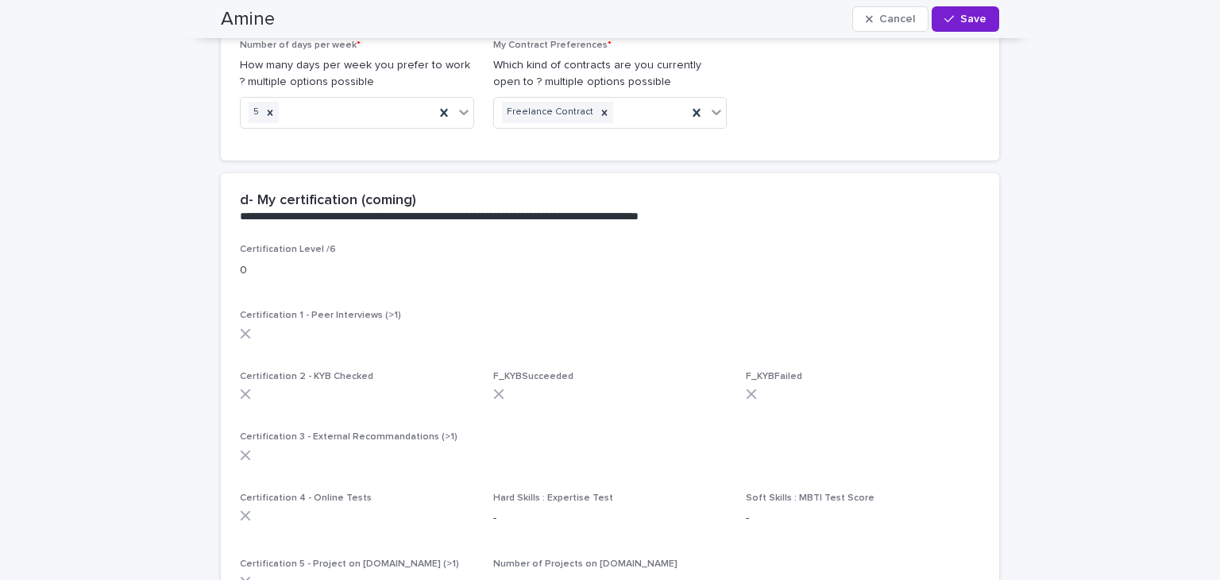
click at [989, 23] on button "Save" at bounding box center [966, 18] width 68 height 25
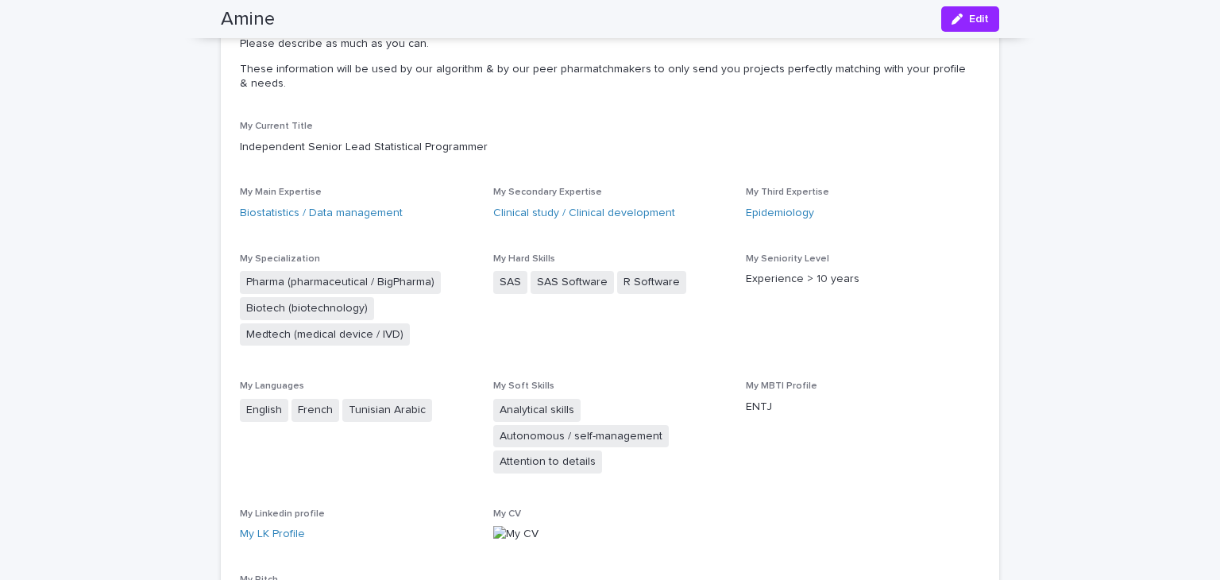
scroll to position [0, 0]
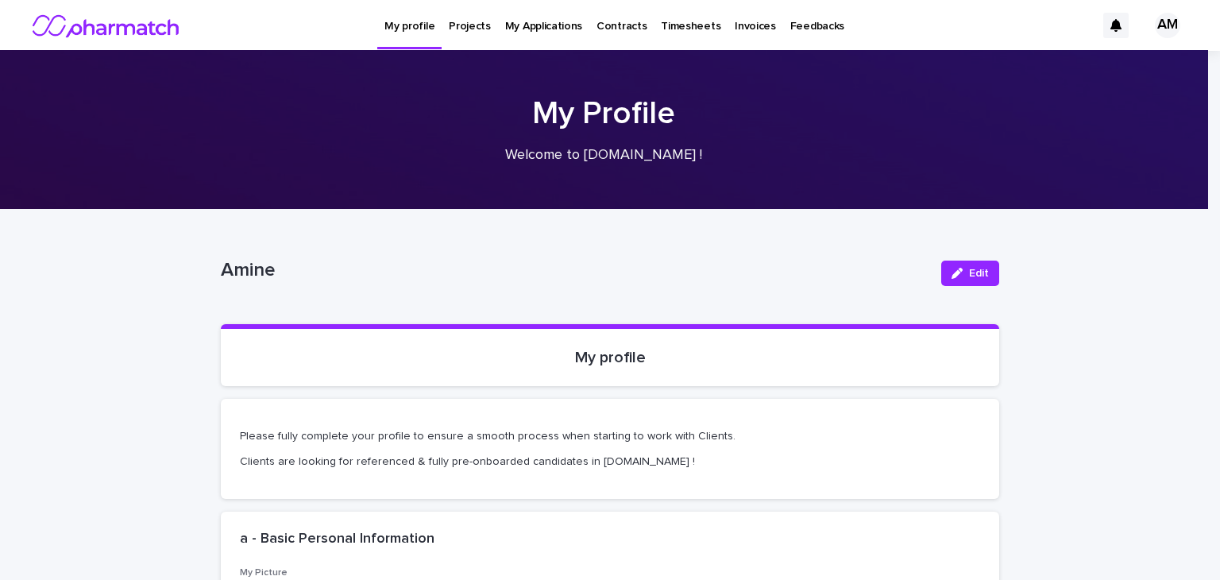
click at [468, 25] on p "Projects" at bounding box center [470, 16] width 42 height 33
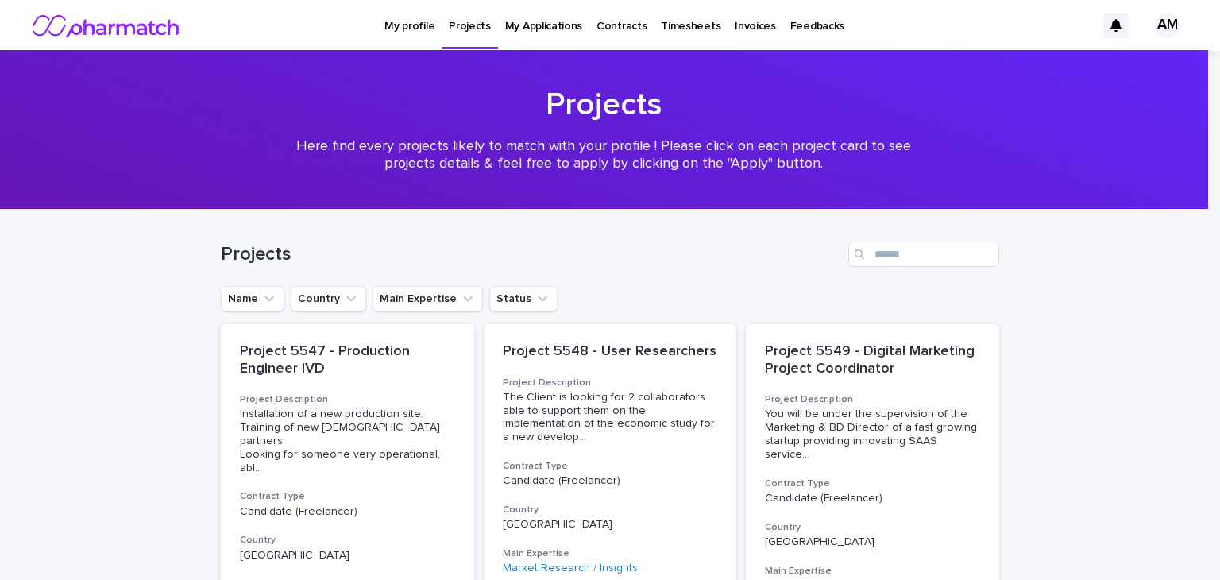
click at [546, 26] on p "My Applications" at bounding box center [543, 16] width 77 height 33
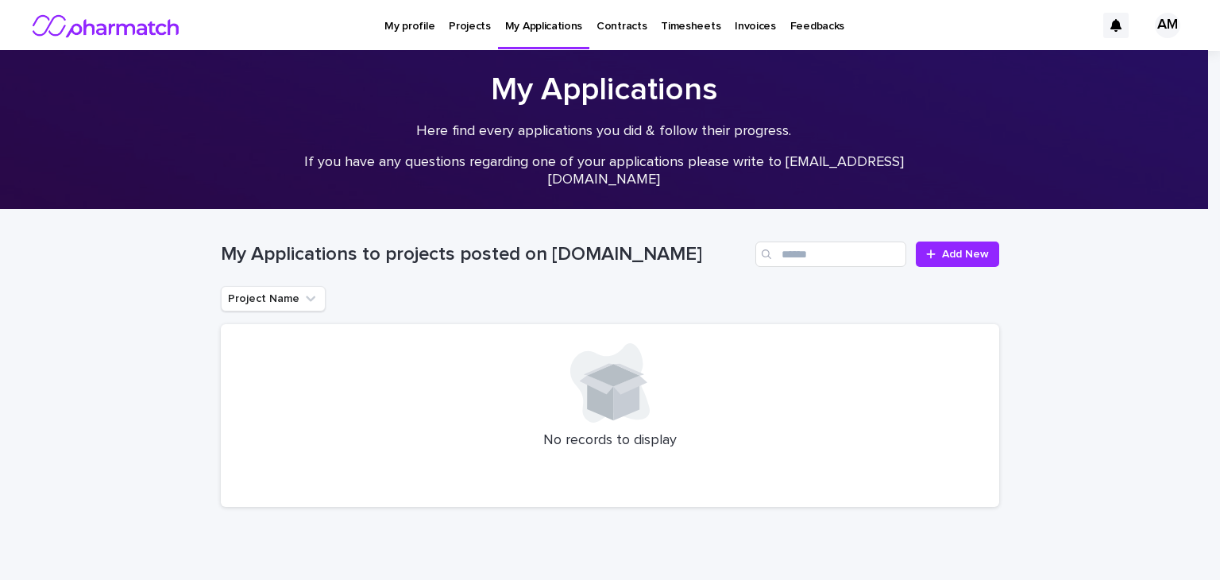
click at [616, 25] on p "Contracts" at bounding box center [621, 16] width 50 height 33
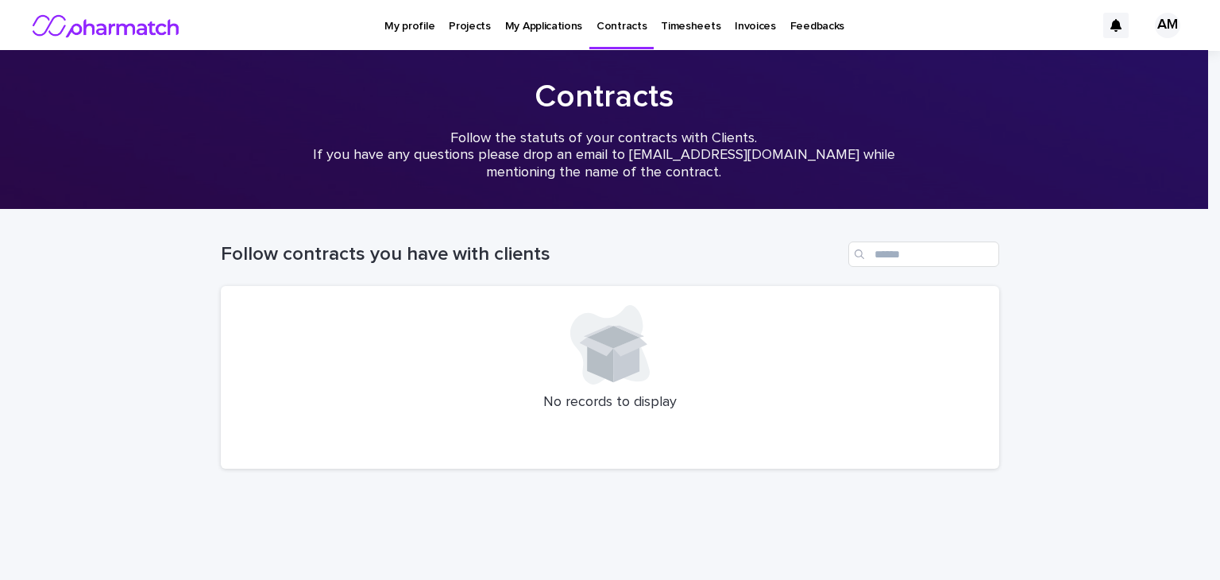
click at [666, 29] on p "Timesheets" at bounding box center [691, 16] width 60 height 33
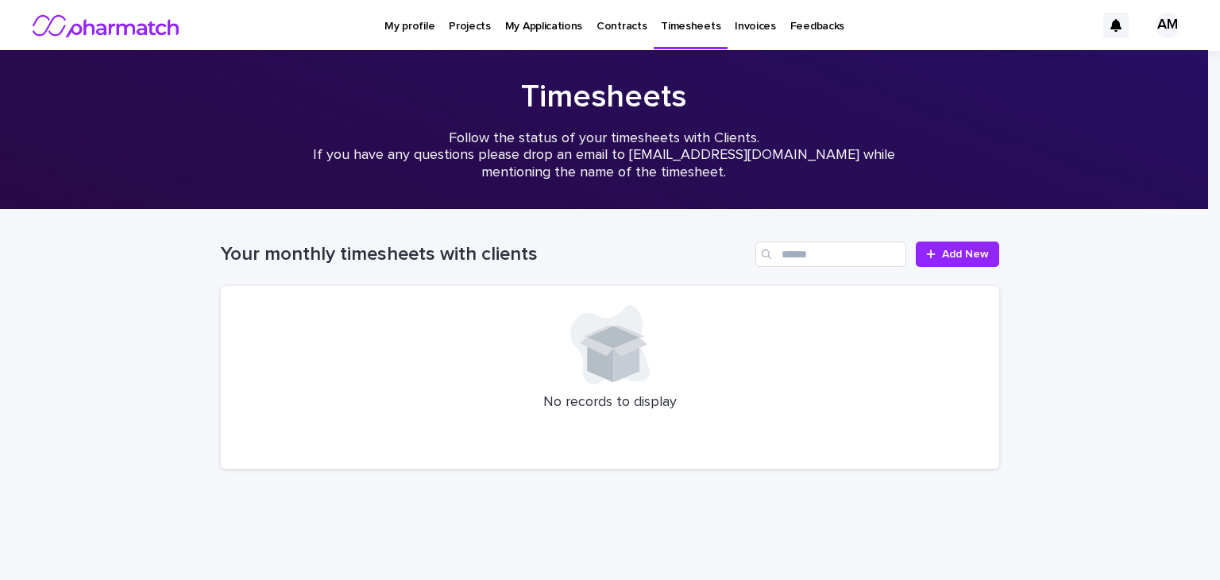
click at [735, 27] on p "Invoices" at bounding box center [755, 16] width 41 height 33
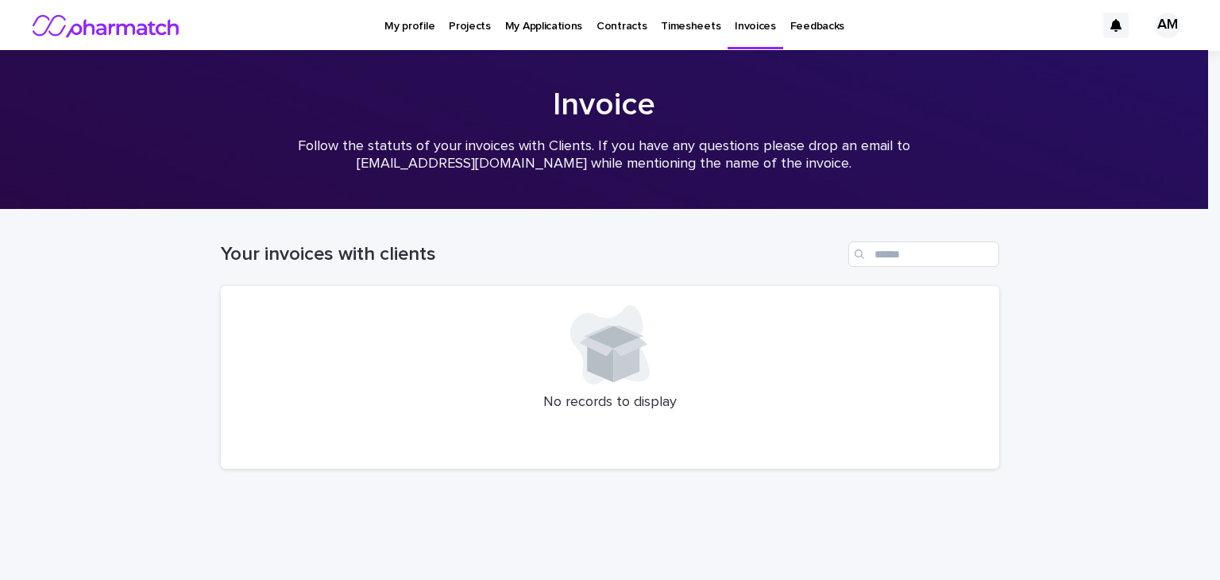
click at [806, 27] on p "Feedbacks" at bounding box center [817, 16] width 54 height 33
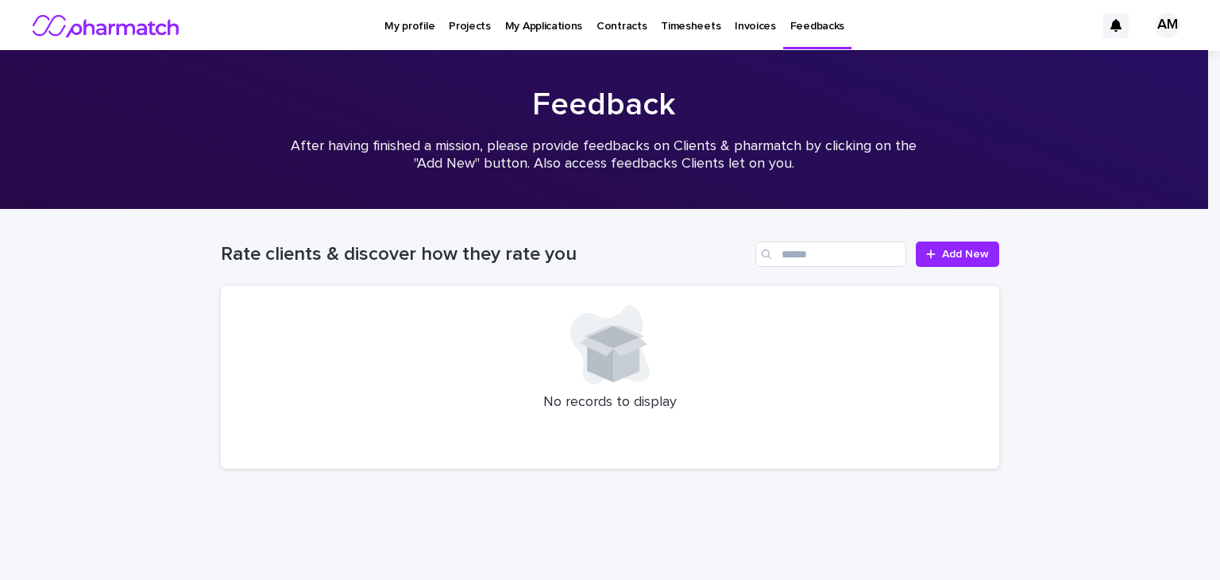
click at [480, 20] on p "Projects" at bounding box center [470, 16] width 42 height 33
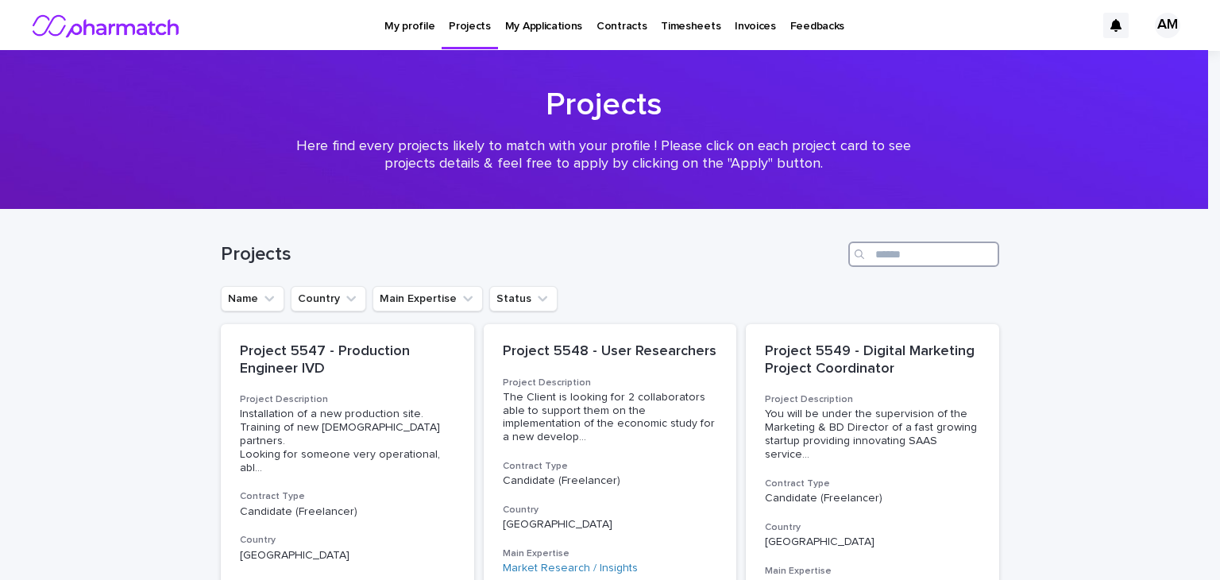
click at [910, 260] on input "Search" at bounding box center [923, 253] width 151 height 25
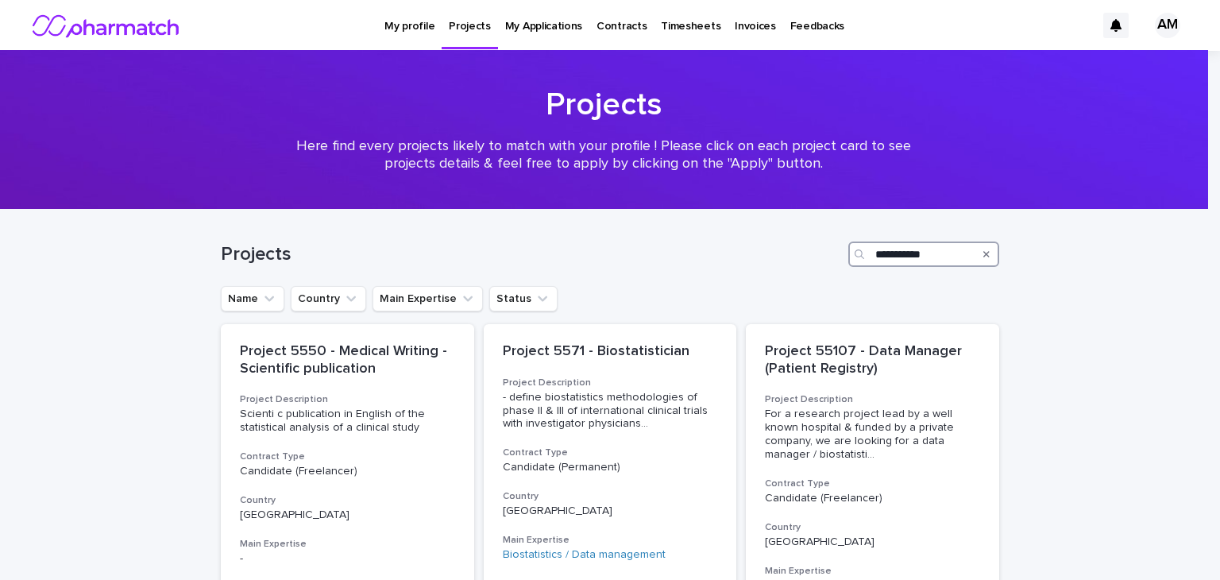
type input "**********"
drag, startPoint x: 1219, startPoint y: 71, endPoint x: 511, endPoint y: 296, distance: 742.7
click at [511, 296] on button "Status" at bounding box center [523, 298] width 68 height 25
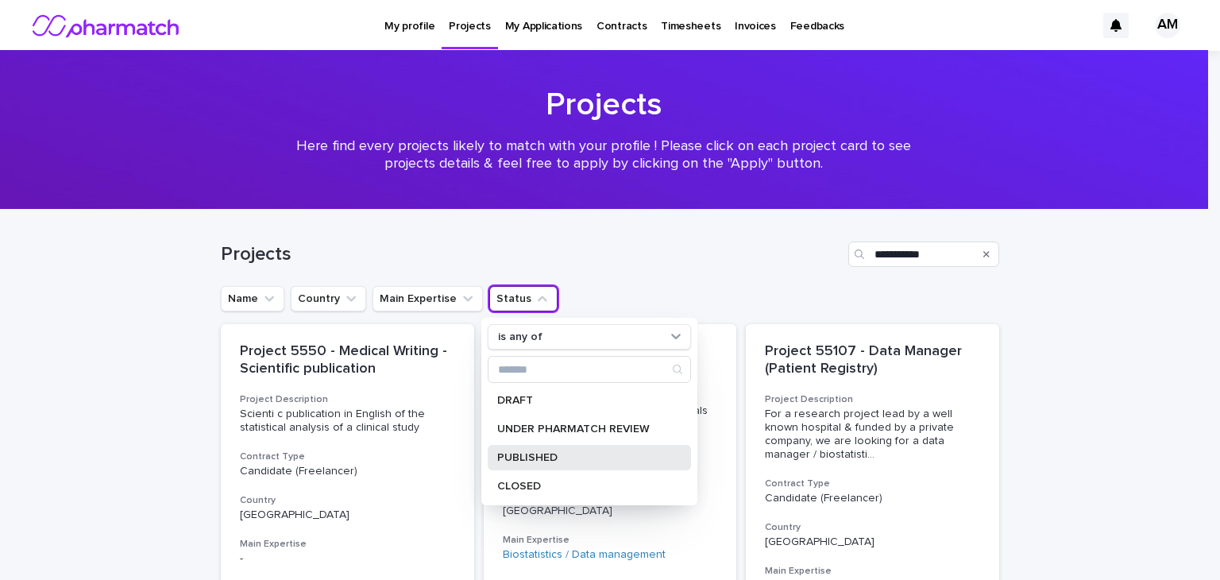
click at [553, 455] on p "PUBLISHED" at bounding box center [581, 457] width 168 height 11
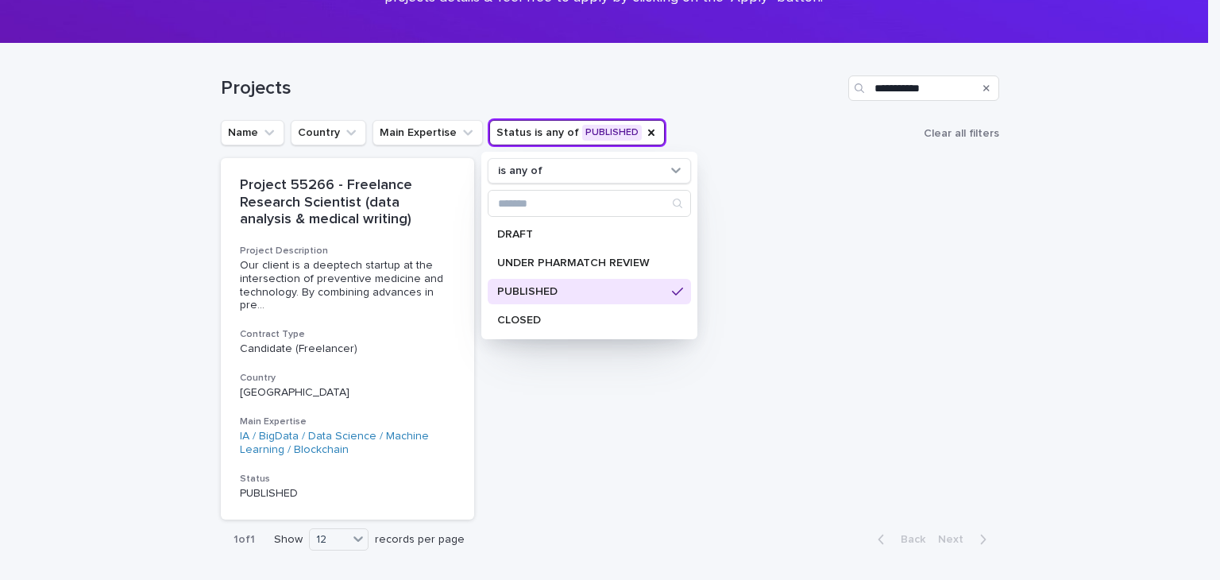
scroll to position [175, 0]
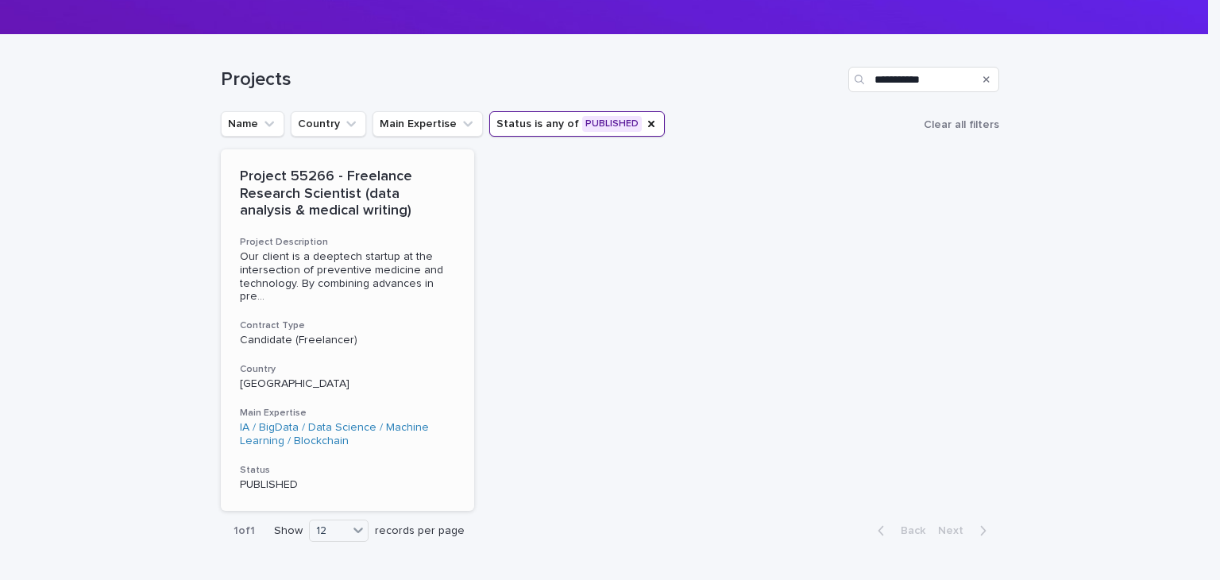
click at [372, 191] on p "Project 55266 - Freelance Research Scientist (data analysis & medical writing)" at bounding box center [347, 194] width 215 height 52
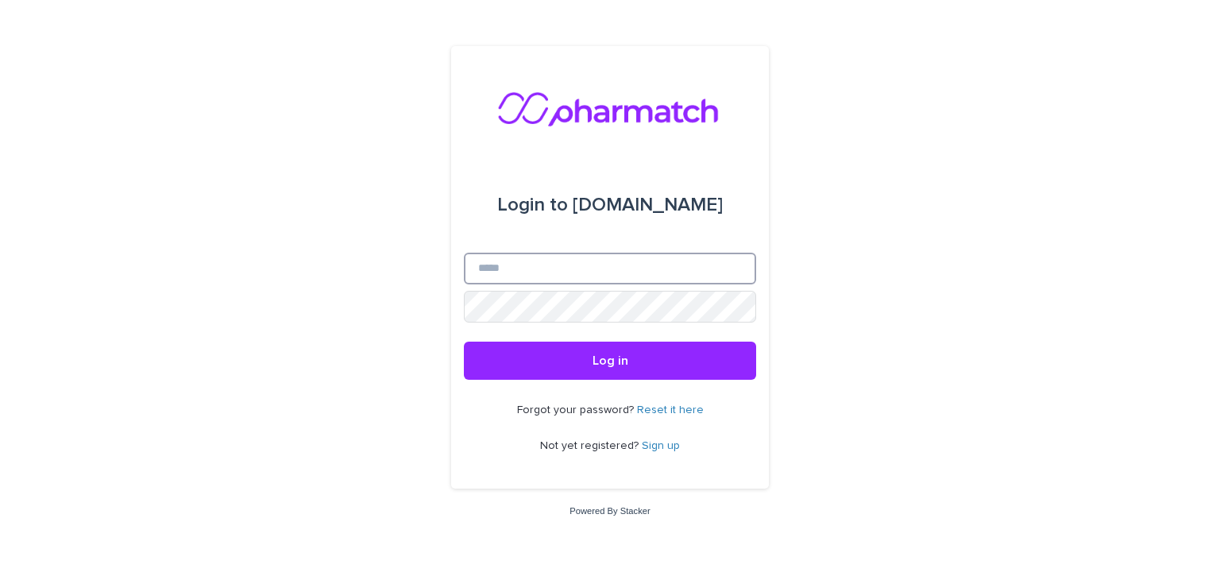
click at [583, 269] on input "Email" at bounding box center [610, 269] width 292 height 32
type input "**********"
click at [464, 342] on button "Log in" at bounding box center [610, 361] width 292 height 38
